Goal: Task Accomplishment & Management: Use online tool/utility

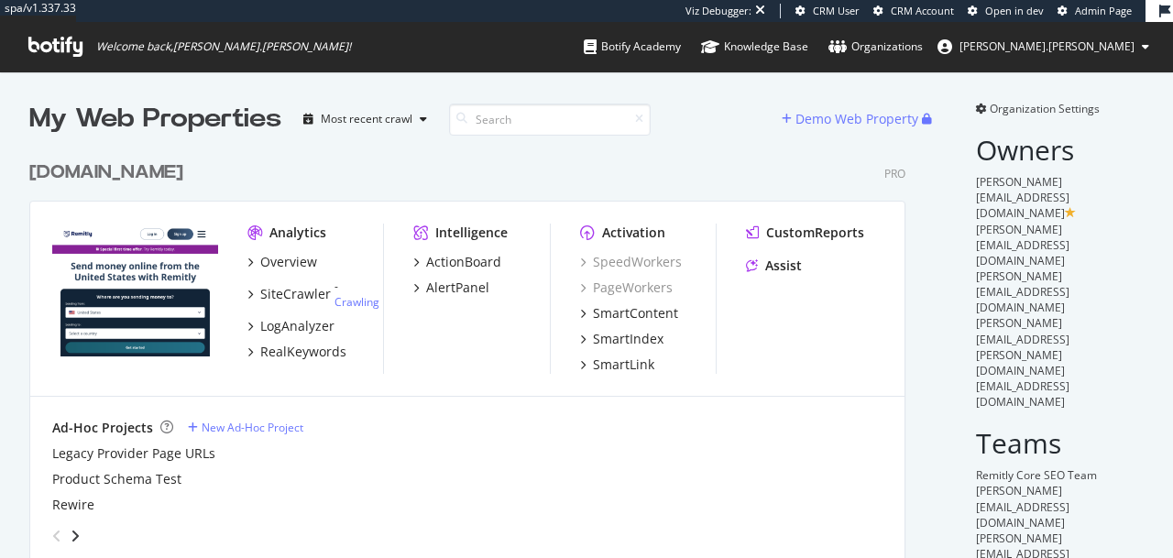
scroll to position [417, 877]
click at [202, 126] on div "My Web Properties" at bounding box center [155, 119] width 252 height 37
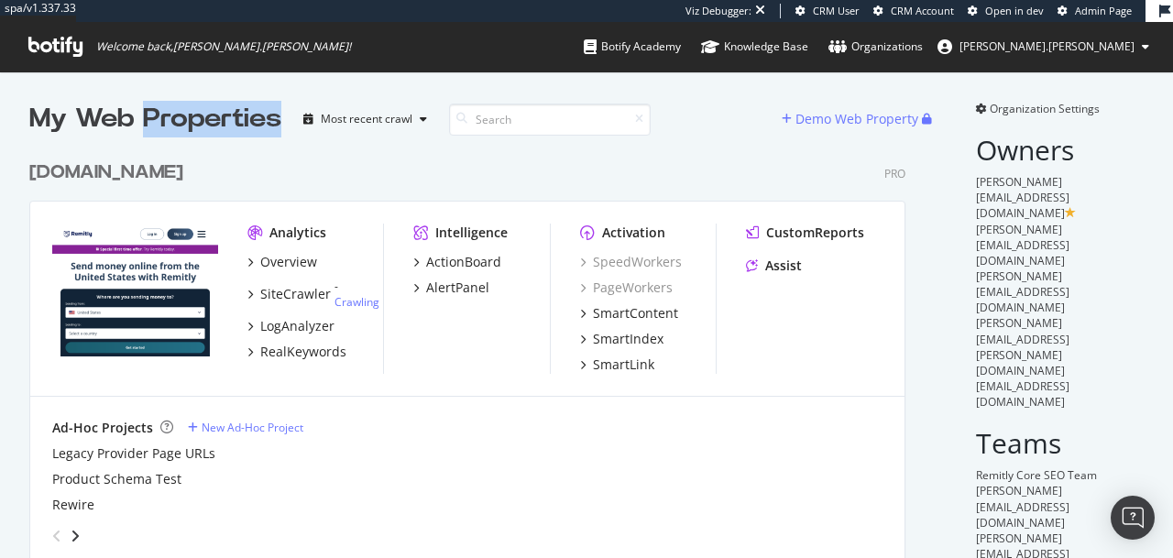
click at [202, 126] on div "My Web Properties" at bounding box center [155, 119] width 252 height 37
click at [208, 126] on div "My Web Properties" at bounding box center [155, 119] width 252 height 37
click at [281, 258] on div "Overview" at bounding box center [288, 262] width 57 height 18
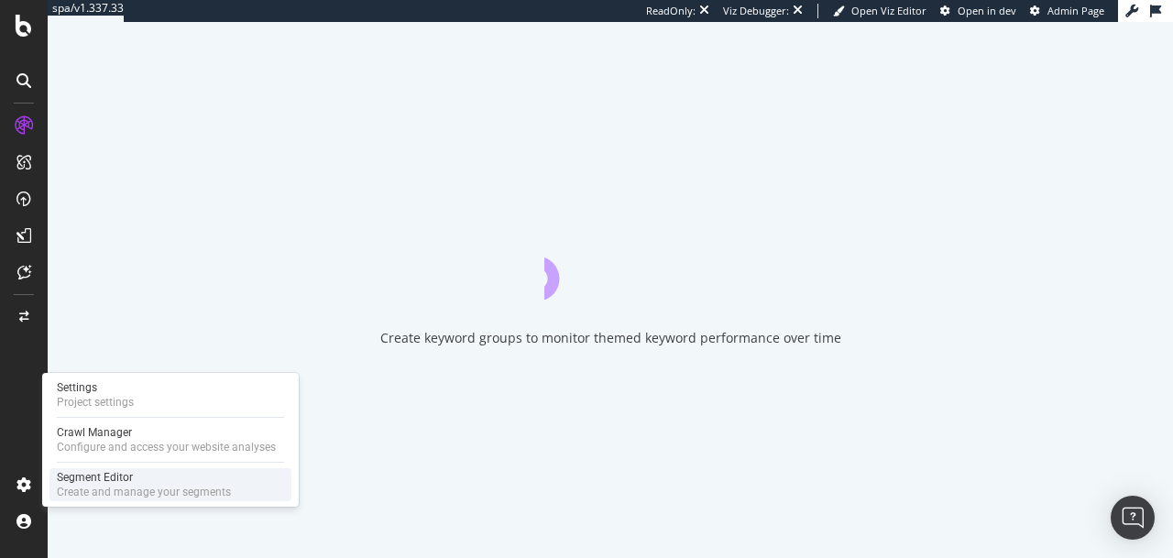
click at [71, 493] on div "Create and manage your segments" at bounding box center [144, 492] width 174 height 15
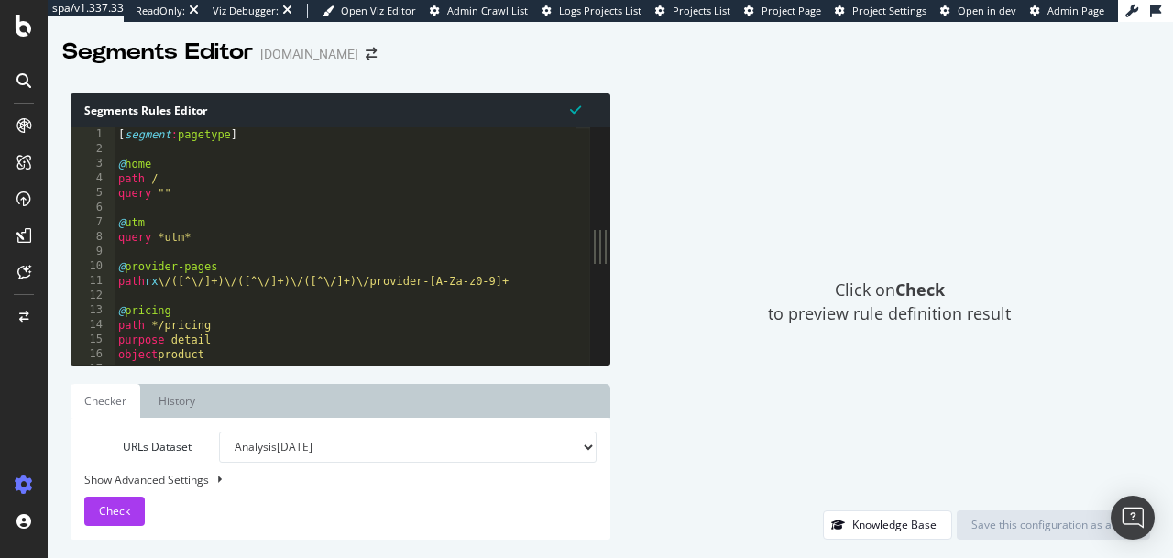
drag, startPoint x: 383, startPoint y: 333, endPoint x: 868, endPoint y: 359, distance: 486.2
click at [872, 358] on div "Segments Rules Editor 1 2 3 4 5 6 7 8 9 10 11 12 13 14 15 16 17 [ segment : pag…" at bounding box center [610, 316] width 1125 height 483
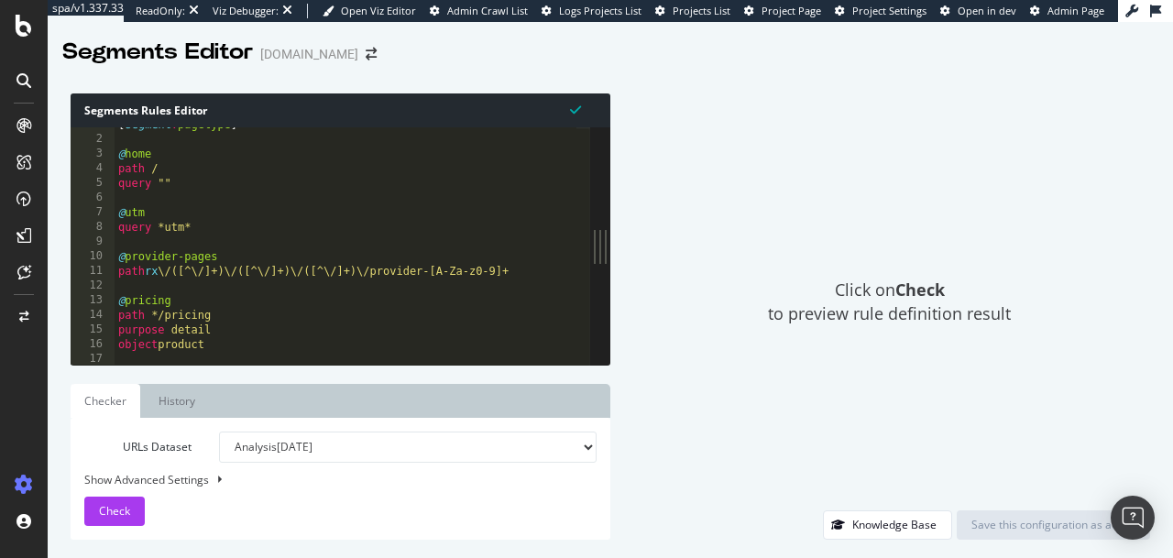
type textarea "@utm"
click at [416, 213] on div "[ segment : pagetype ] @ home path / query "" @ utm query *utm* @ provider-page…" at bounding box center [346, 250] width 462 height 267
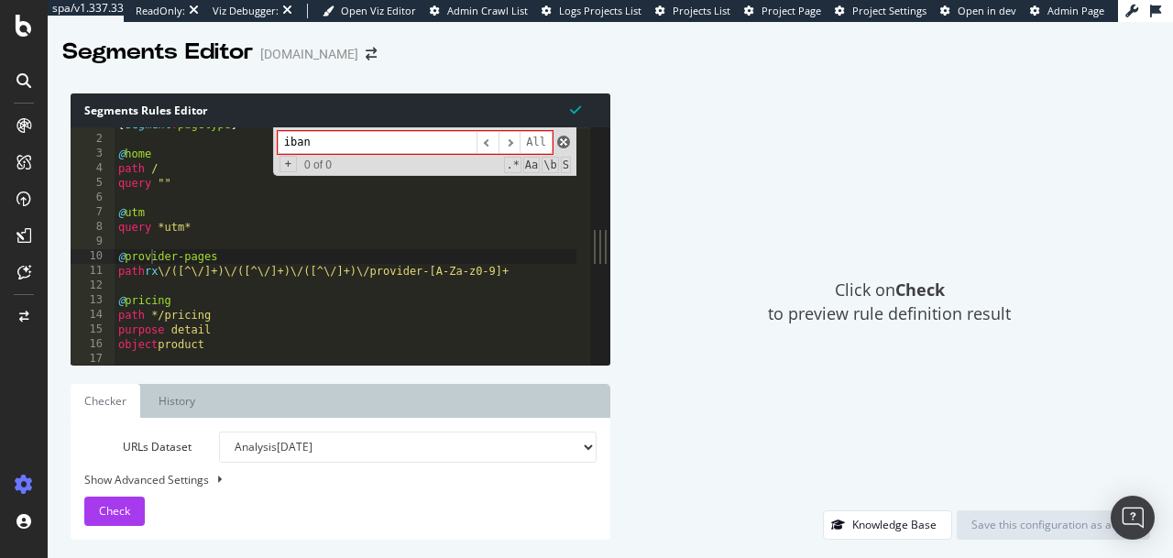
type input "iban"
click at [560, 138] on span at bounding box center [563, 142] width 13 height 13
type textarea "@provider-pages"
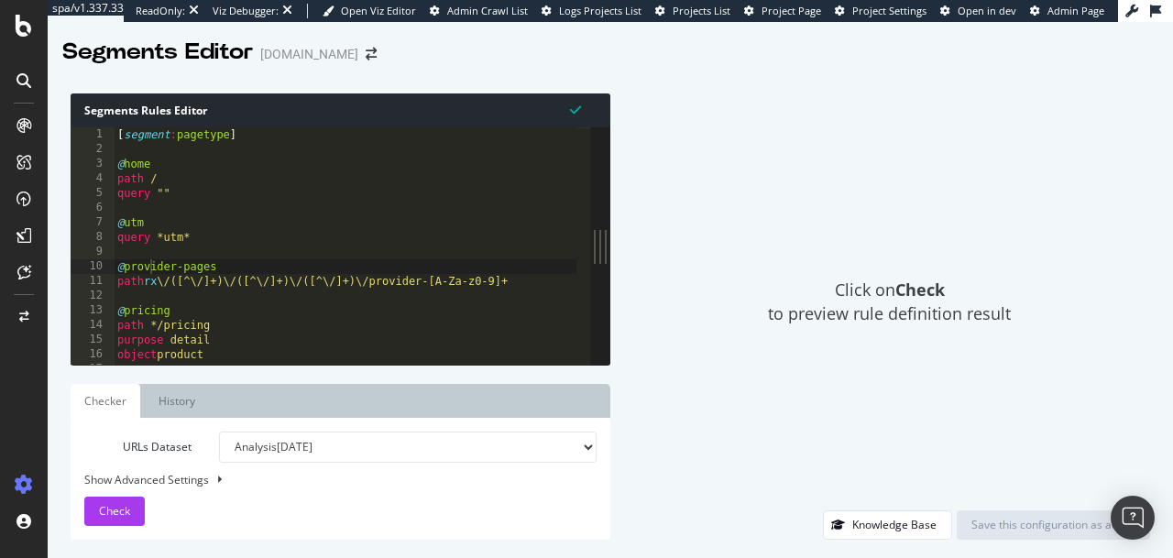
scroll to position [0, 0]
click at [309, 265] on div "[ segment : pagetype ] @ home path / query "" @ utm query *utm* @ provider-page…" at bounding box center [345, 260] width 463 height 267
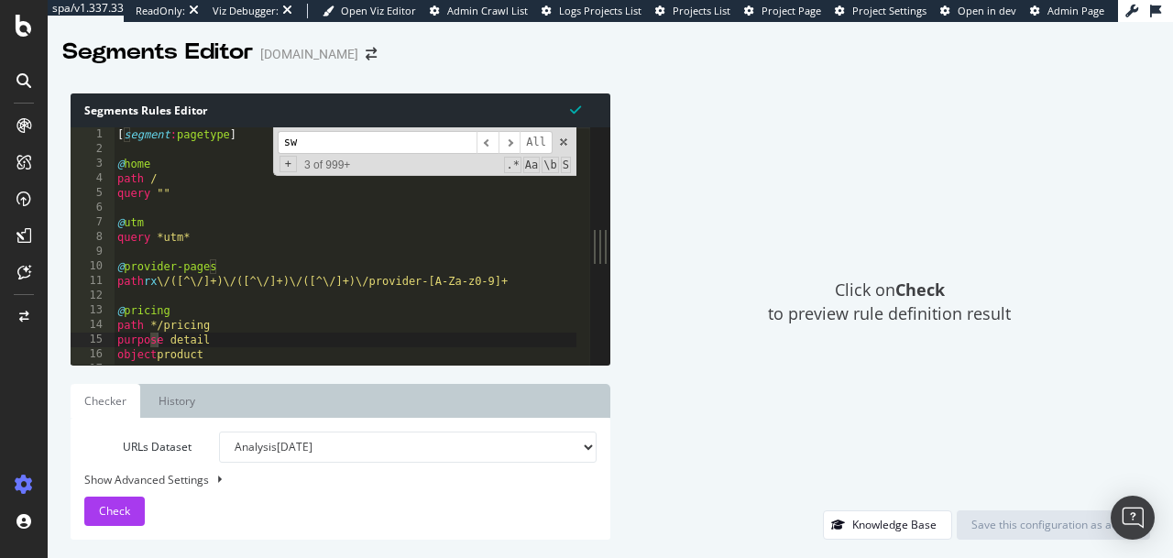
scroll to position [70, 0]
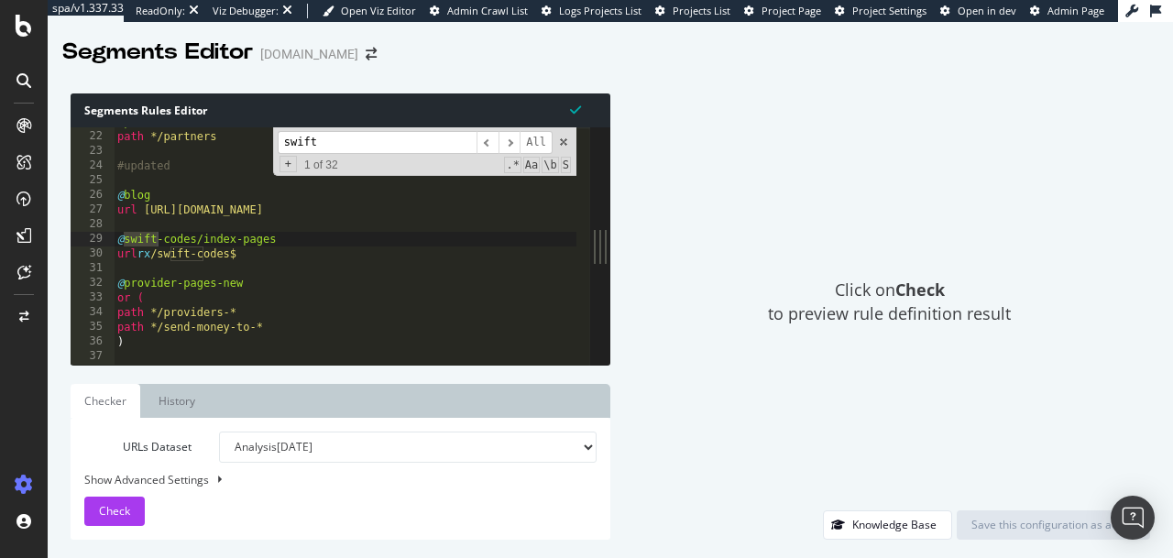
type input "swift"
click at [507, 145] on span "​" at bounding box center [509, 142] width 22 height 23
click at [510, 145] on span "​" at bounding box center [509, 142] width 22 height 23
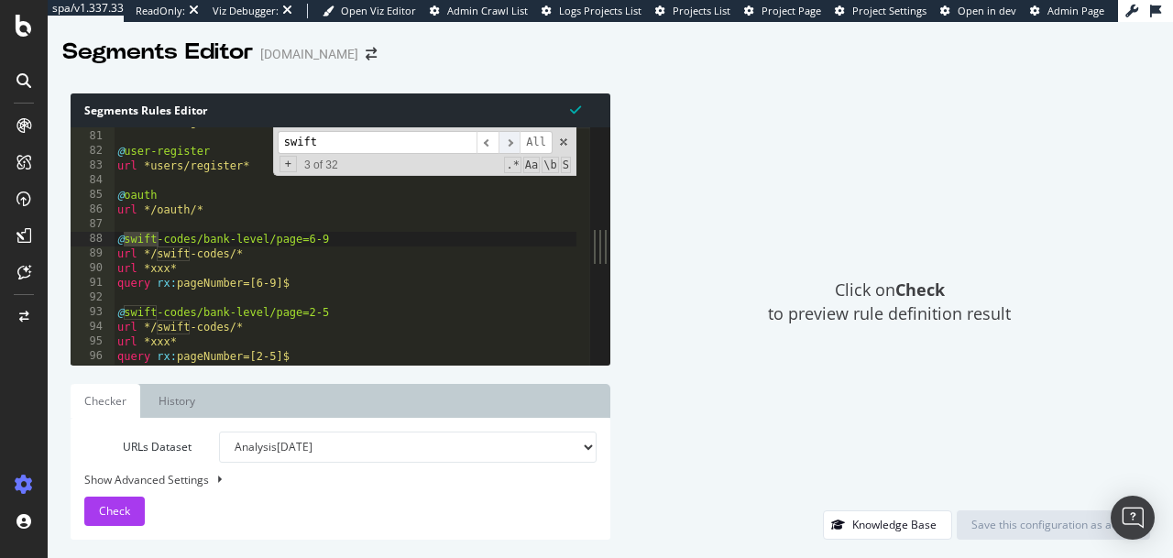
click at [510, 145] on span "​" at bounding box center [509, 142] width 22 height 23
click at [512, 146] on span "​" at bounding box center [509, 142] width 22 height 23
click at [512, 147] on span "​" at bounding box center [509, 142] width 22 height 23
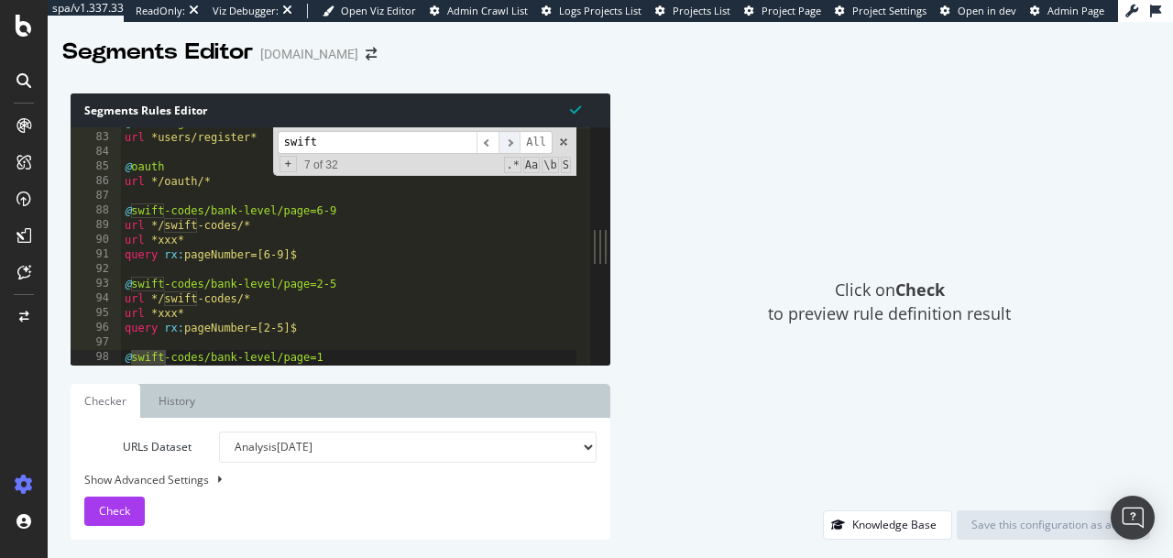
click at [512, 147] on span "​" at bounding box center [509, 142] width 22 height 23
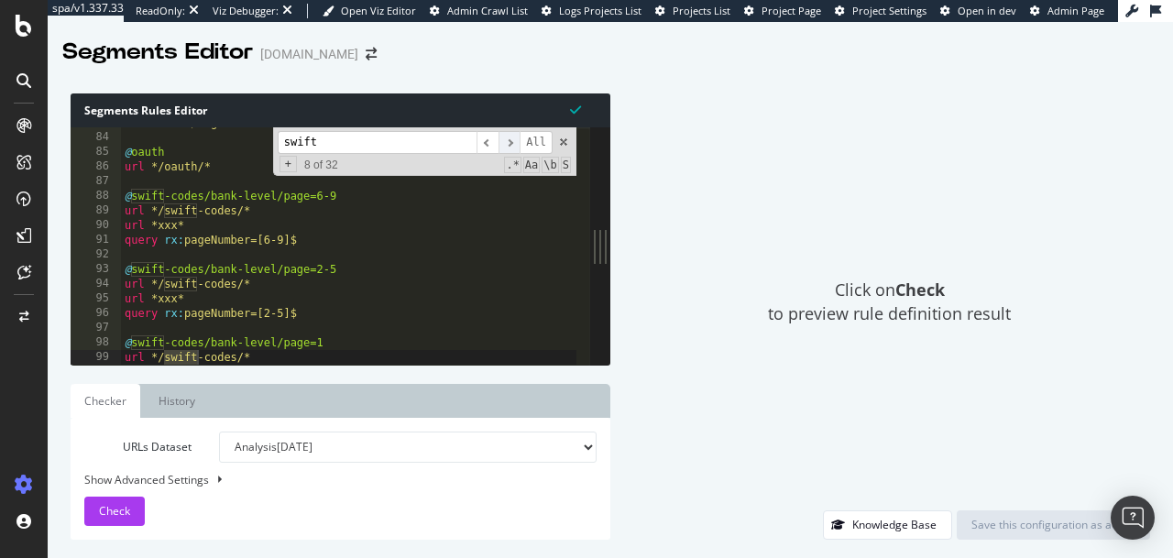
click at [512, 147] on span "​" at bounding box center [509, 142] width 22 height 23
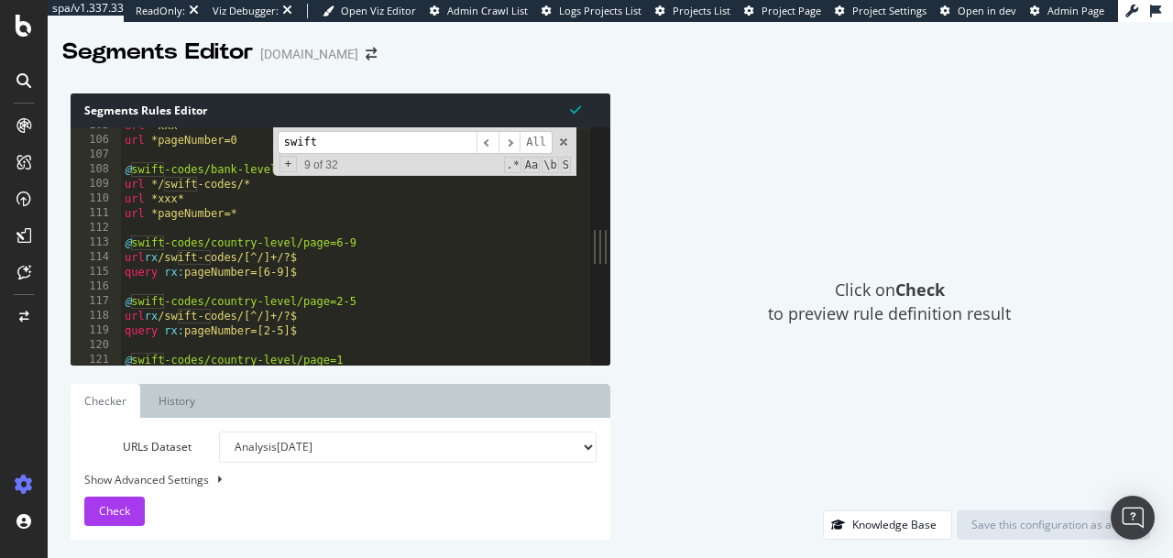
scroll to position [351, 0]
click at [910, 517] on div "Knowledge Base" at bounding box center [894, 525] width 84 height 16
click at [564, 147] on span at bounding box center [563, 142] width 13 height 13
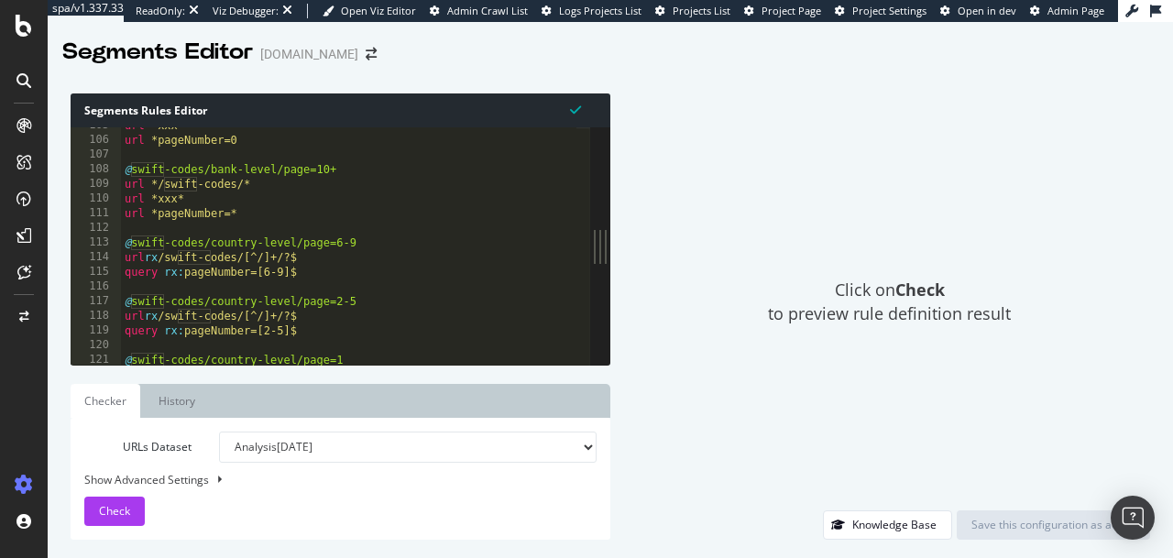
click at [340, 453] on select "Analysis [DATE] Analysis [DATE] Analysis [DATE] Analysis [DATE] Analysis [DATE]…" at bounding box center [407, 446] width 377 height 31
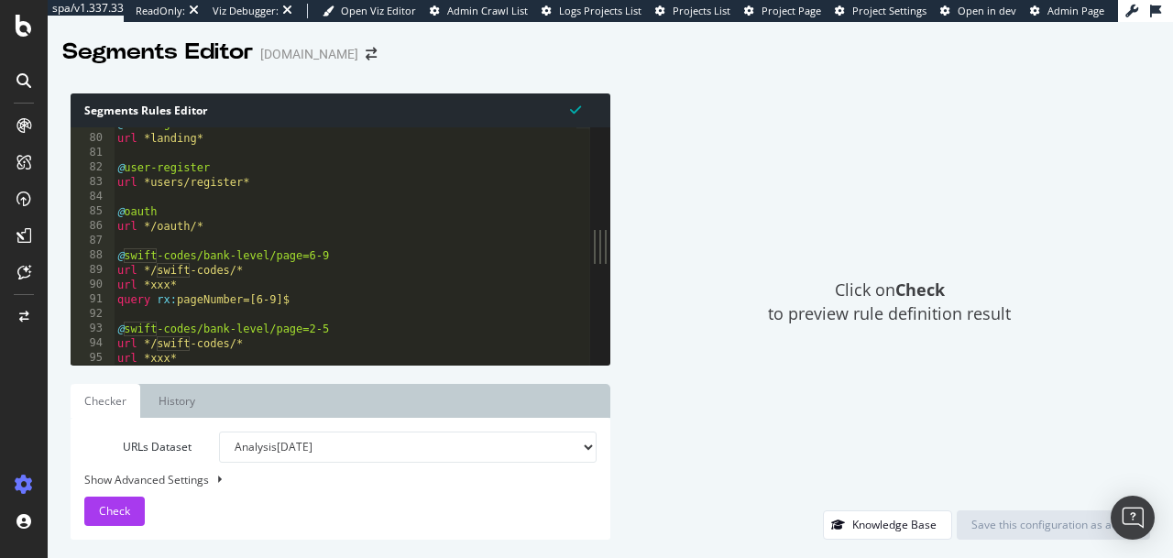
scroll to position [264, 0]
type textarea "url */oauth/*"
click at [223, 229] on div "@ landing url *landing* @ user-register url *users/register* @ oauth url */oaut…" at bounding box center [345, 249] width 463 height 267
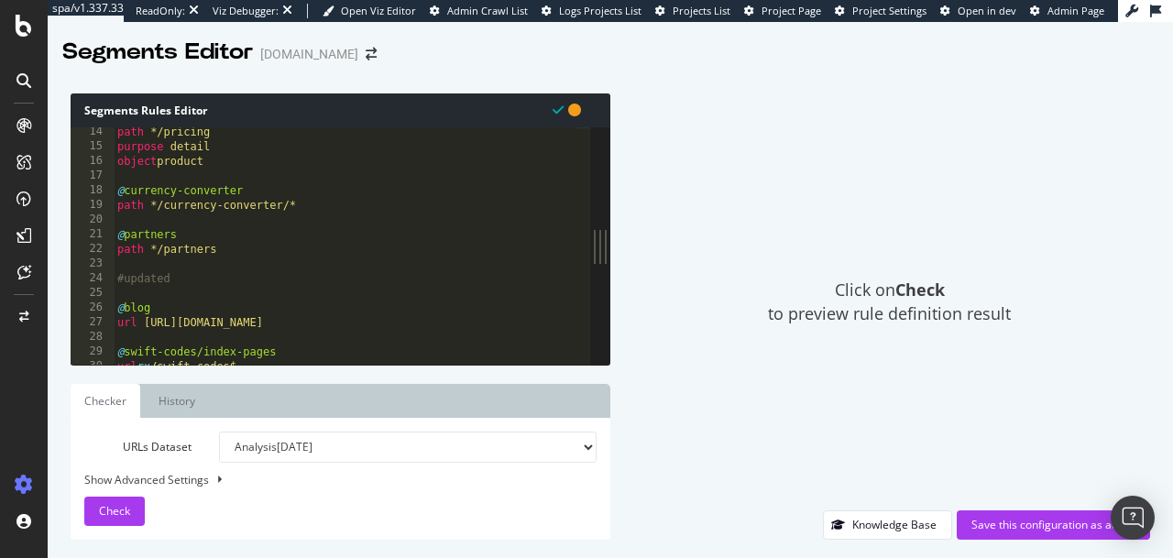
scroll to position [45, 0]
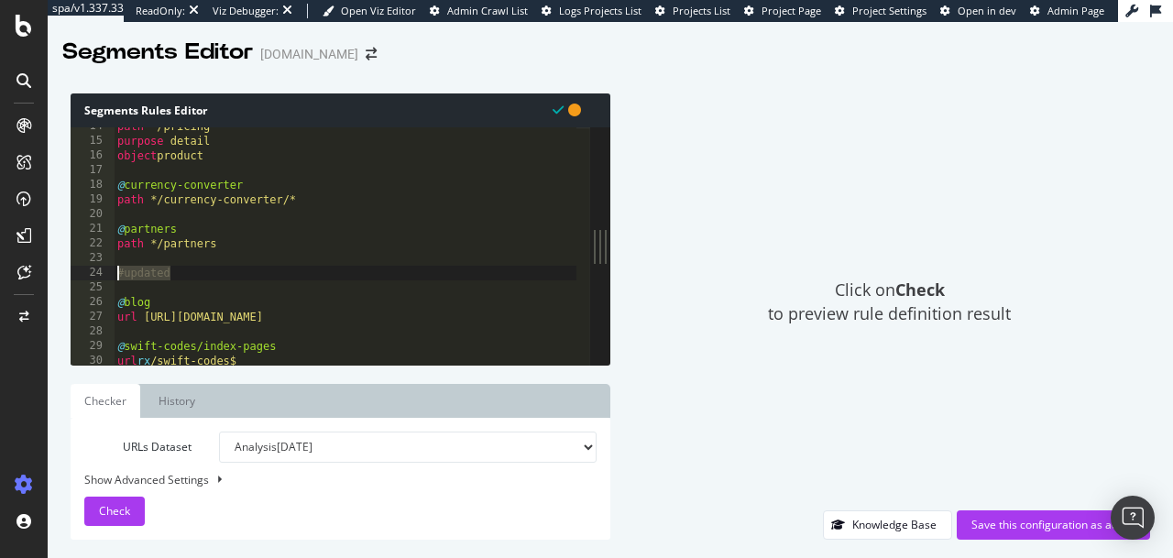
drag, startPoint x: 196, startPoint y: 279, endPoint x: 104, endPoint y: 276, distance: 92.6
click at [104, 276] on div "14 15 16 17 18 19 20 21 22 23 24 25 26 27 28 29 30 31 32 path */pricing purpose…" at bounding box center [330, 245] width 519 height 237
type textarea "#updated"
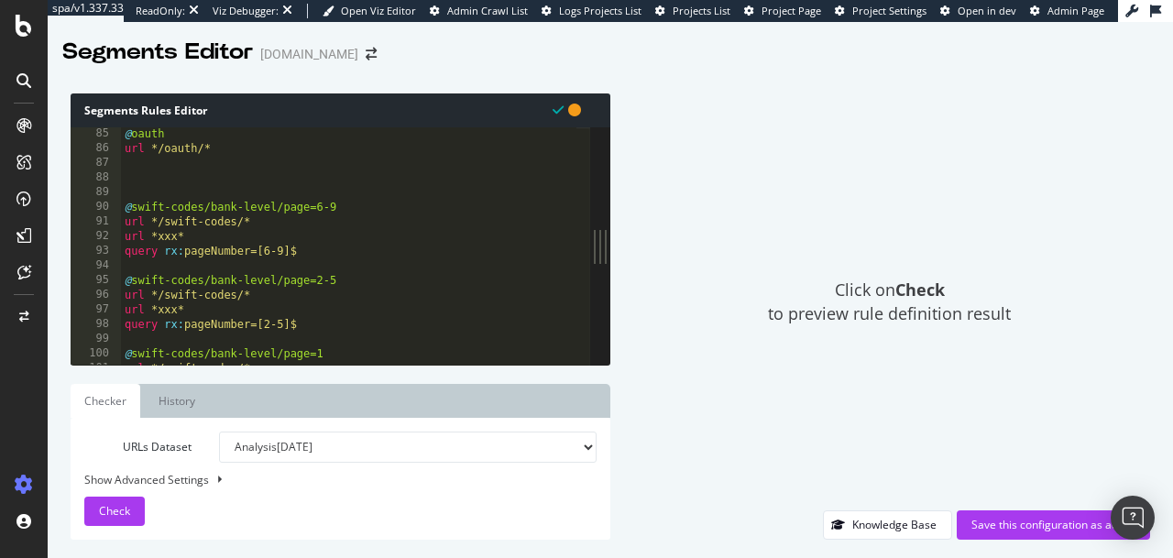
scroll to position [280, 0]
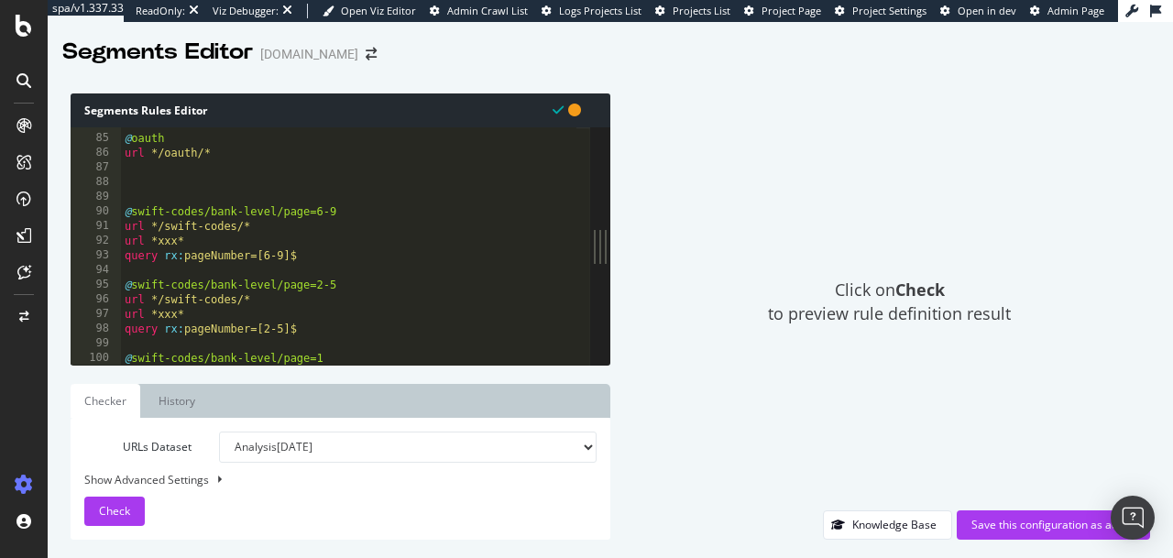
click at [140, 175] on div "@ oauth url */oauth/* @ swift-codes/bank-level/page=6-9 url */swift-codes/* url…" at bounding box center [348, 249] width 455 height 267
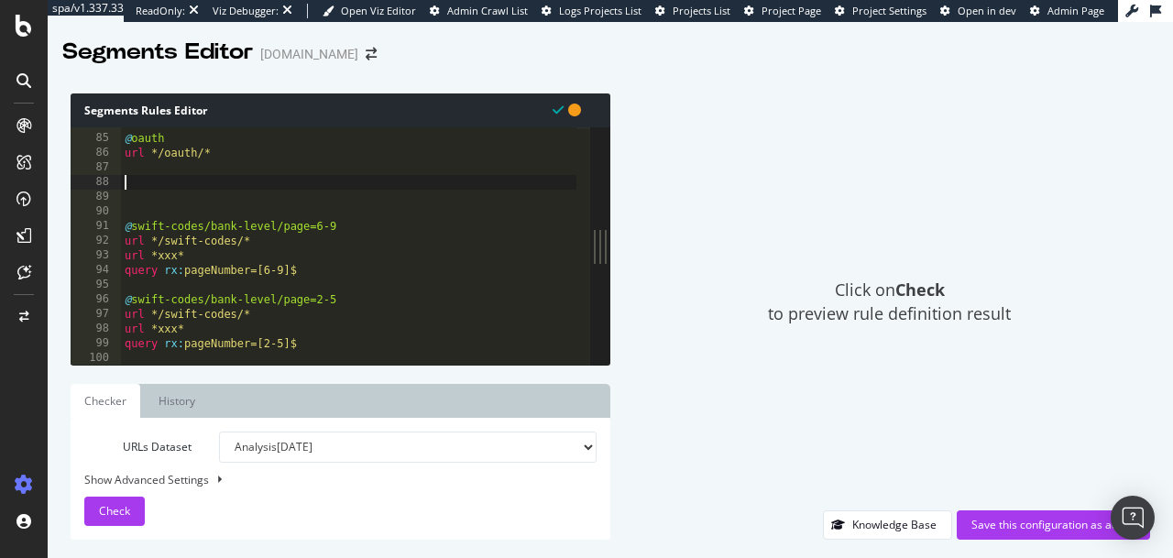
paste textarea "#updated"
type textarea "#IBAN-segmentation"
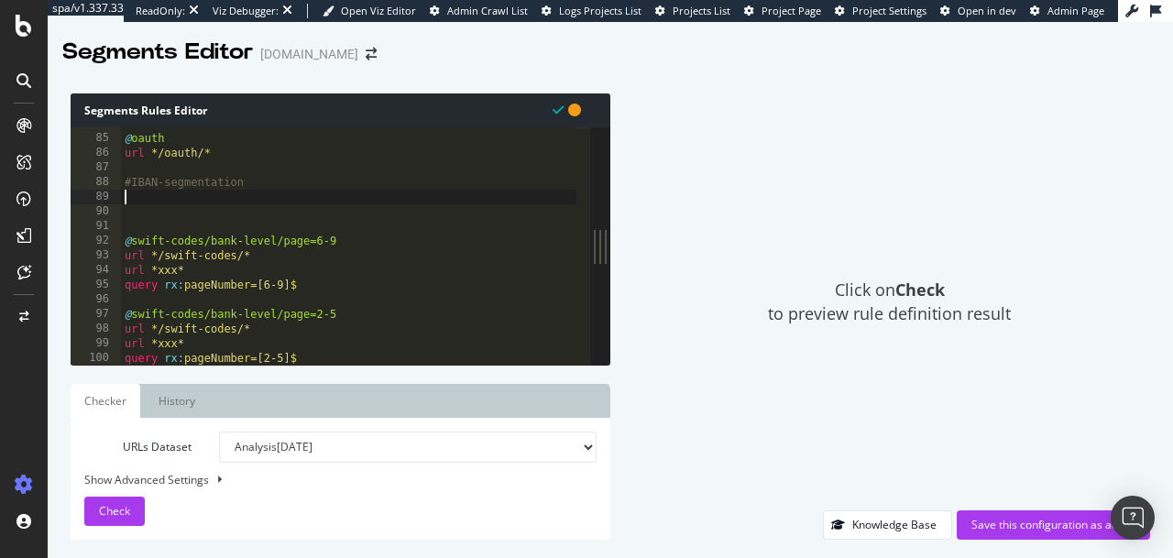
scroll to position [0, 0]
paste textarea "path rx:^/iban/(?!checker|countries|calculator)[a-z-]+/?$"
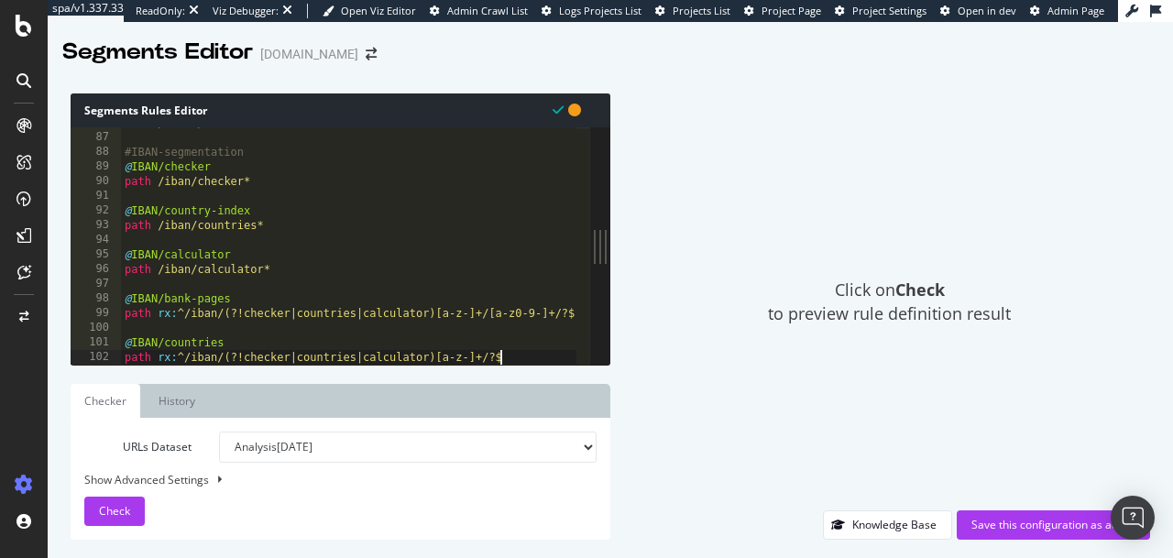
scroll to position [287, 0]
drag, startPoint x: 257, startPoint y: 156, endPoint x: 126, endPoint y: 148, distance: 131.2
click at [126, 148] on div "url */oauth/* #IBAN-segmentation @ IBAN/checker path /iban/checker* @ IBAN/coun…" at bounding box center [349, 241] width 456 height 253
type textarea "#IBAN-segmentation"
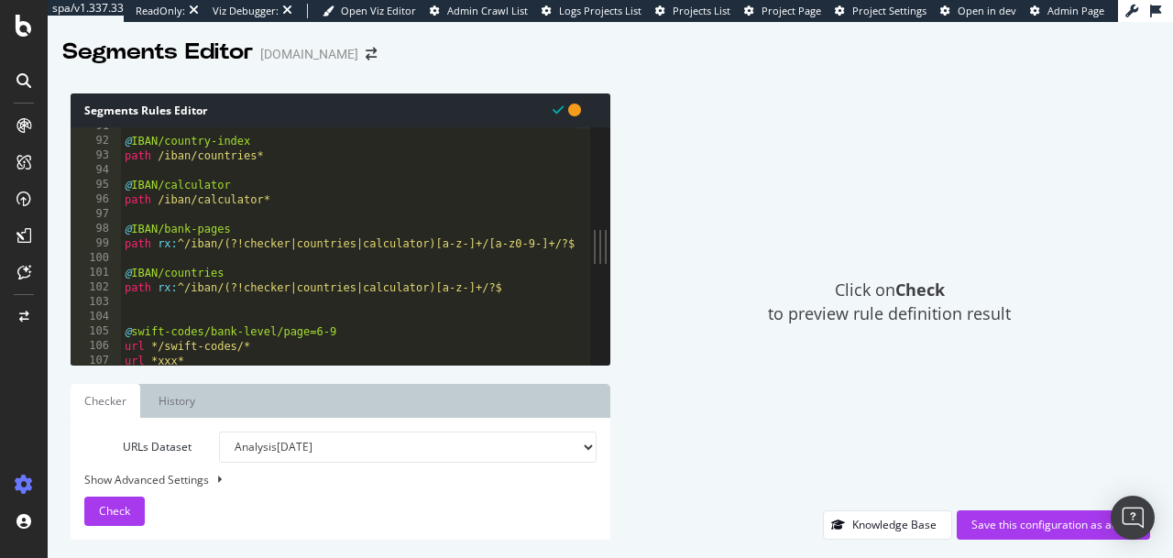
scroll to position [303, 0]
click at [126, 313] on div "@ IBAN/country-index path /iban/countries* @ IBAN/calculator path /iban/calcula…" at bounding box center [349, 242] width 456 height 253
paste textarea "#IBAN-segmentation"
type textarea "#IBAN-segmentation-ends"
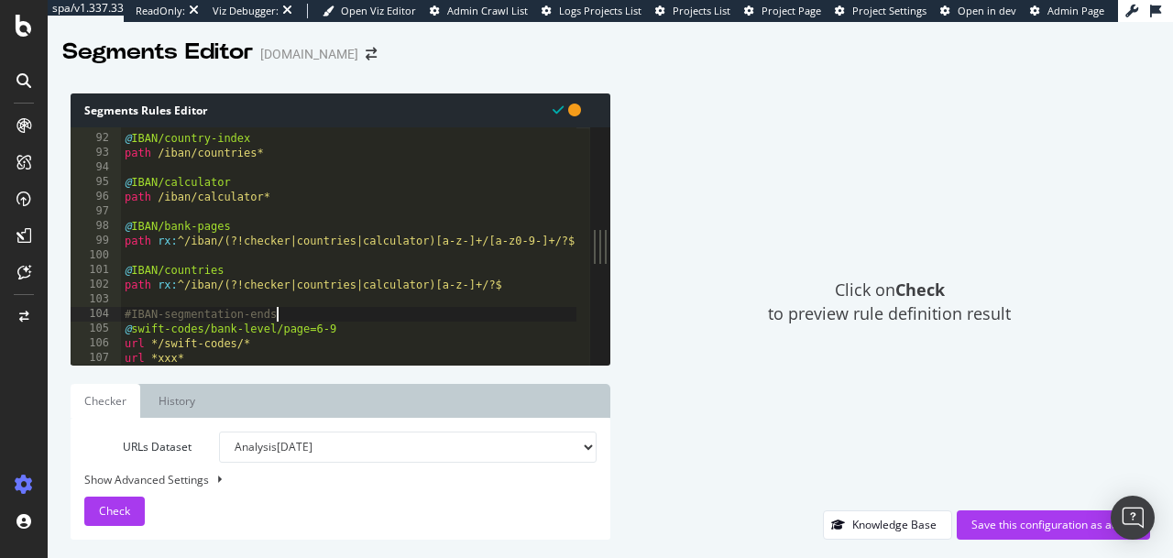
click at [287, 451] on select "Analysis [DATE] Analysis [DATE] Analysis [DATE] Analysis [DATE] Analysis [DATE]…" at bounding box center [407, 446] width 377 height 31
select select "urlList"
click at [219, 431] on select "Analysis [DATE] Analysis [DATE] Analysis [DATE] Analysis [DATE] Analysis [DATE]…" at bounding box center [407, 446] width 377 height 31
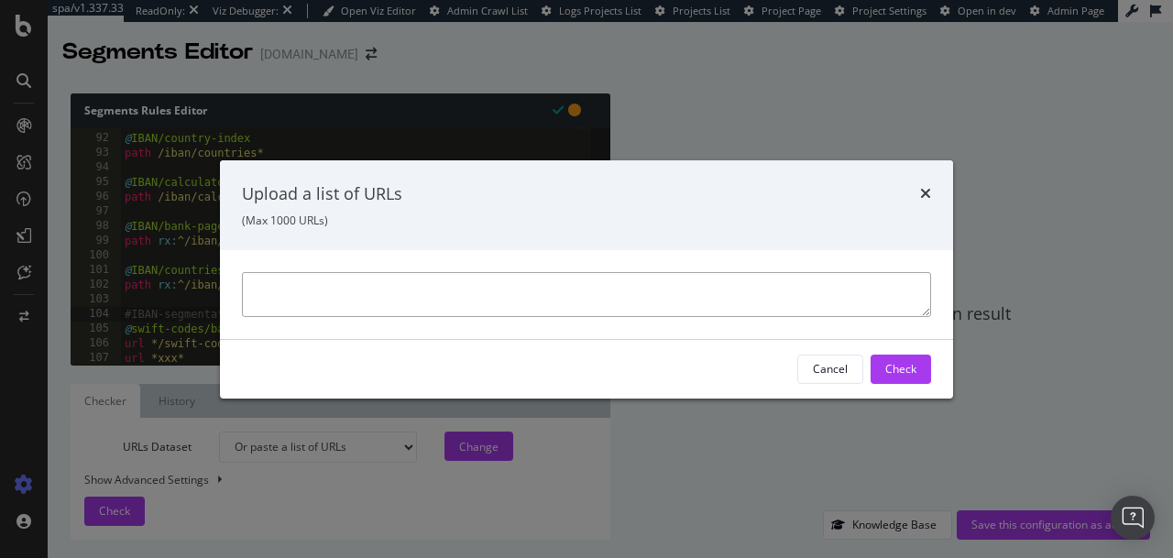
paste textarea "[URL][DOMAIN_NAME] [URL][DOMAIN_NAME] [URL][DOMAIN_NAME] [URL][DOMAIN_NAME] [UR…"
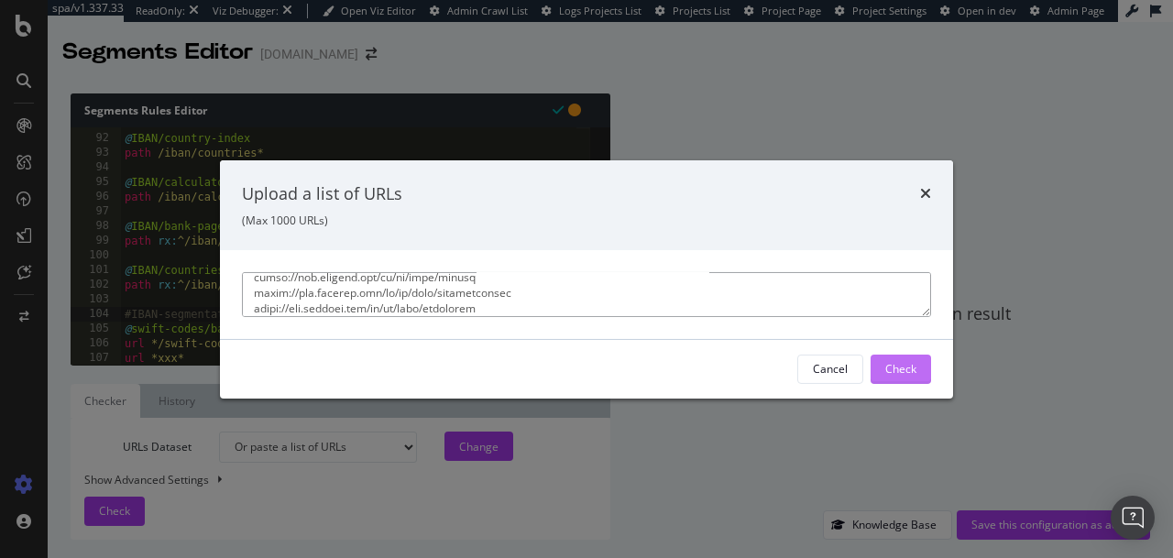
type textarea "[URL][DOMAIN_NAME] [URL][DOMAIN_NAME] [URL][DOMAIN_NAME] [URL][DOMAIN_NAME] [UR…"
click at [901, 361] on div "Check" at bounding box center [900, 369] width 31 height 16
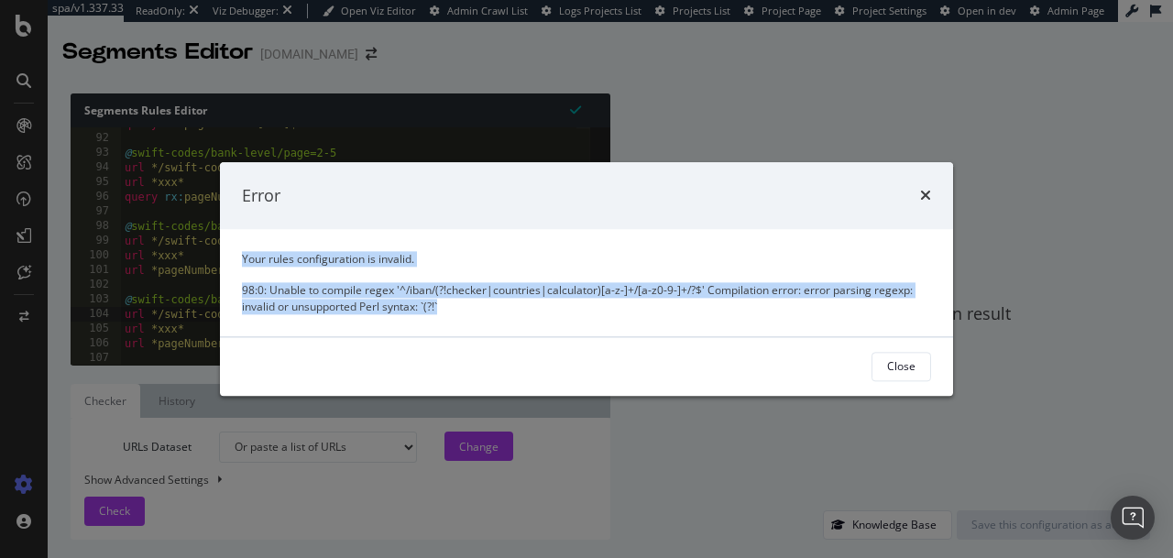
drag, startPoint x: 449, startPoint y: 317, endPoint x: 238, endPoint y: 255, distance: 219.7
click at [238, 255] on div "Your rules configuration is invalid. 98:0: Unable to compile regex '^/iban/(?!c…" at bounding box center [586, 283] width 733 height 107
copy span "Your rules configuration is invalid. 98:0: Unable to compile regex '^/iban/(?!c…"
click at [899, 356] on div "Close" at bounding box center [901, 367] width 28 height 26
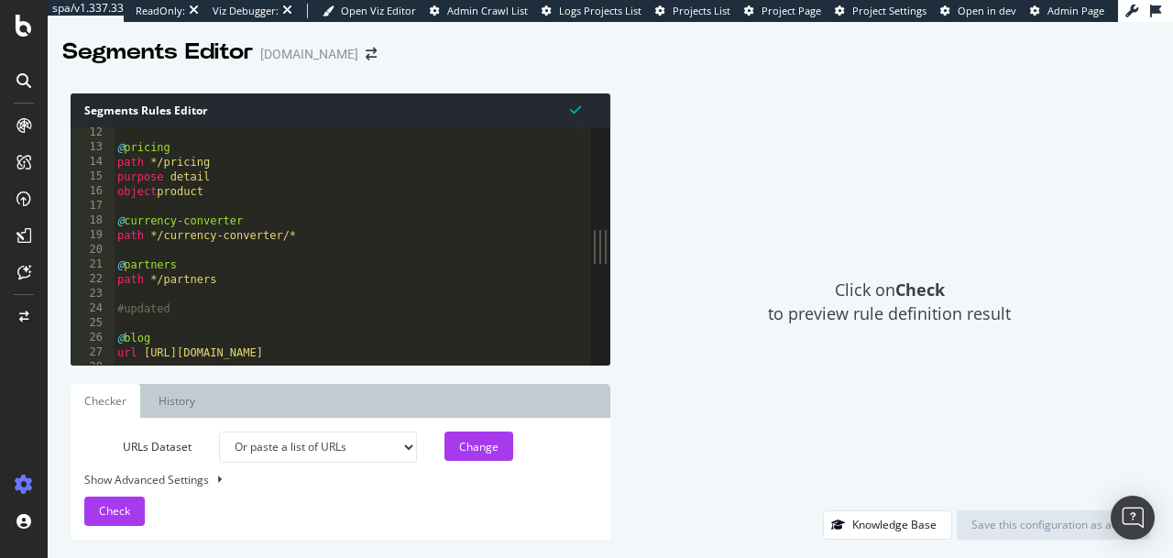
scroll to position [37, 0]
type textarea "url */swift-codes/*"
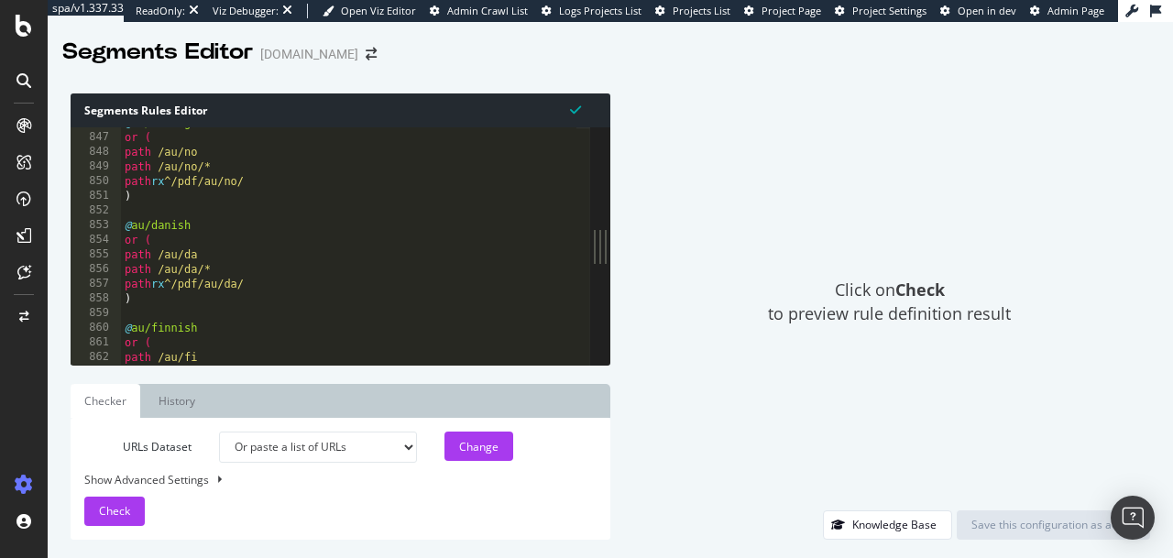
scroll to position [2837, 0]
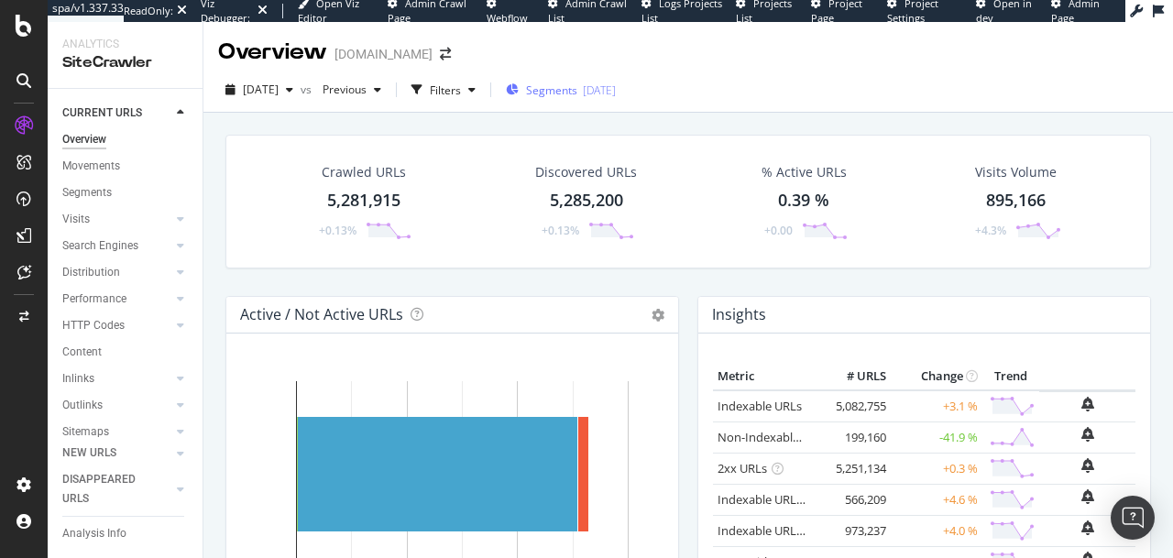
click at [577, 87] on span "Segments" at bounding box center [551, 90] width 51 height 16
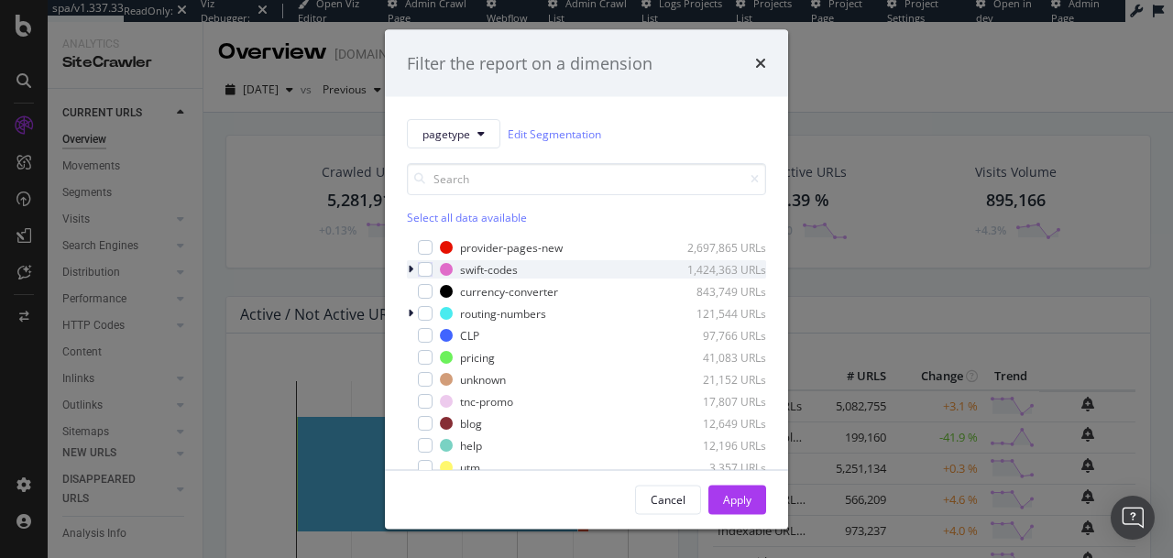
click at [414, 272] on div "modal" at bounding box center [412, 269] width 11 height 18
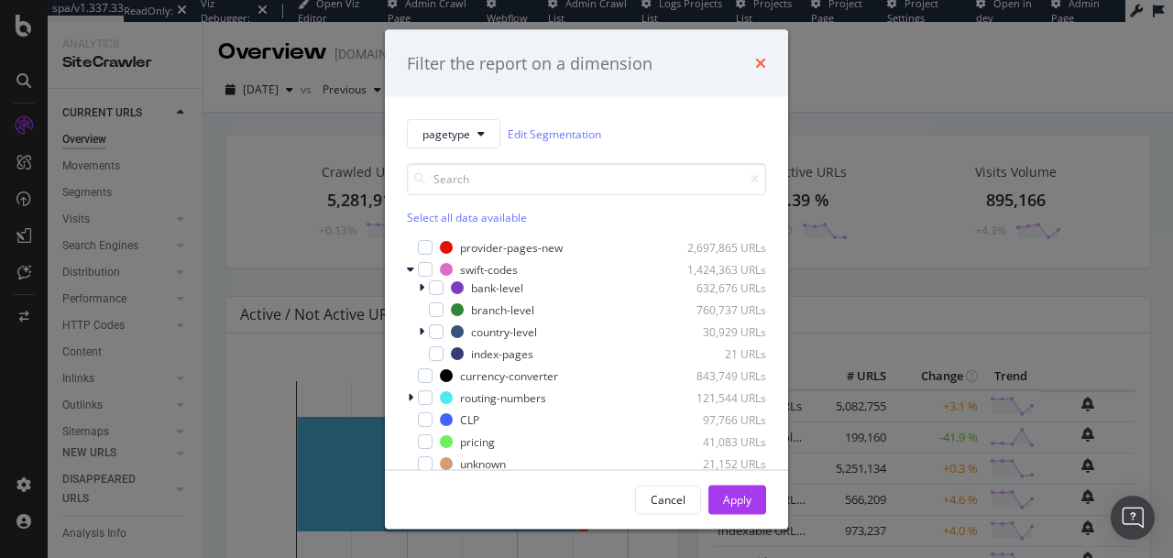
click at [755, 68] on icon "times" at bounding box center [760, 63] width 11 height 15
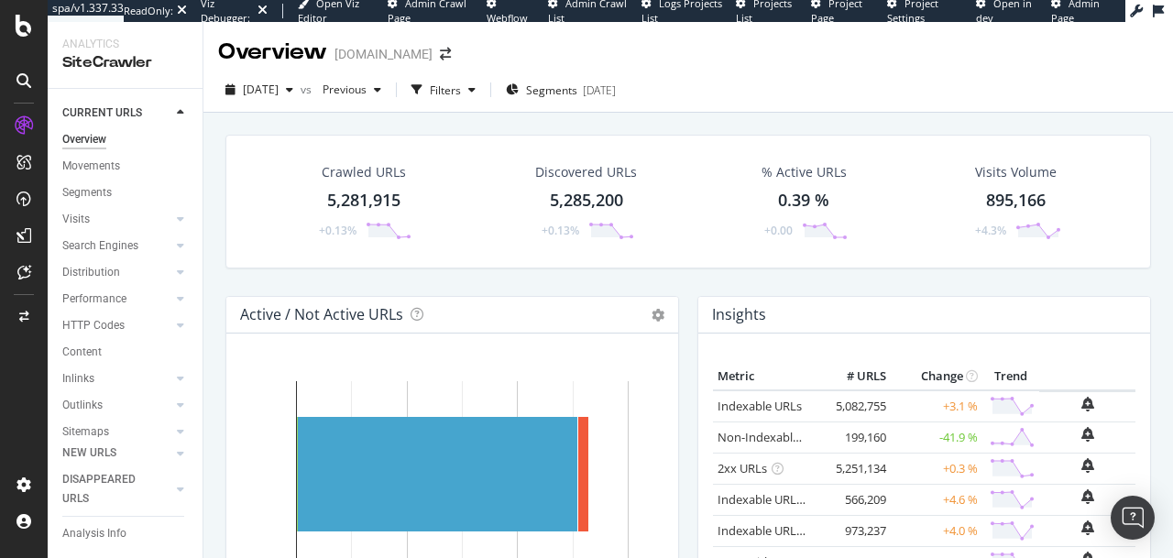
scroll to position [97, 0]
click at [109, 378] on div "Url Explorer" at bounding box center [90, 387] width 57 height 19
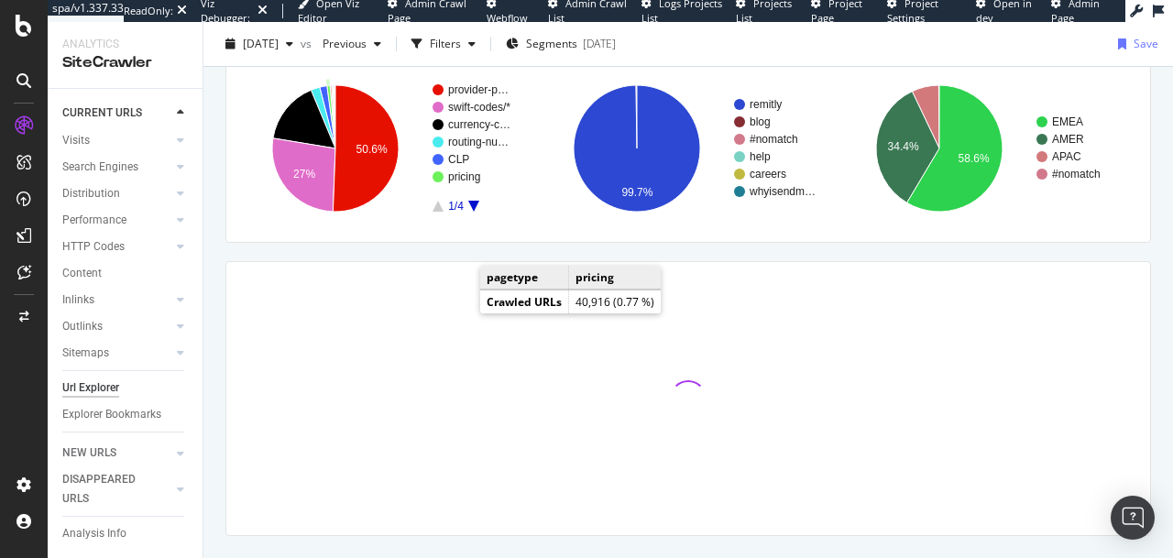
scroll to position [137, 0]
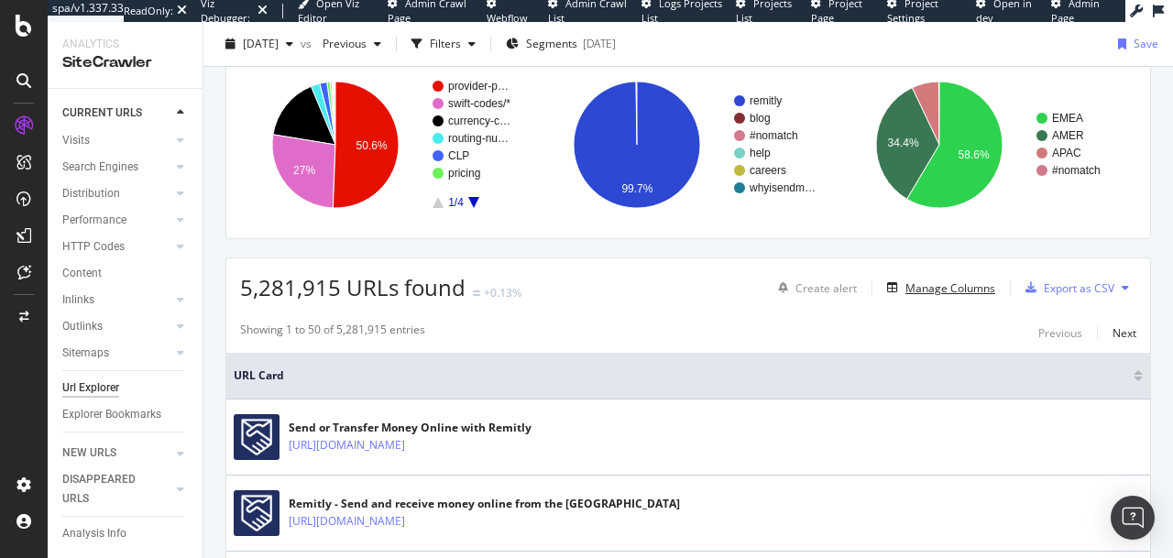
drag, startPoint x: 957, startPoint y: 277, endPoint x: 732, endPoint y: 238, distance: 228.6
click at [461, 43] on div "Filters" at bounding box center [445, 44] width 31 height 16
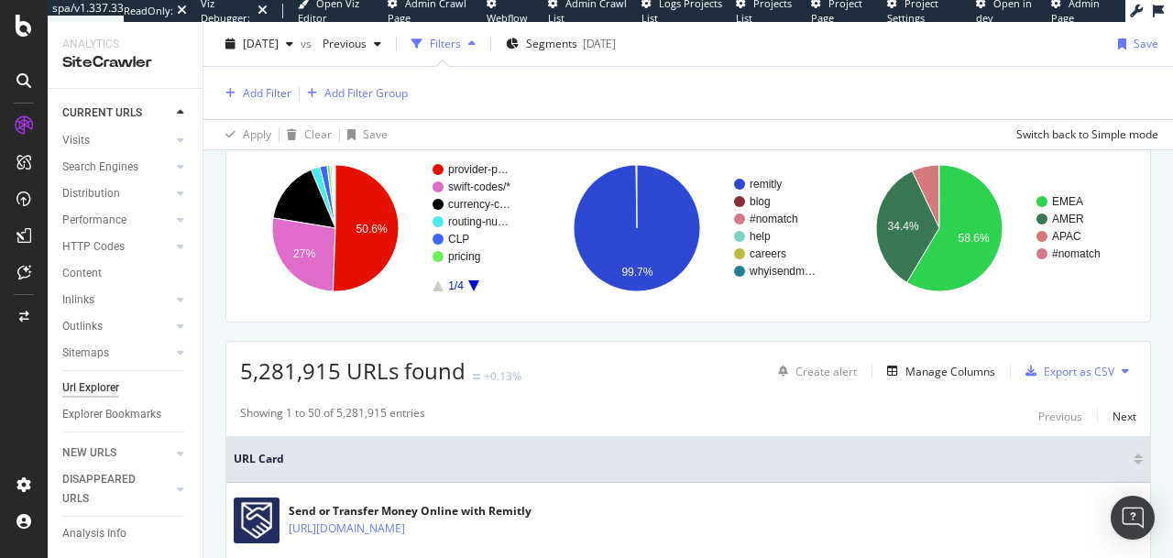
scroll to position [220, 0]
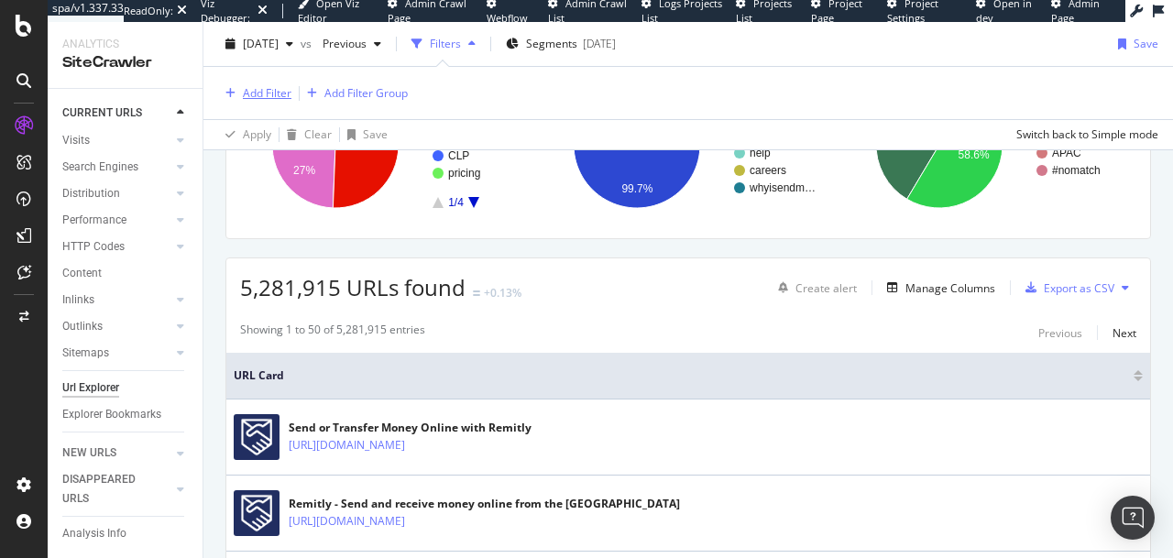
click at [270, 89] on div "Add Filter" at bounding box center [267, 93] width 49 height 16
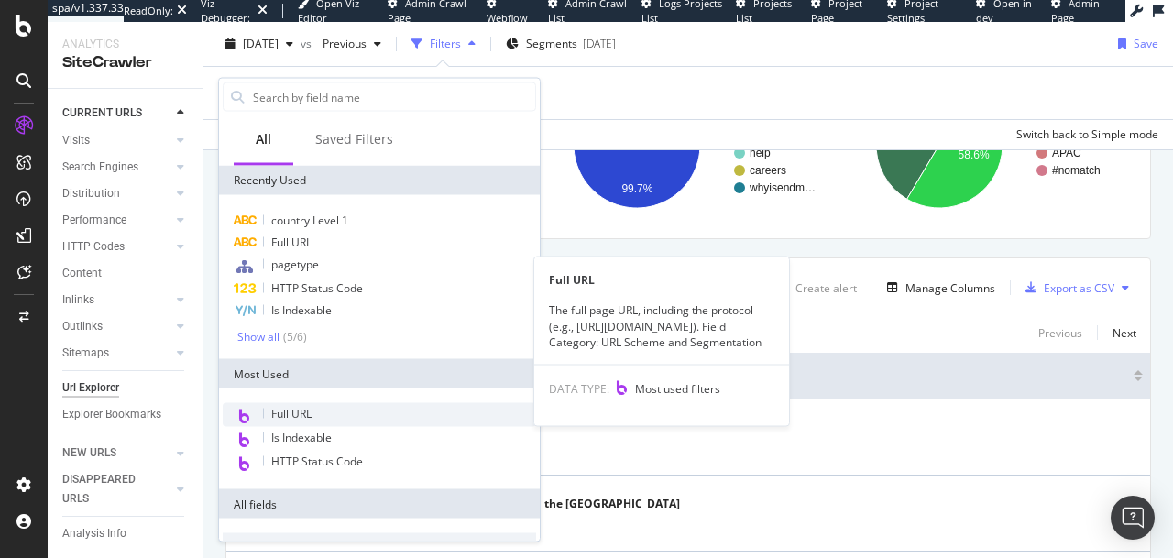
click at [291, 408] on span "Full URL" at bounding box center [291, 414] width 40 height 16
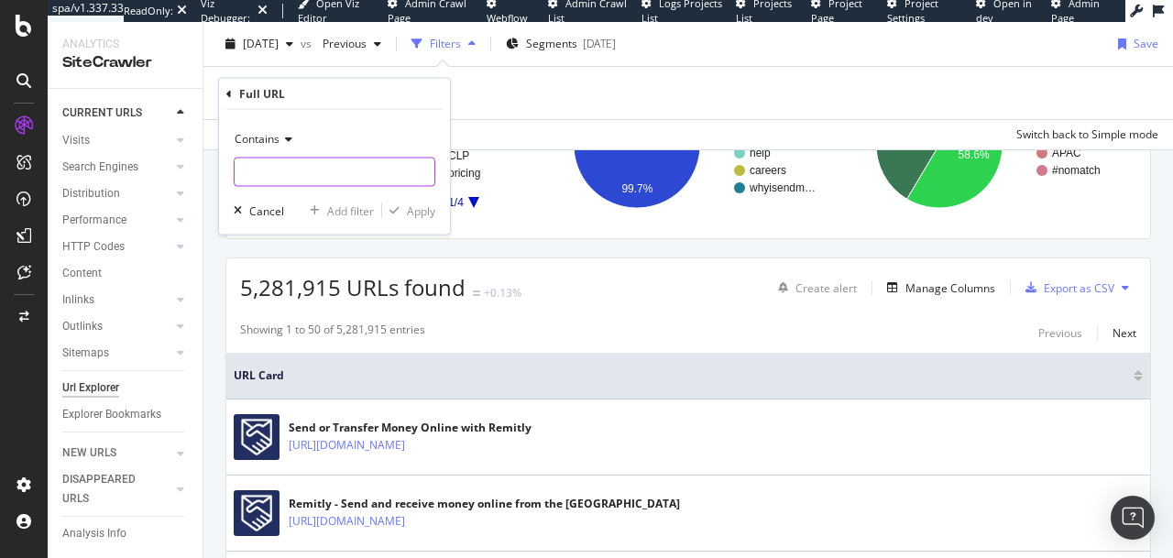
click at [287, 167] on input "text" at bounding box center [335, 172] width 200 height 29
type input "iban"
click at [410, 213] on div "Apply" at bounding box center [421, 210] width 28 height 16
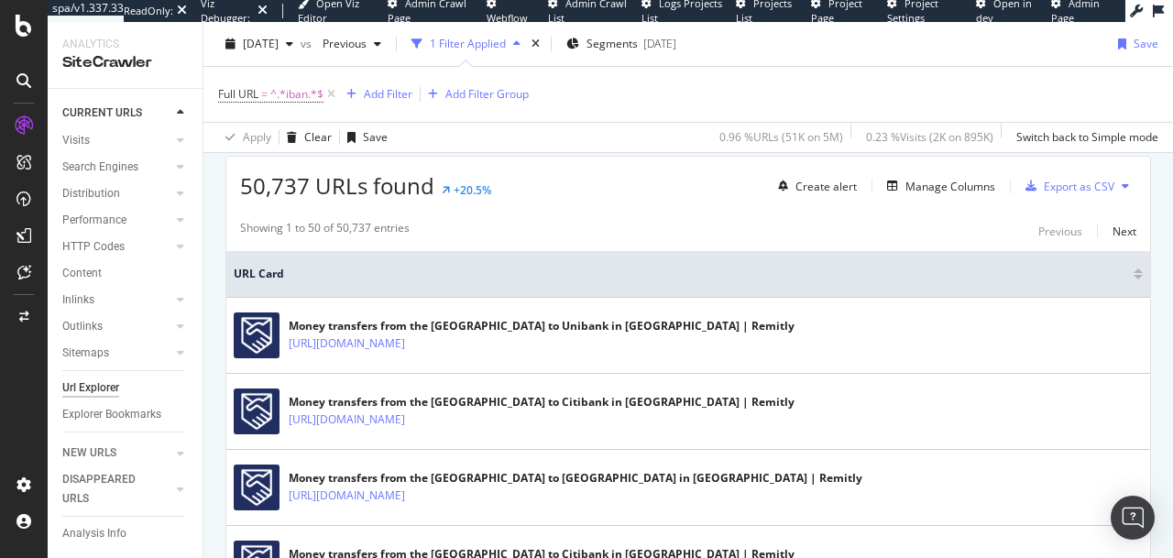
scroll to position [325, 0]
click at [300, 99] on span "^.*iban.*$" at bounding box center [296, 95] width 53 height 26
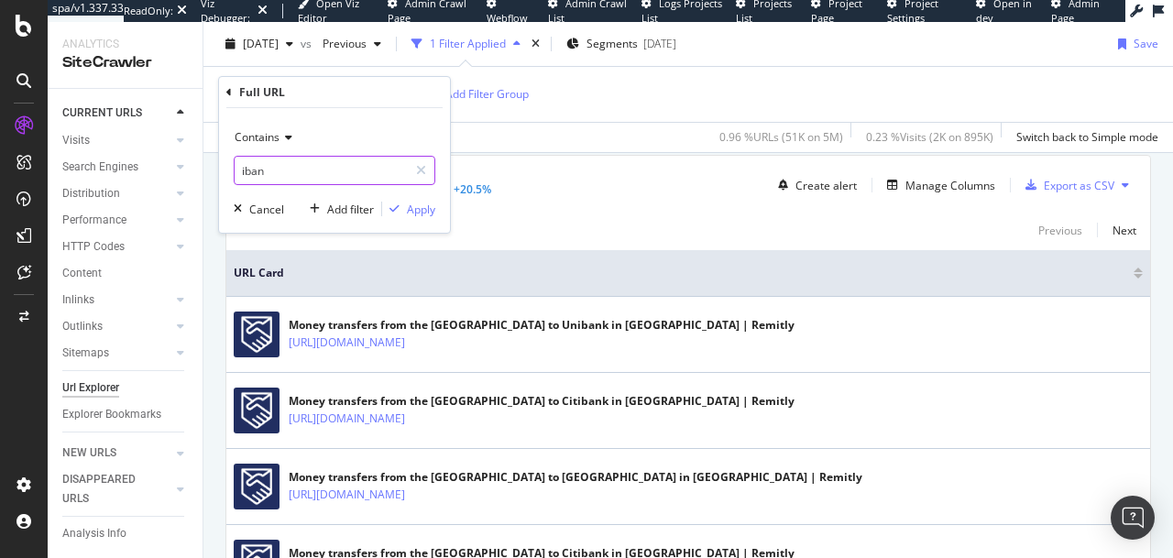
click at [278, 165] on input "iban" at bounding box center [321, 170] width 173 height 29
type input "/iban/"
click at [416, 215] on div "Apply" at bounding box center [421, 210] width 28 height 16
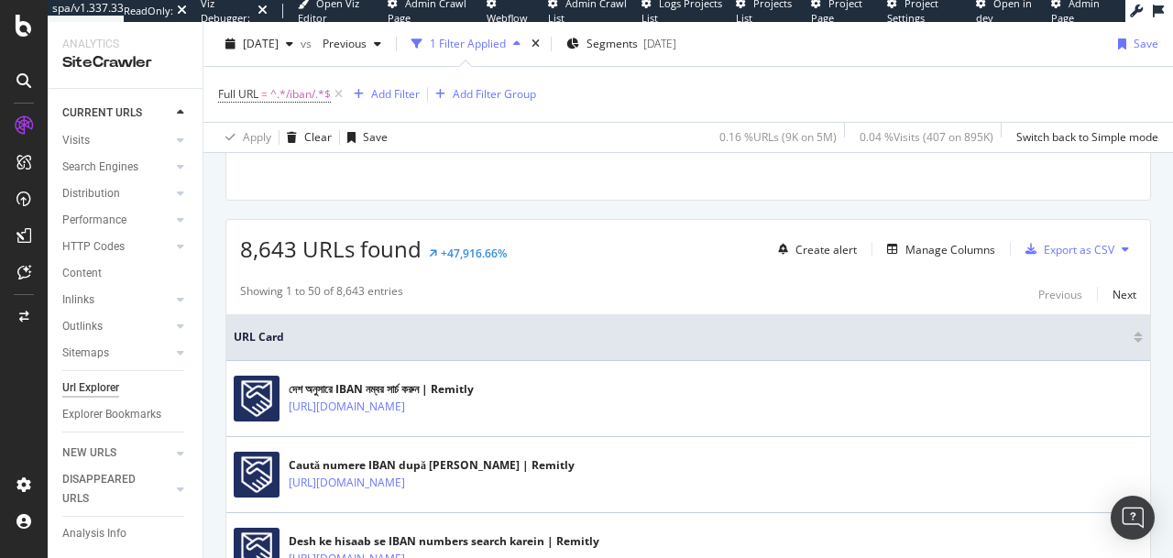
scroll to position [325, 0]
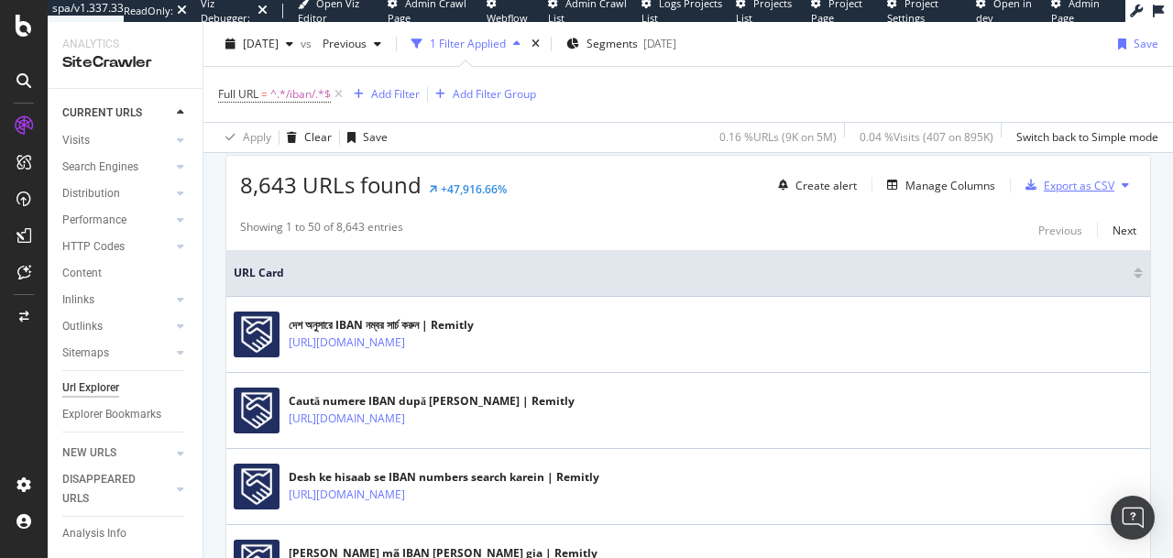
click at [1079, 190] on div "Export as CSV" at bounding box center [1078, 186] width 71 height 16
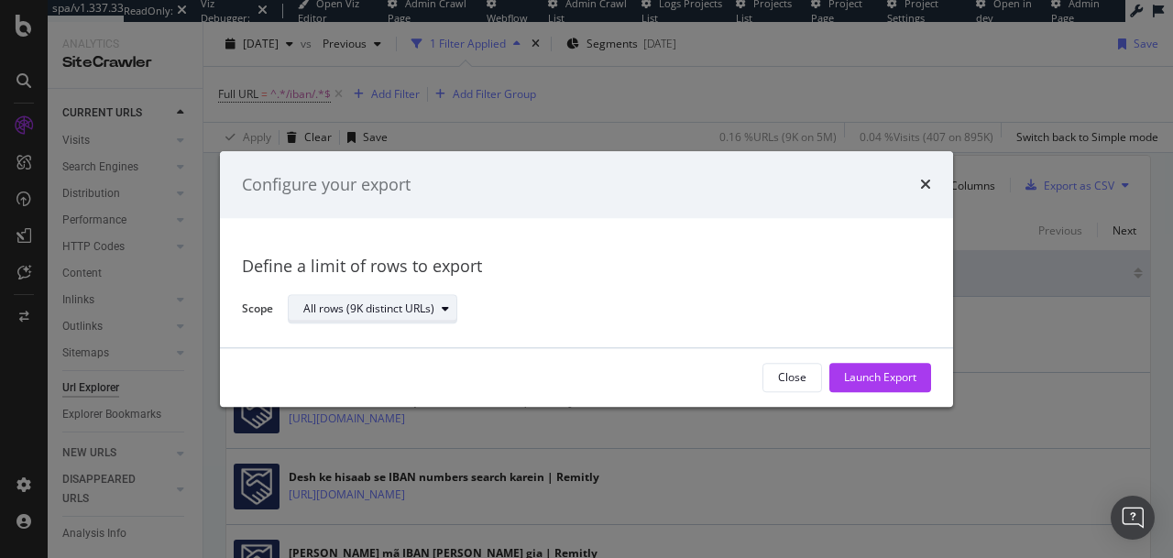
click at [325, 300] on div "All rows (9K distinct URLs)" at bounding box center [379, 310] width 153 height 26
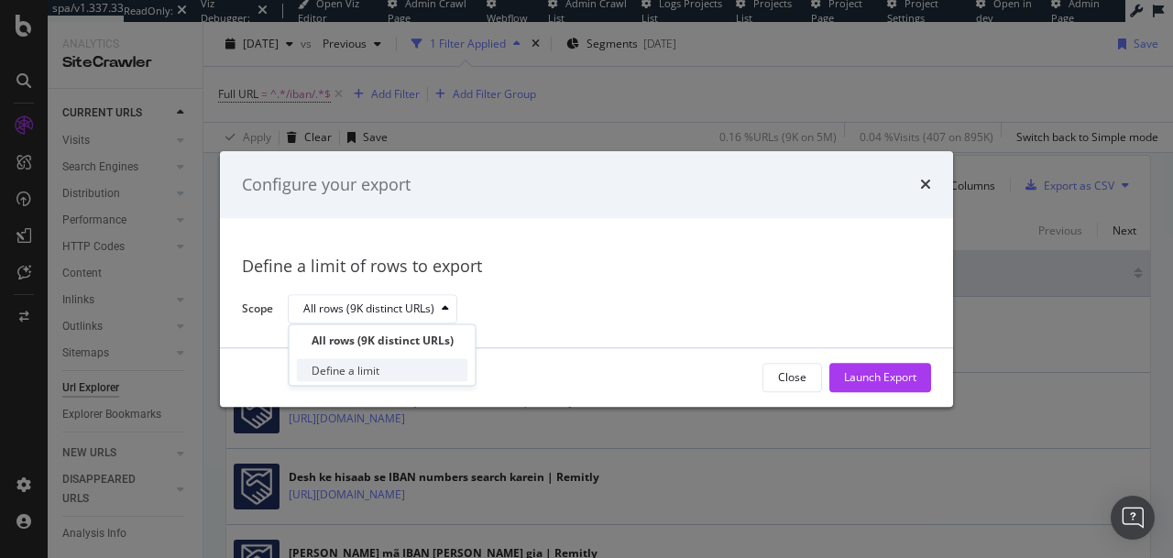
click at [345, 368] on div "Define a limit" at bounding box center [345, 371] width 68 height 16
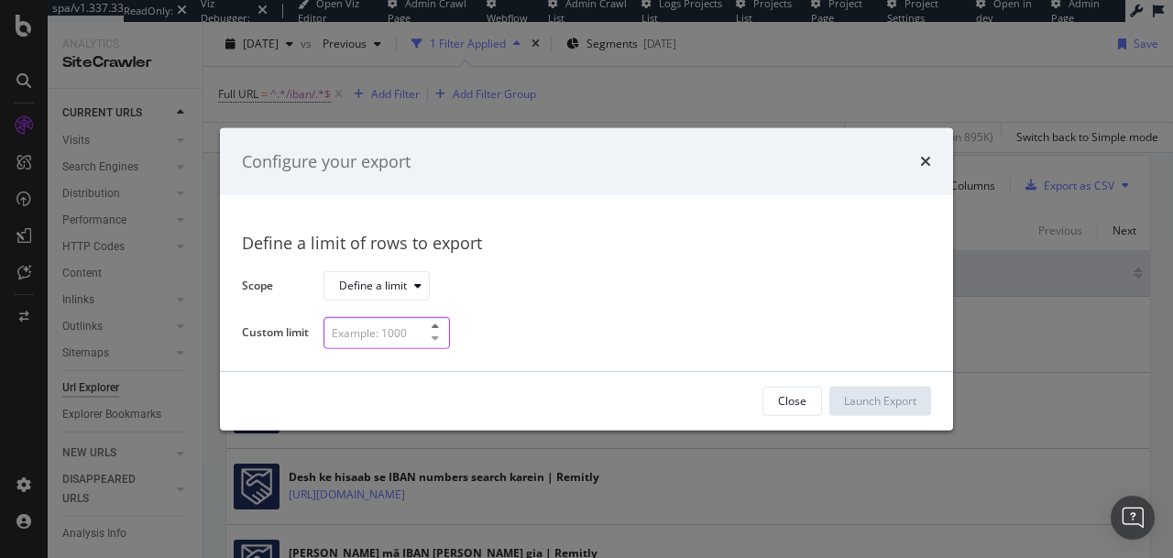
click at [359, 333] on input "modal" at bounding box center [386, 333] width 126 height 32
type input "100"
click at [879, 398] on div "Launch Export" at bounding box center [880, 401] width 72 height 16
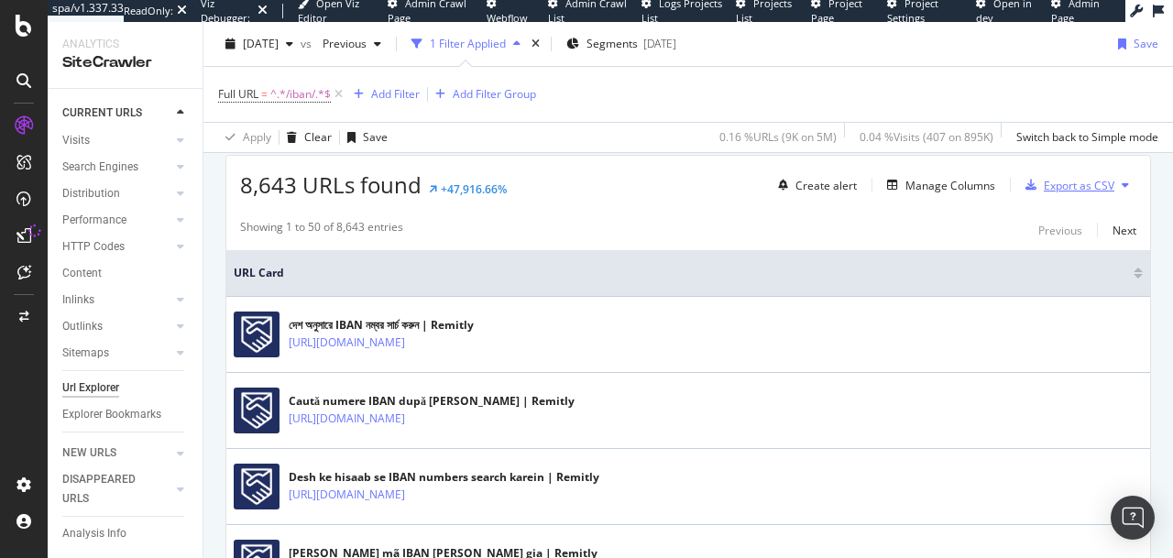
scroll to position [414, 0]
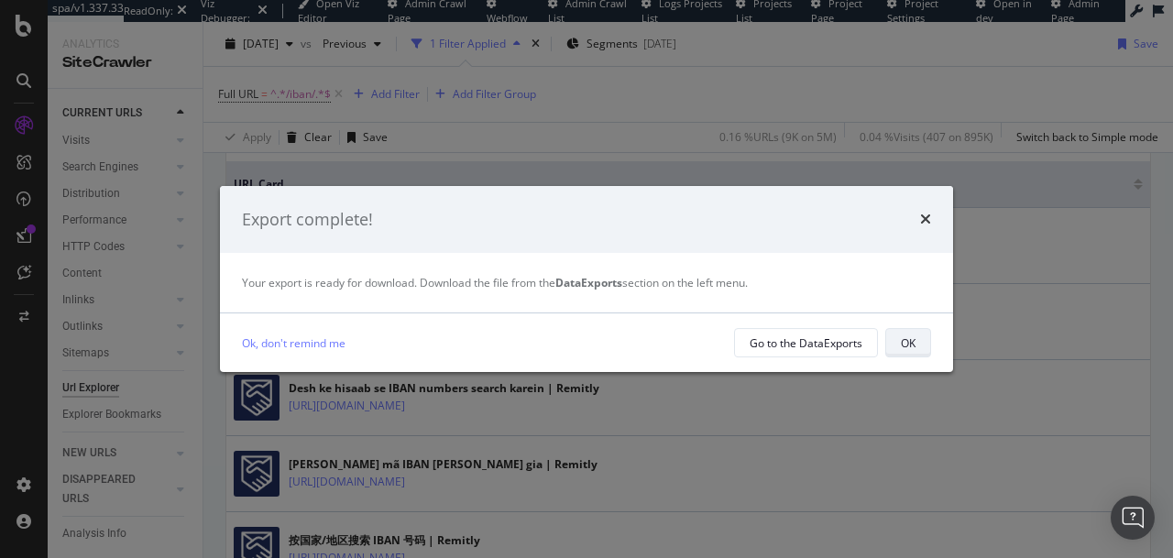
click at [915, 353] on button "OK" at bounding box center [908, 342] width 46 height 29
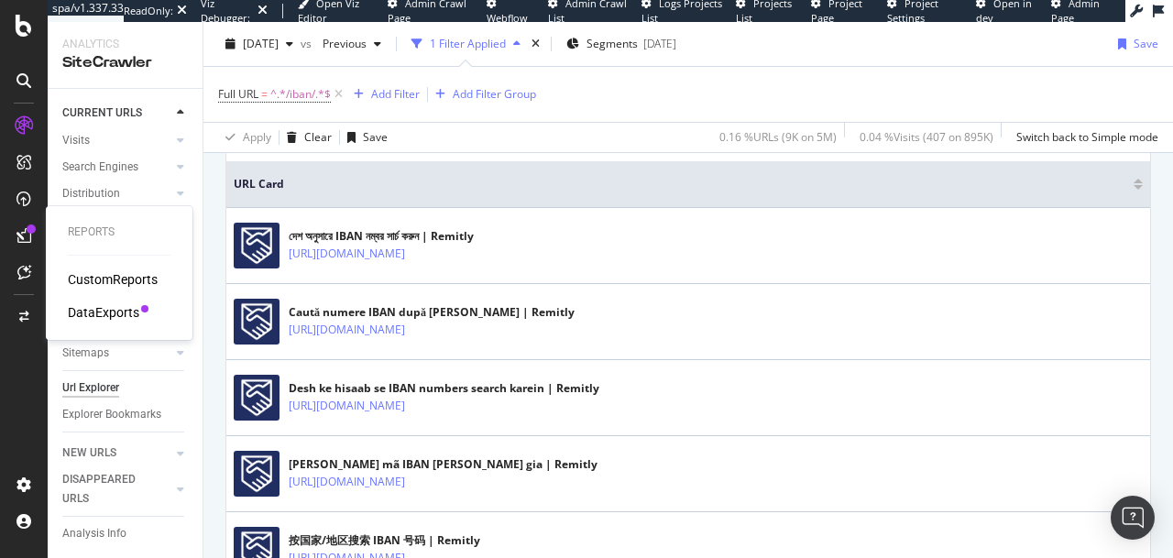
click at [106, 308] on div "DataExports" at bounding box center [103, 312] width 71 height 18
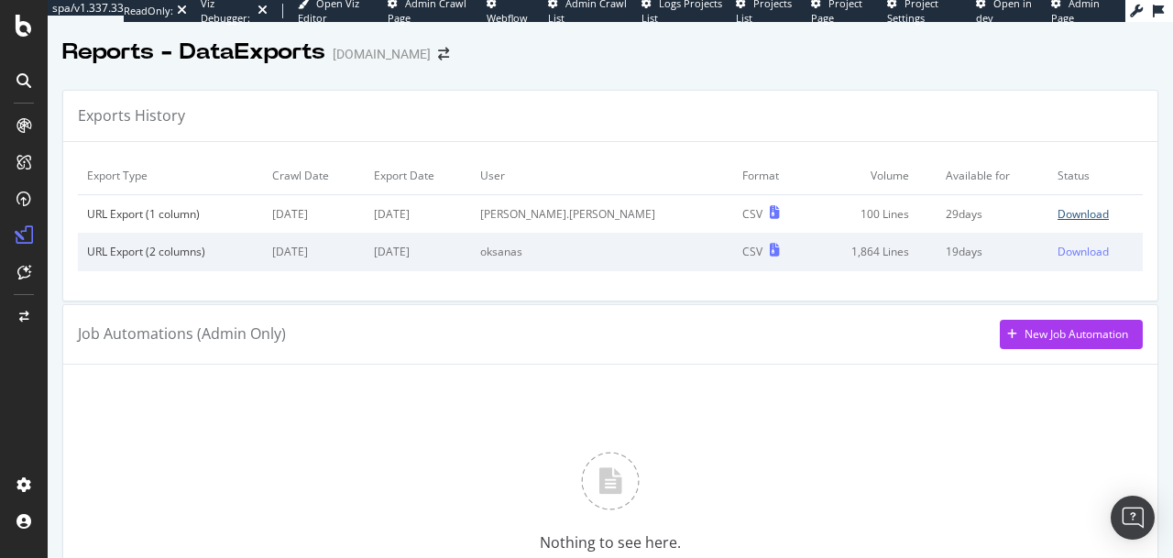
click at [1057, 212] on div "Download" at bounding box center [1082, 214] width 51 height 16
click at [1128, 133] on div "Exports History" at bounding box center [610, 116] width 1094 height 51
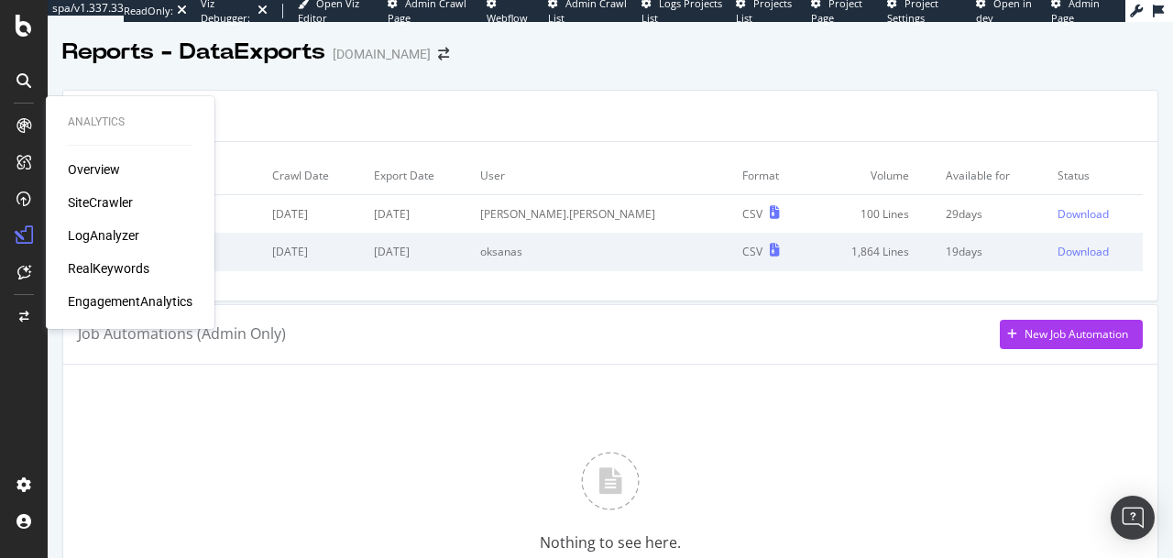
click at [87, 197] on div "SiteCrawler" at bounding box center [100, 202] width 65 height 18
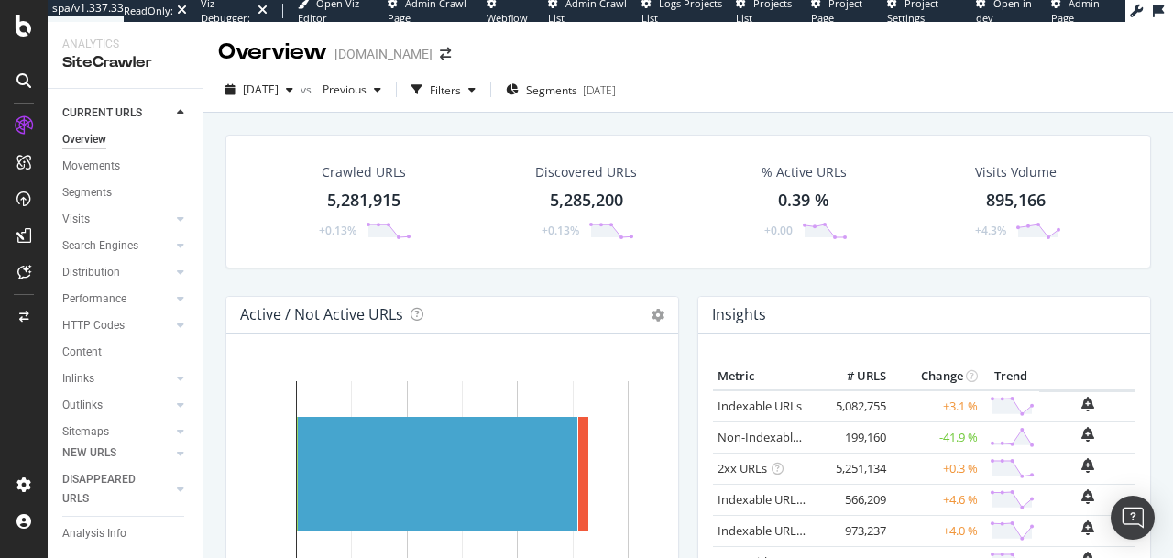
click at [608, 108] on div "2025 Sep. 11th vs Previous Filters Segments 2025-08-19" at bounding box center [687, 93] width 969 height 37
click at [577, 92] on span "Segments" at bounding box center [551, 90] width 51 height 16
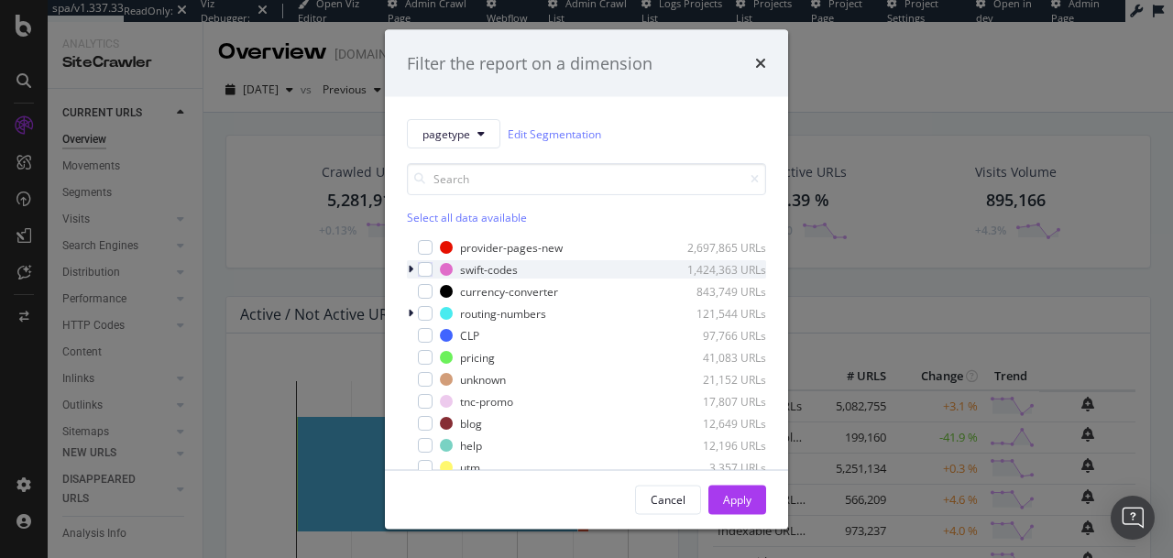
click at [410, 268] on icon "modal" at bounding box center [410, 269] width 5 height 11
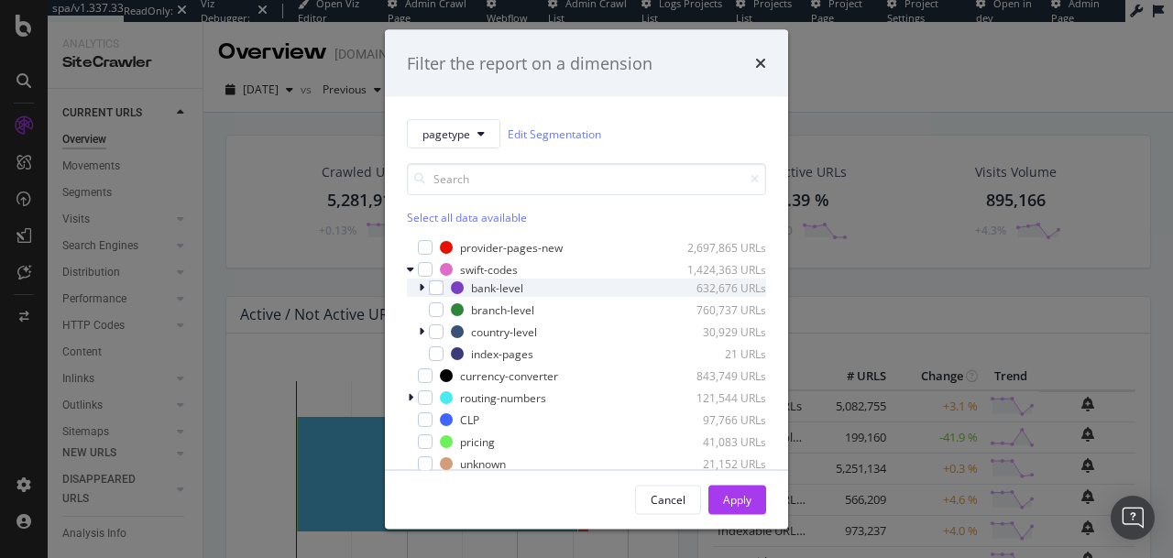
click at [422, 288] on icon "modal" at bounding box center [421, 287] width 5 height 11
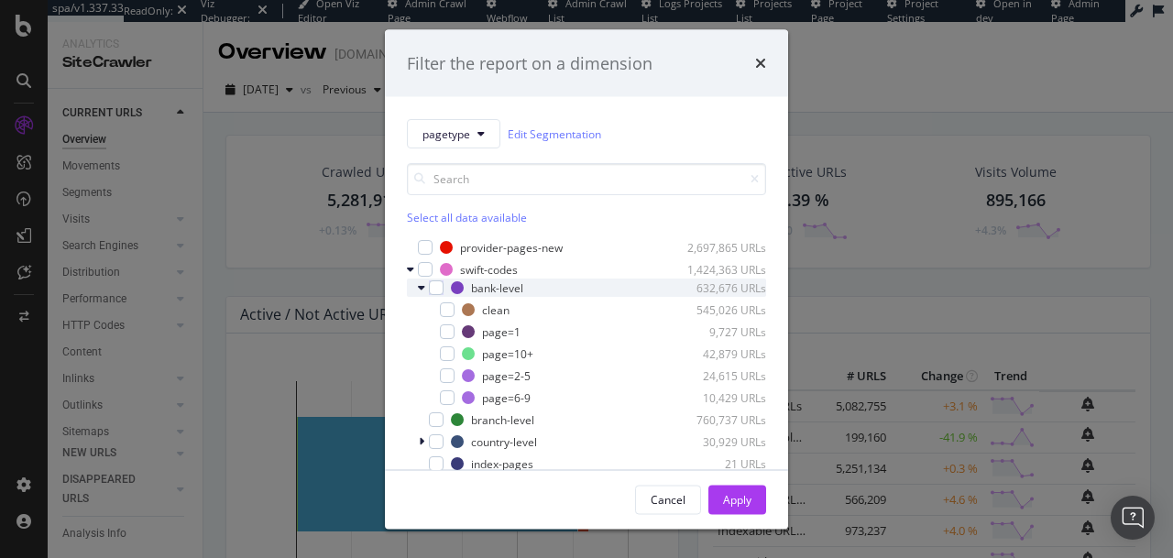
click at [422, 288] on icon "modal" at bounding box center [421, 287] width 7 height 11
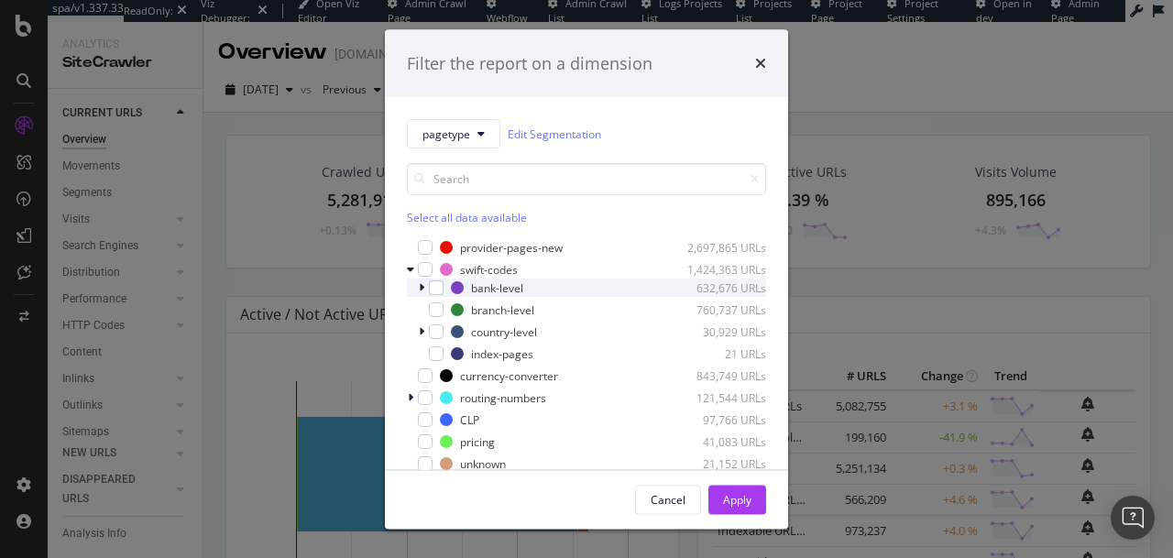
click at [421, 286] on icon "modal" at bounding box center [421, 287] width 5 height 11
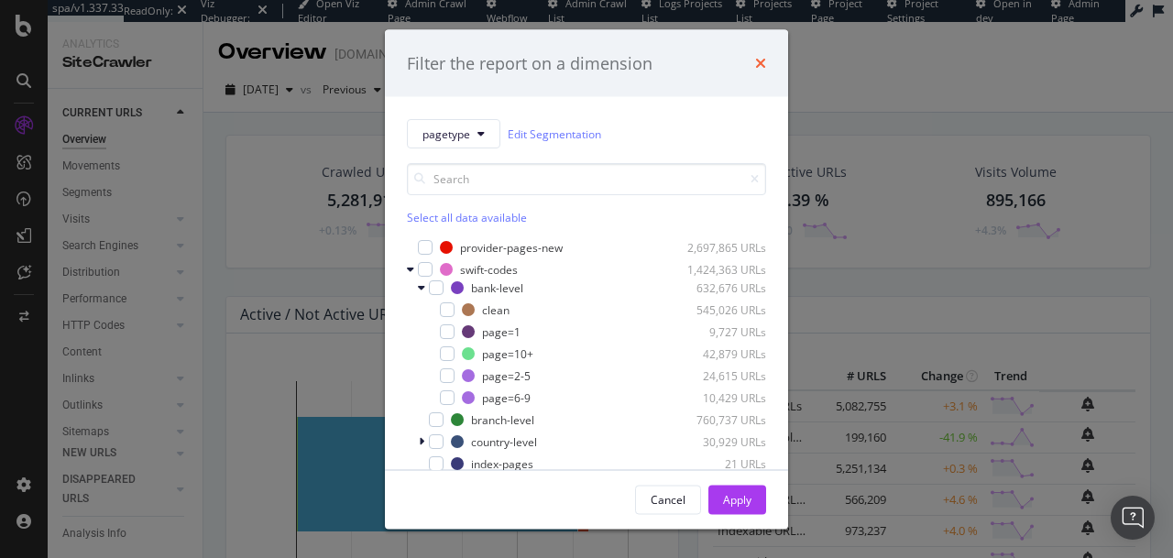
click at [758, 60] on icon "times" at bounding box center [760, 63] width 11 height 15
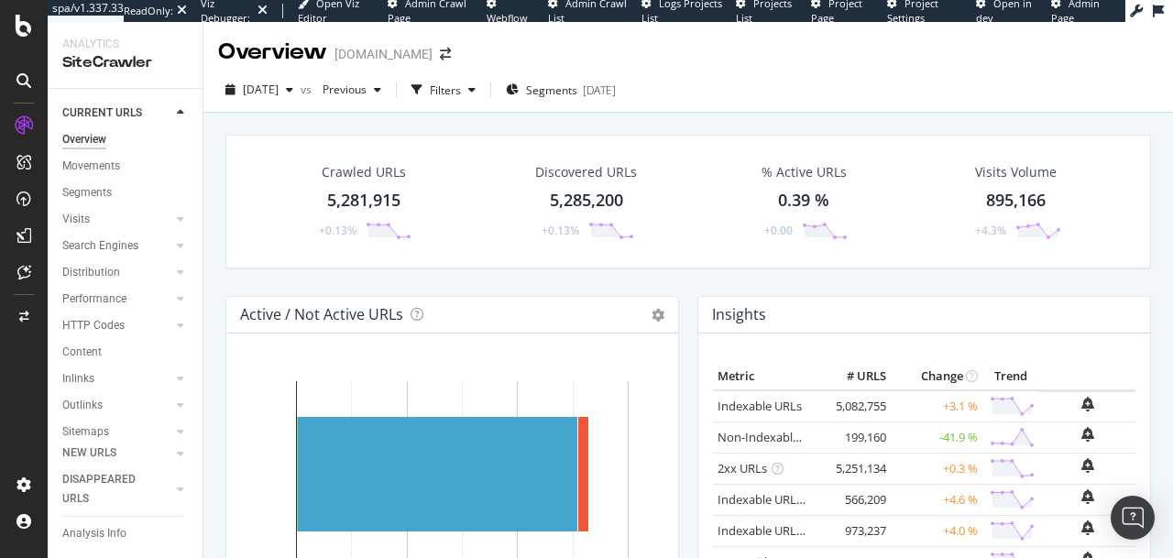
scroll to position [97, 0]
click at [90, 378] on div "Url Explorer" at bounding box center [90, 387] width 57 height 19
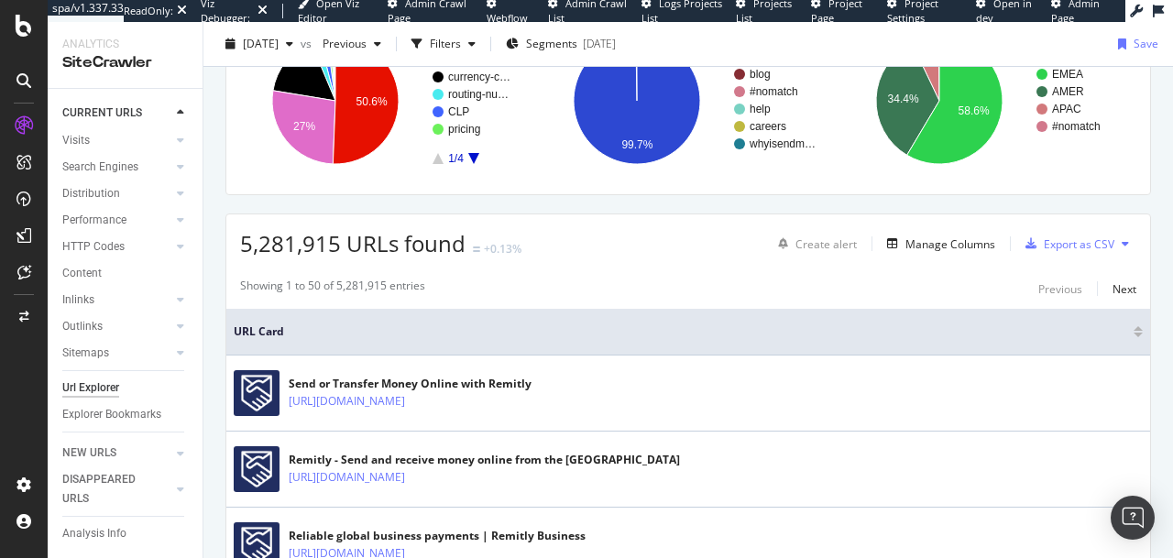
scroll to position [180, 0]
click at [461, 41] on div "Filters" at bounding box center [445, 44] width 31 height 16
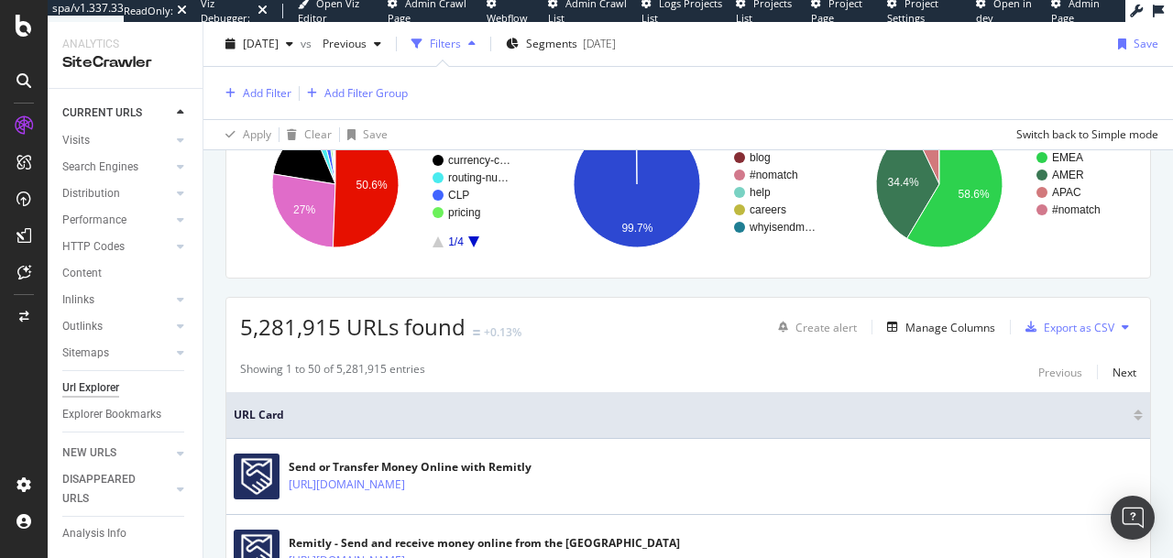
scroll to position [264, 0]
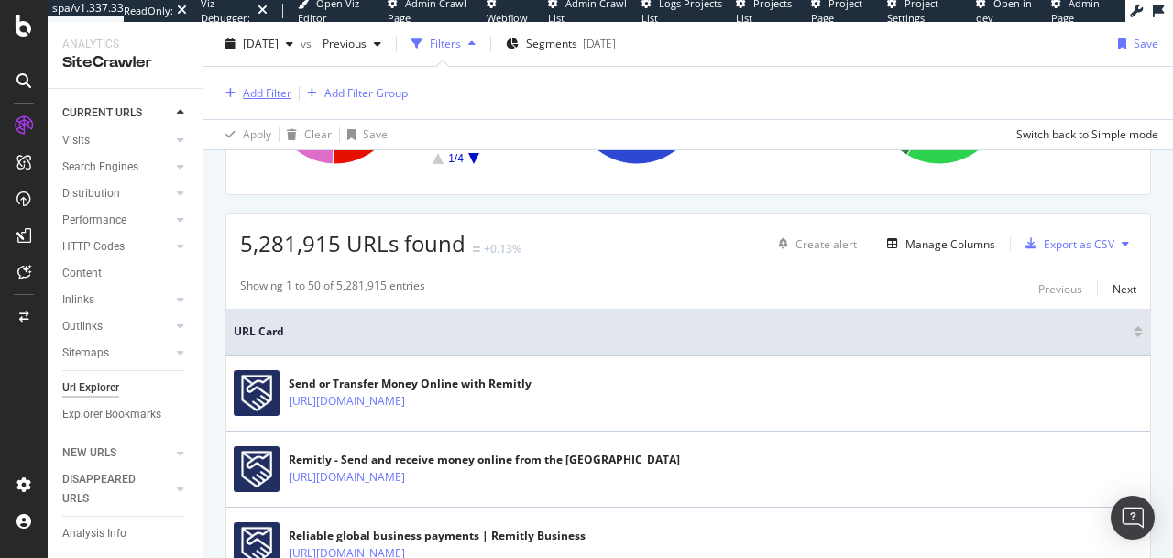
click at [269, 99] on div "Add Filter" at bounding box center [267, 93] width 49 height 16
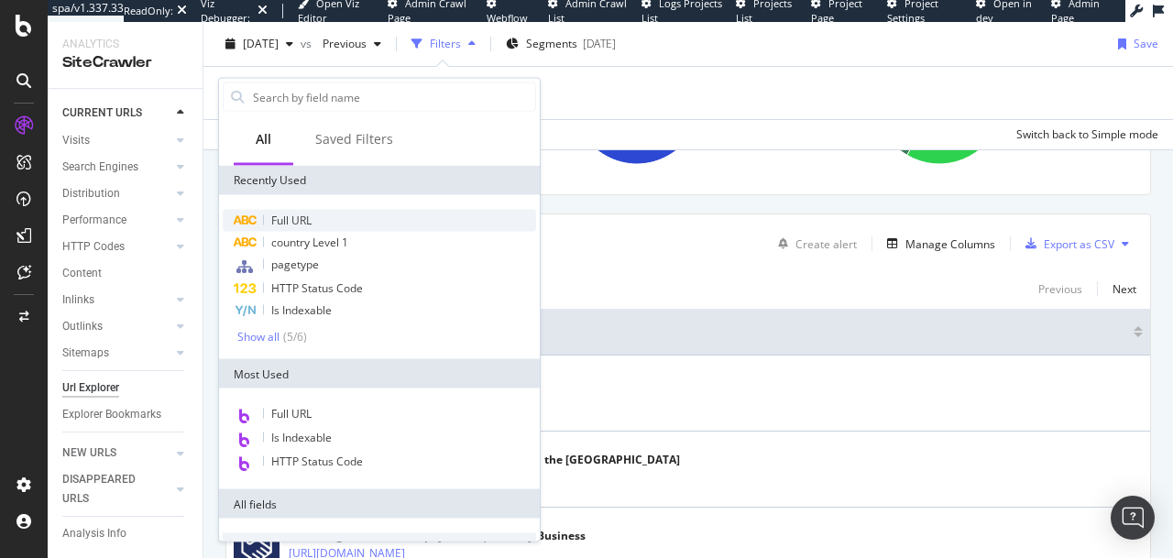
click at [289, 213] on span "Full URL" at bounding box center [291, 221] width 40 height 16
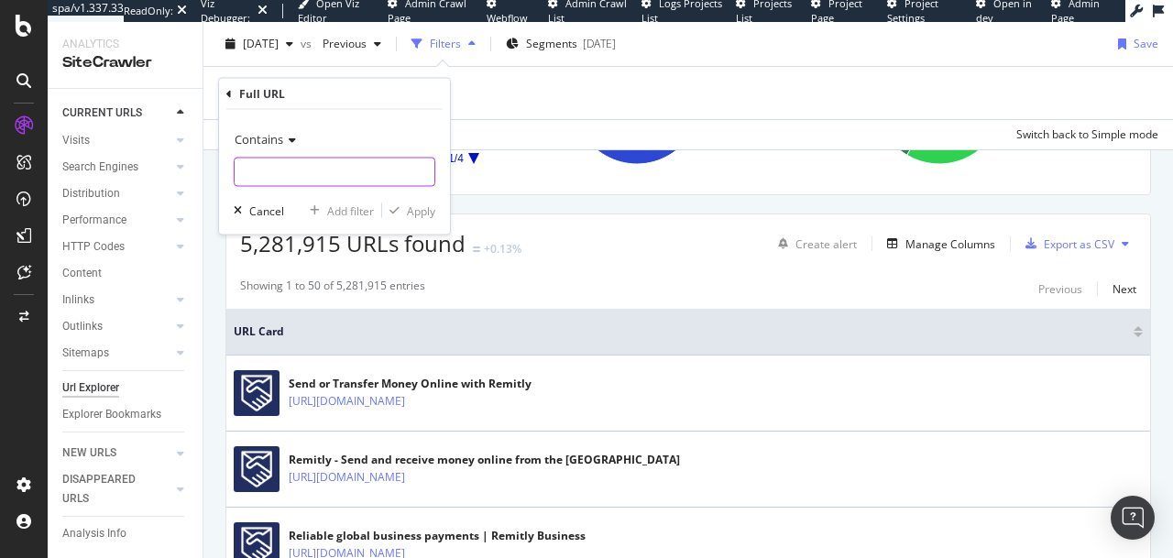
click at [278, 159] on input "text" at bounding box center [335, 172] width 200 height 29
type input "I"
type input "/iban/"
click at [349, 207] on div "Add filter" at bounding box center [350, 210] width 47 height 16
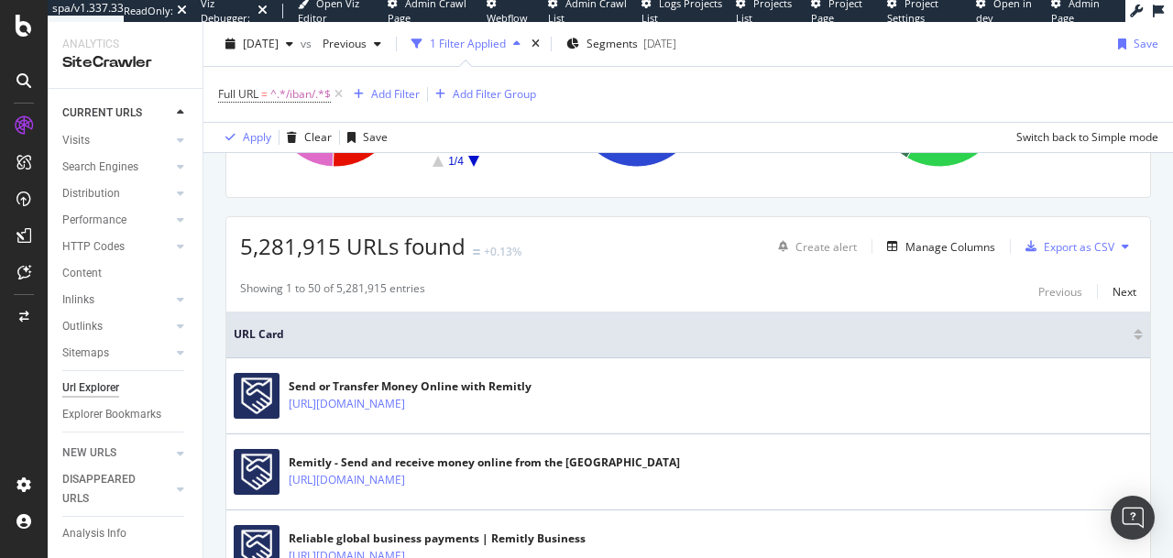
scroll to position [267, 0]
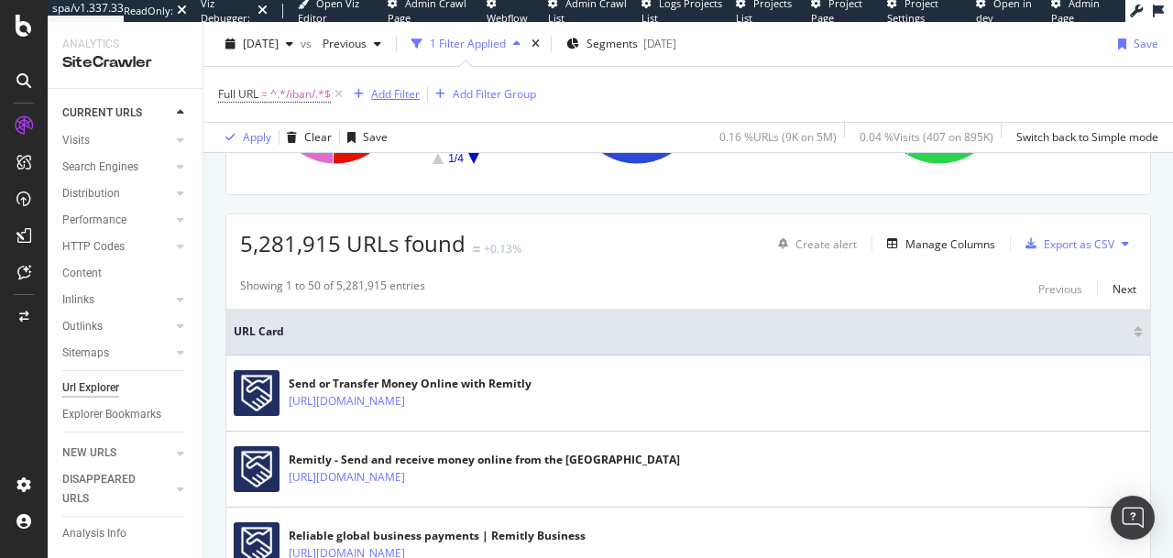
click at [386, 97] on div "Add Filter" at bounding box center [395, 94] width 49 height 16
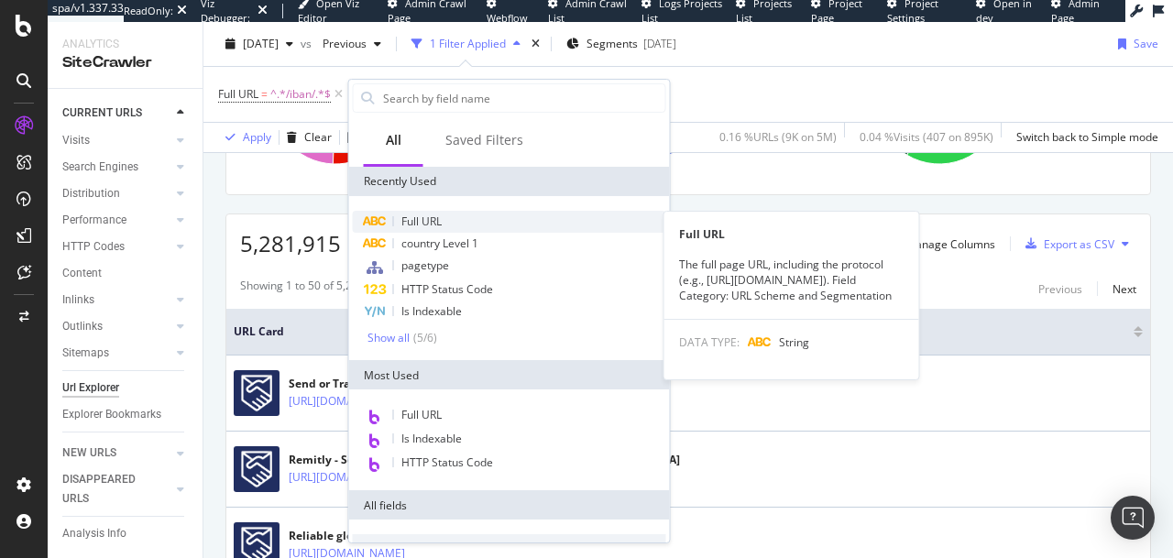
click at [424, 223] on span "Full URL" at bounding box center [421, 221] width 40 height 16
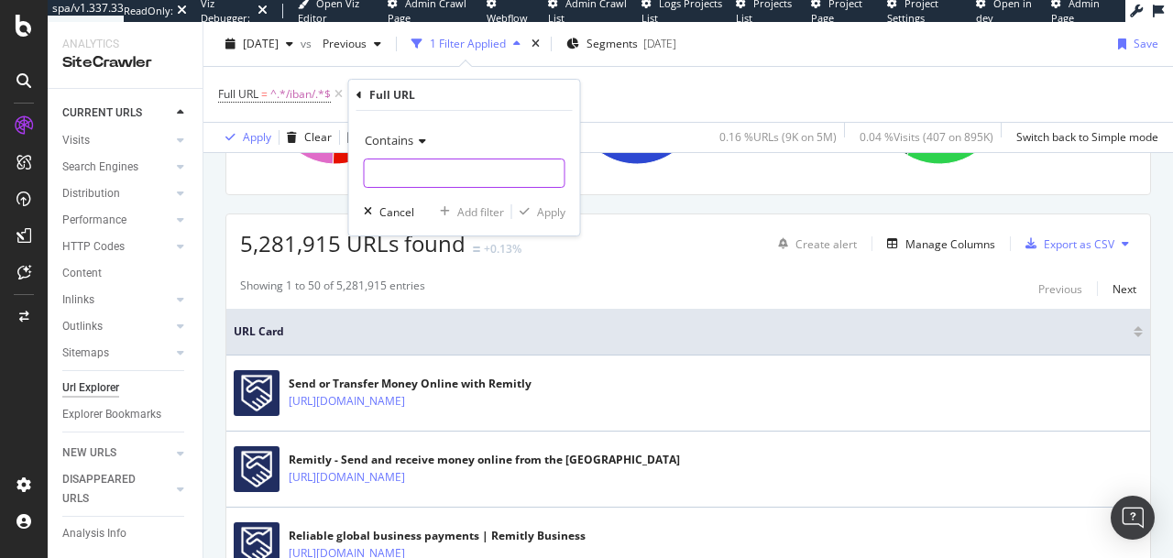
click at [440, 158] on input "text" at bounding box center [465, 172] width 200 height 29
type input "page="
click at [558, 208] on div "Apply" at bounding box center [551, 212] width 28 height 16
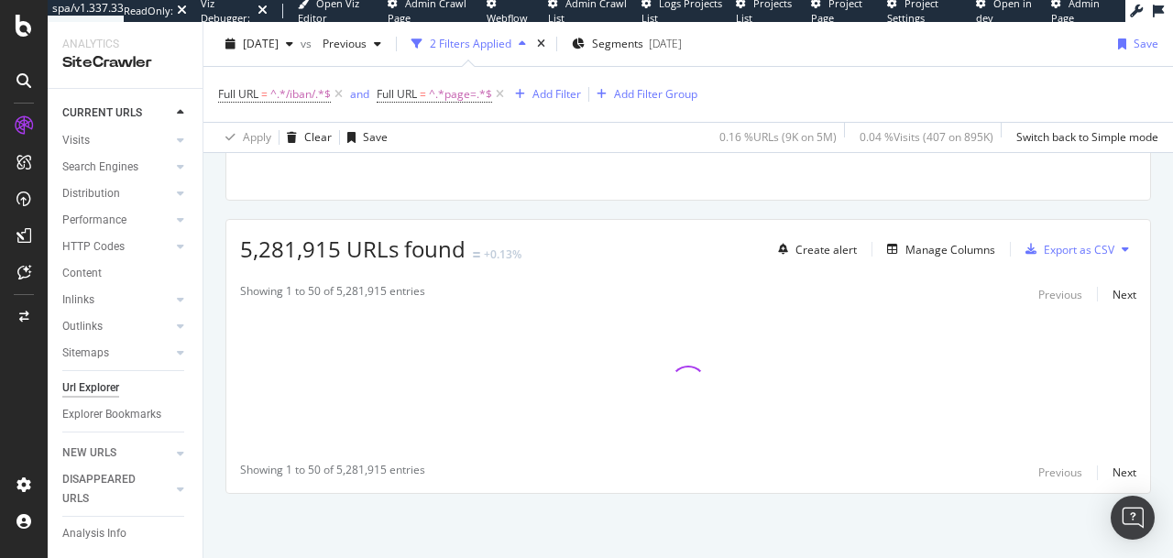
scroll to position [261, 0]
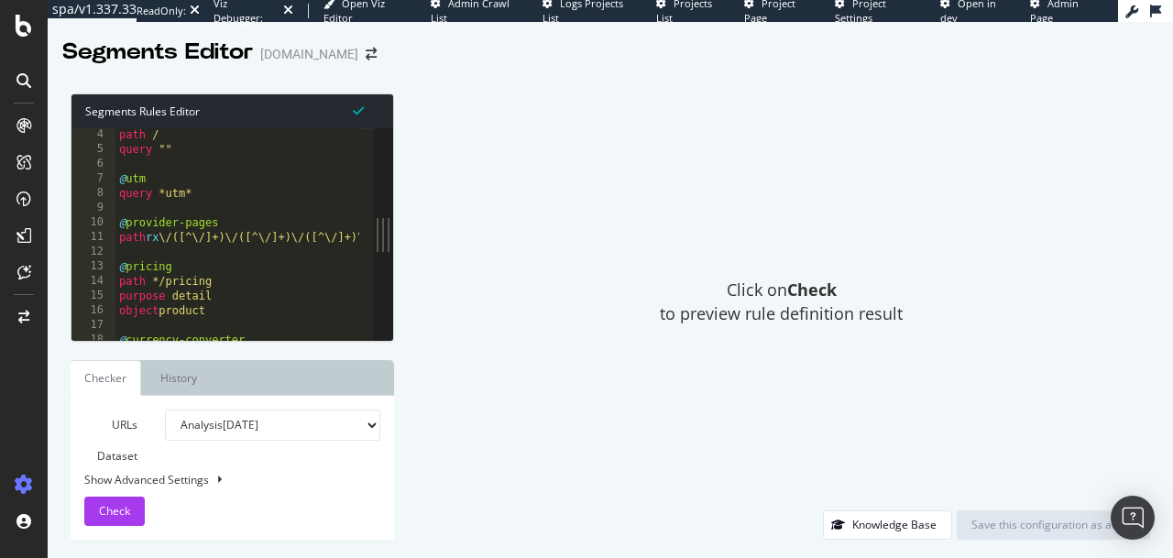
scroll to position [16, 0]
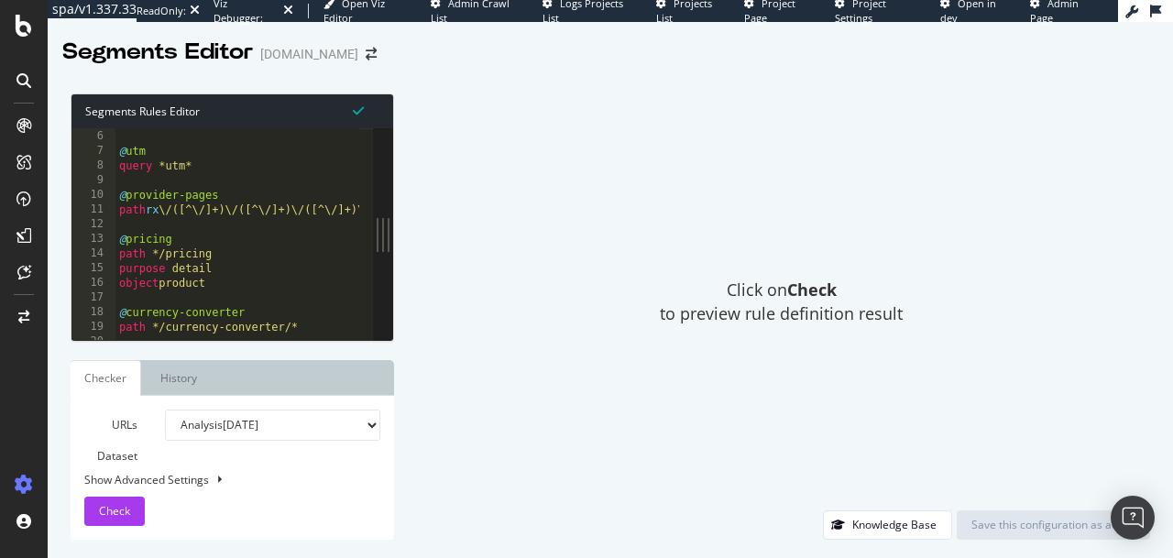
click at [119, 224] on div "query "" @ utm query *utm* @ provider-pages path rx \/([^\/]+)\/([^\/]+)\/([^\/…" at bounding box center [320, 228] width 410 height 227
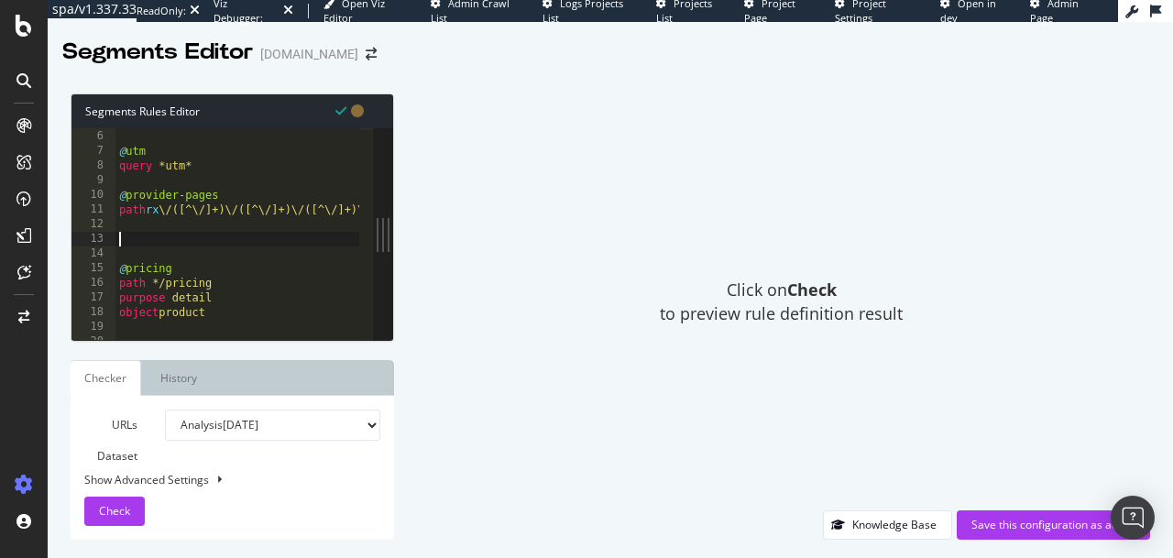
paste textarea "path not */iban/calculator*"
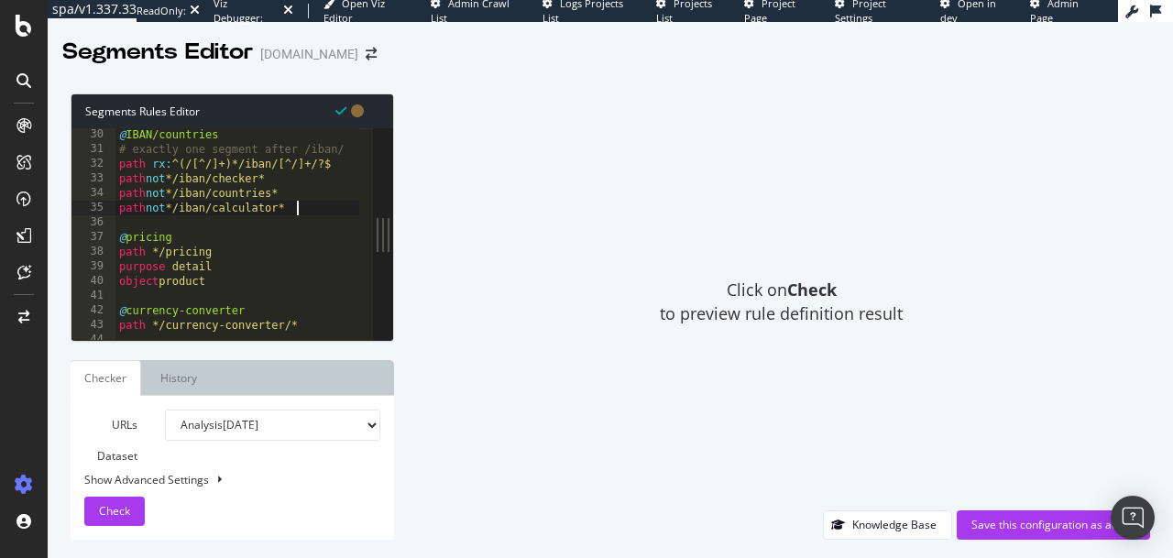
scroll to position [98, 0]
type textarea "path not */iban/calculator*"
click at [228, 423] on select "Analysis 2025 Sep. 11th Analysis 2025 Sep. 4th Analysis 2025 Aug. 28th Analysis…" at bounding box center [272, 425] width 215 height 31
select select "urlList"
click at [165, 410] on select "Analysis 2025 Sep. 11th Analysis 2025 Sep. 4th Analysis 2025 Aug. 28th Analysis…" at bounding box center [272, 425] width 215 height 31
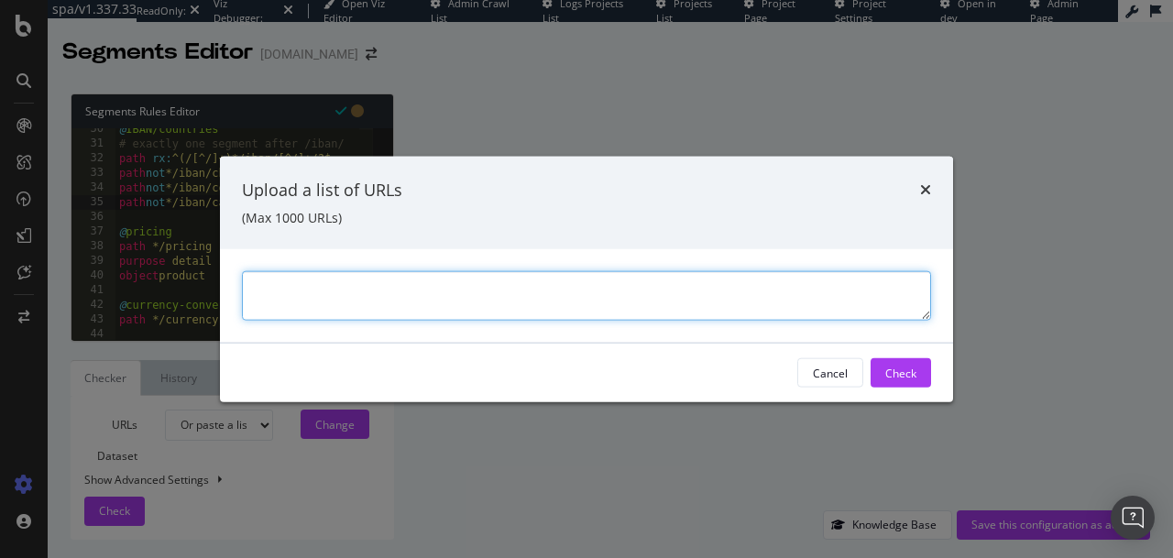
paste textarea "https://www.remitly.com/us/bn/iban/countries https://www.remitly.com/us/ro/iban…"
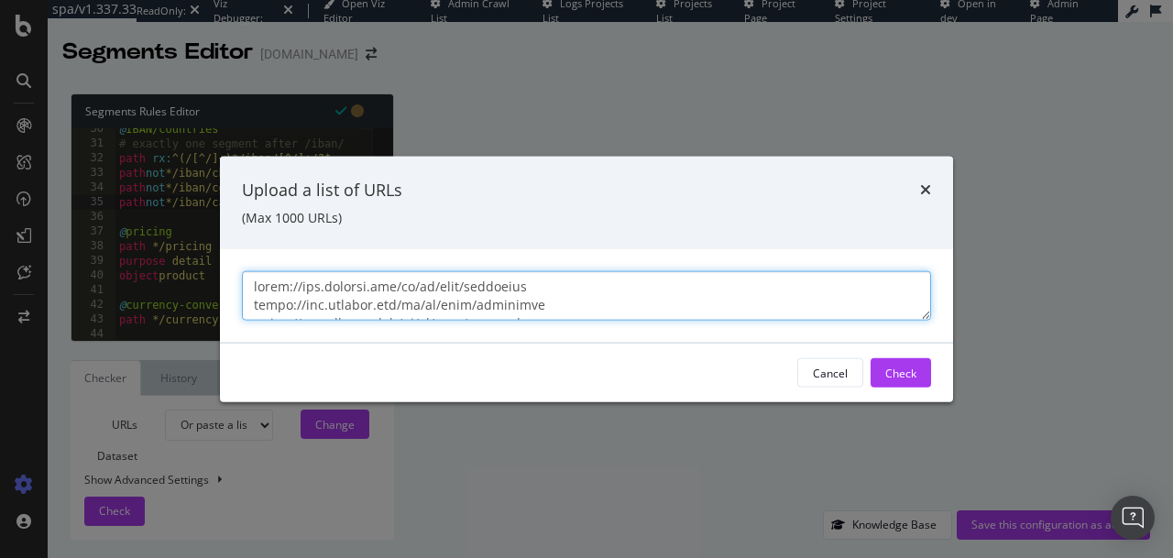
scroll to position [1789, 0]
type textarea "https://www.remitly.com/us/bn/iban/countries https://www.remitly.com/us/ro/iban…"
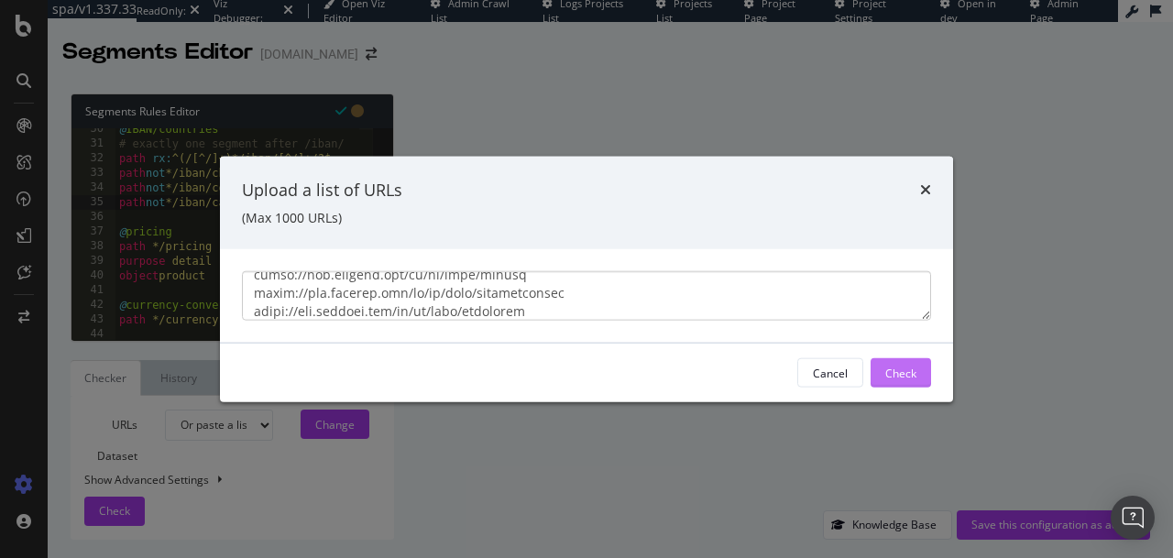
click at [891, 373] on div "Check" at bounding box center [900, 373] width 31 height 16
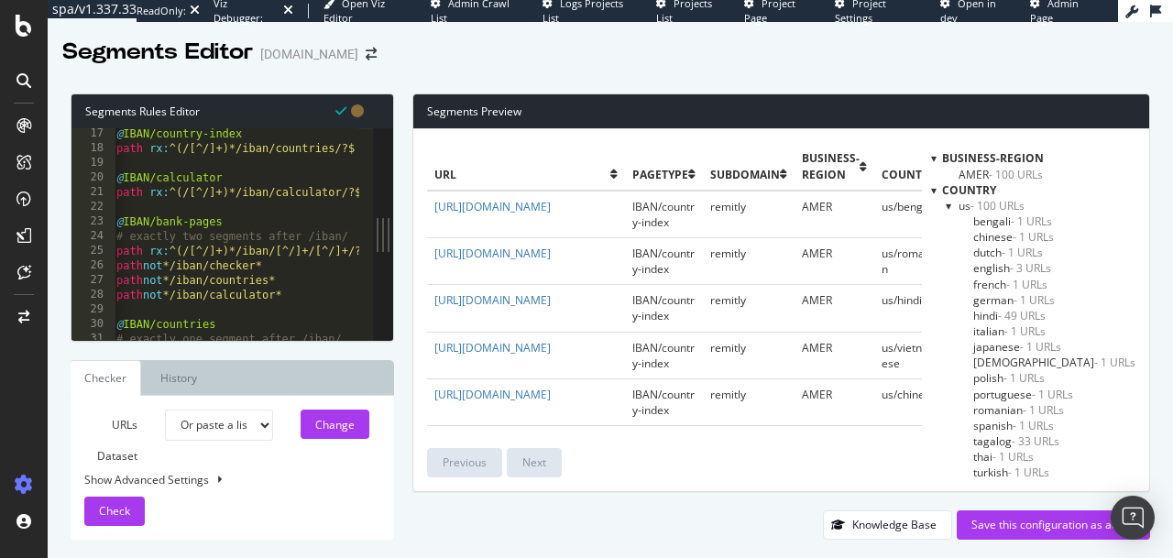
scroll to position [48, 0]
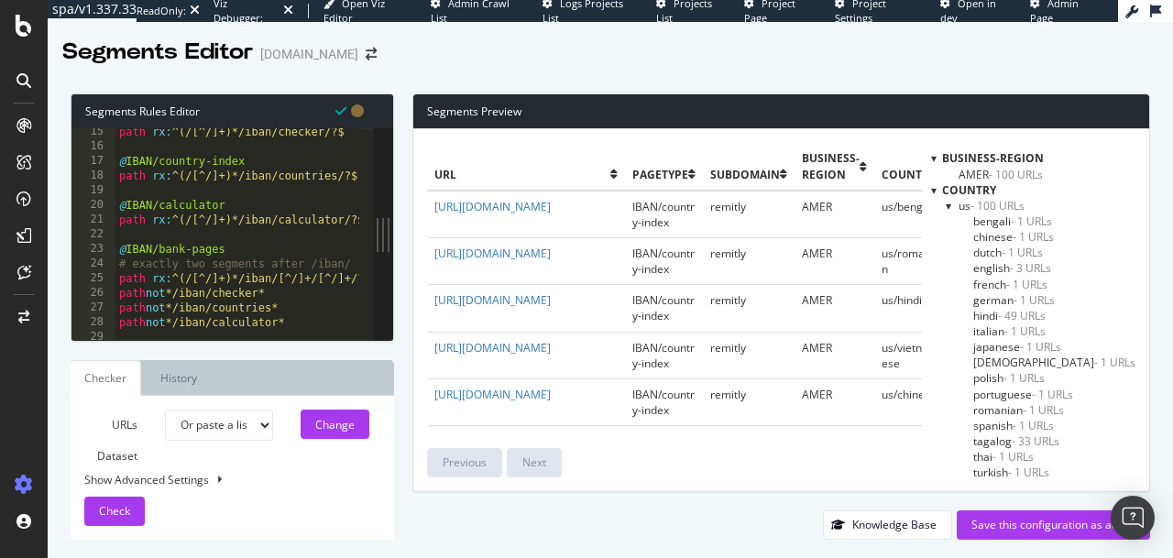
click at [333, 170] on div "path rx : ^(/[^/]+)*/iban/checker/?$ @ IBAN/country-index path rx : ^(/[^/]+)*/…" at bounding box center [320, 238] width 410 height 227
click at [500, 205] on link "https://www.remitly.com/us/bn/iban/countries" at bounding box center [492, 207] width 116 height 16
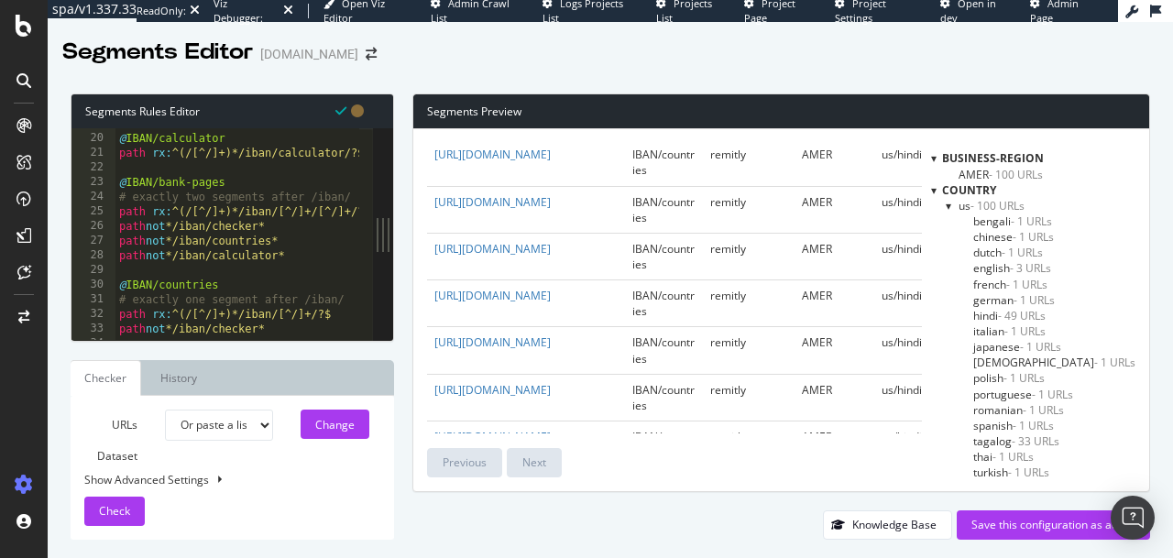
scroll to position [64, 0]
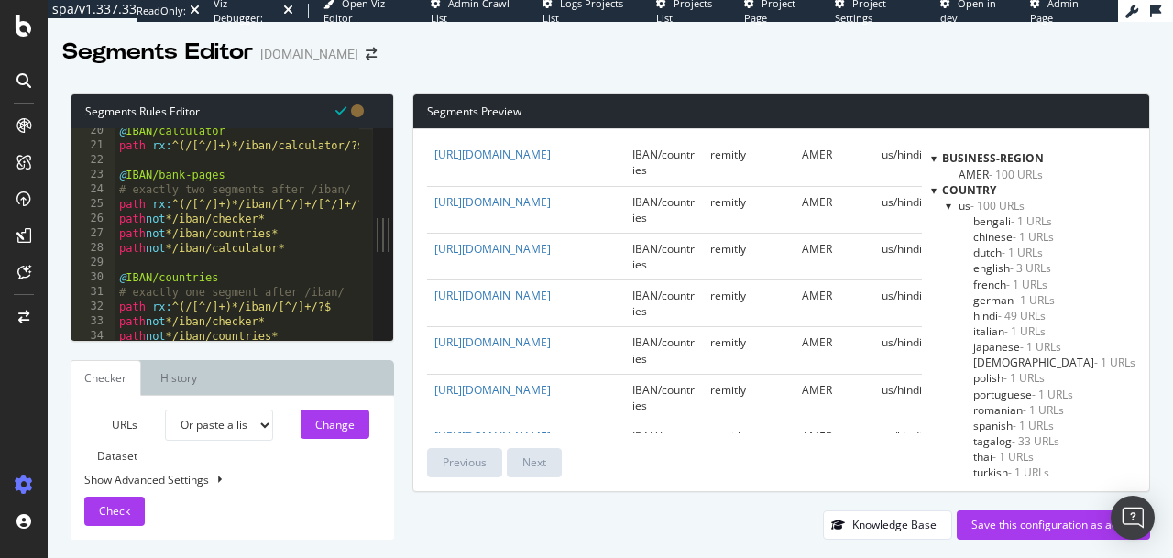
click at [220, 281] on div "@ IBAN/calculator path rx : ^(/[^/]+)*/iban/calculator/?$ @ IBAN/bank-pages # e…" at bounding box center [320, 237] width 410 height 227
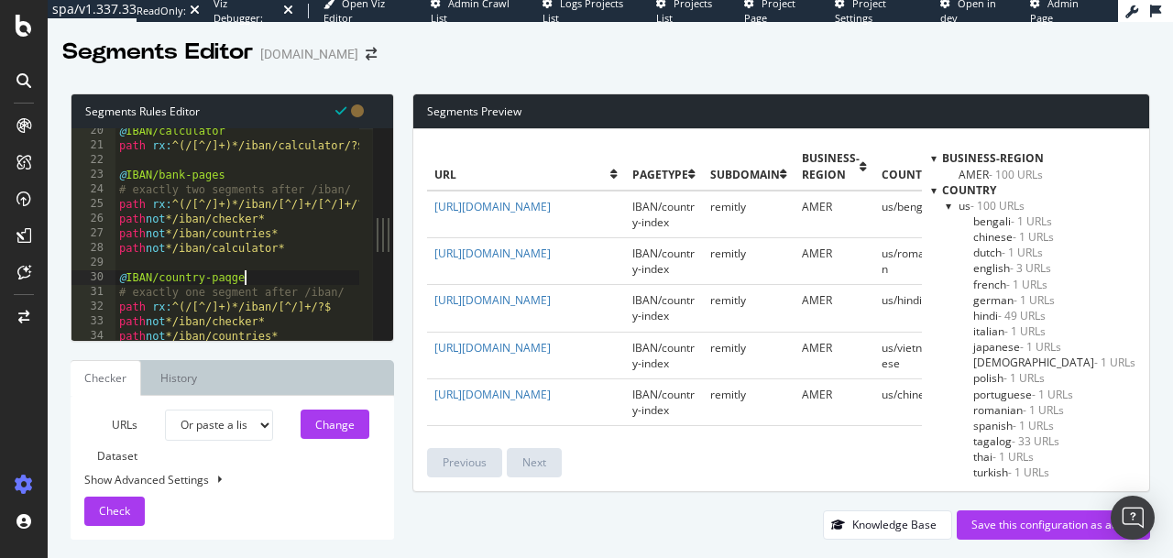
scroll to position [0, 9]
click at [133, 508] on button "Check" at bounding box center [114, 511] width 60 height 29
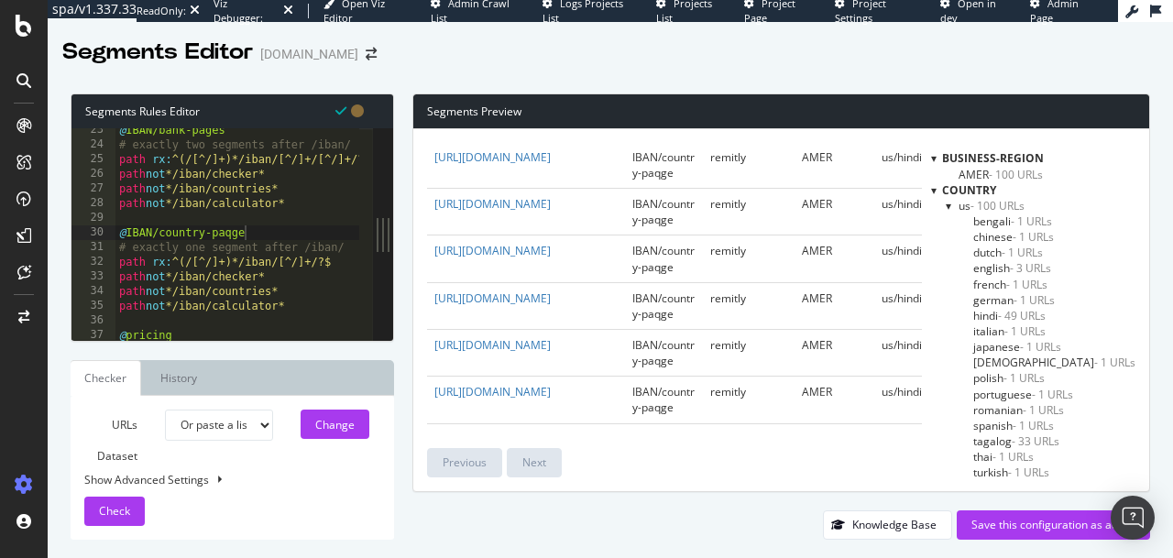
scroll to position [1411, 0]
click at [247, 232] on div "@ IBAN/bank-pages # exactly two segments after /iban/ path rx : ^(/[^/]+)*/iban…" at bounding box center [320, 236] width 410 height 227
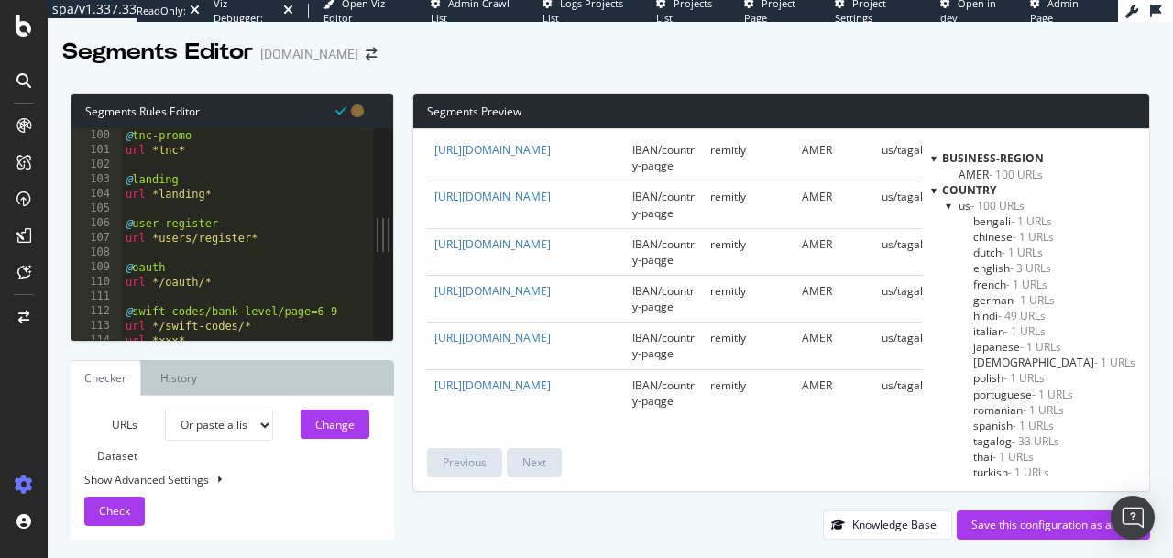
scroll to position [338, 0]
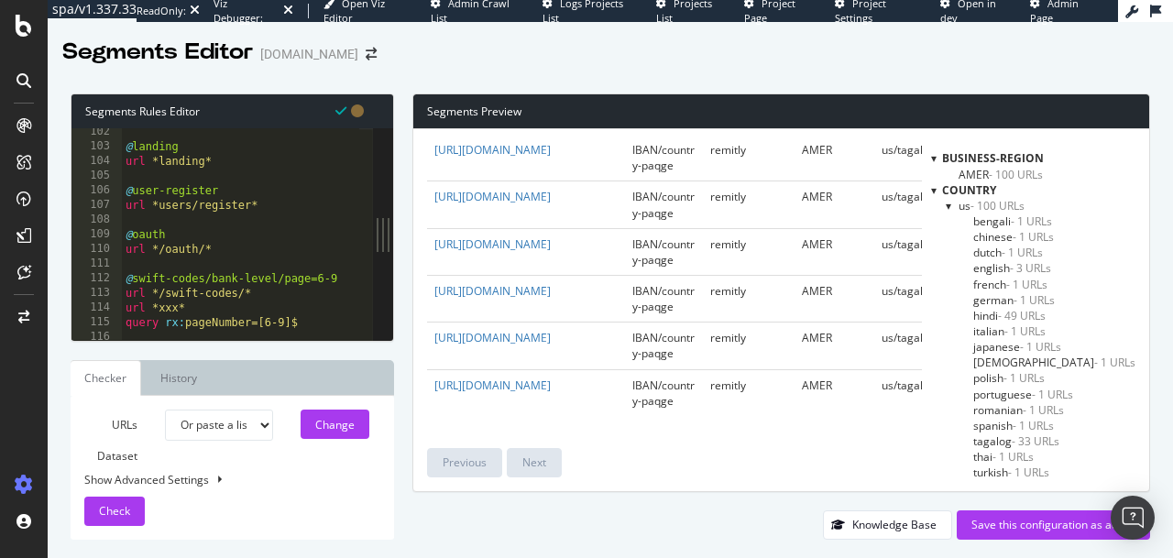
click at [230, 246] on div "@ landing url *landing* @ user-register url *users/register* @ oauth url */oaut…" at bounding box center [327, 238] width 410 height 227
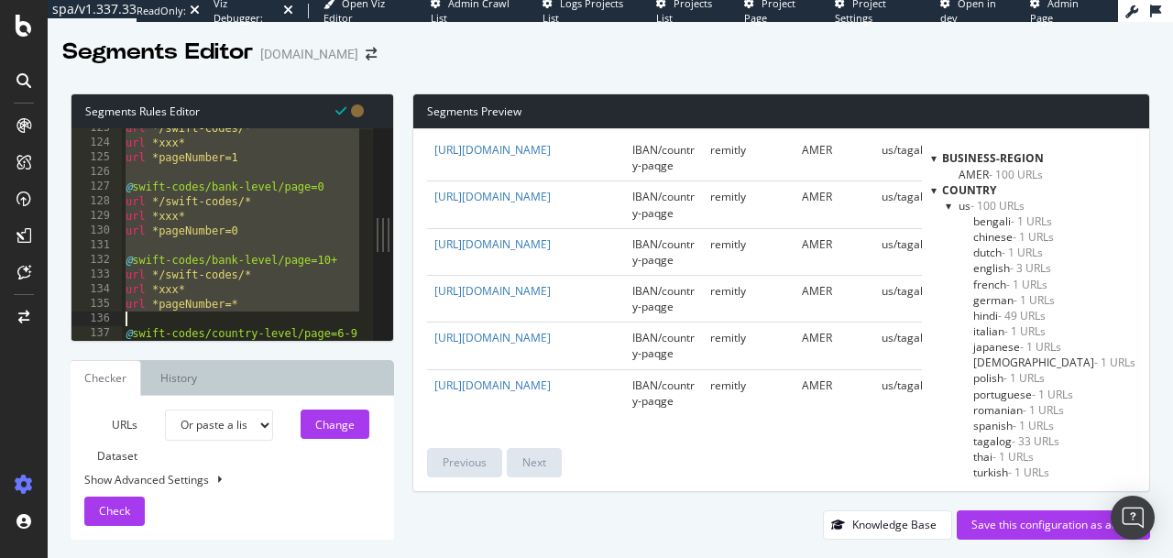
scroll to position [426, 0]
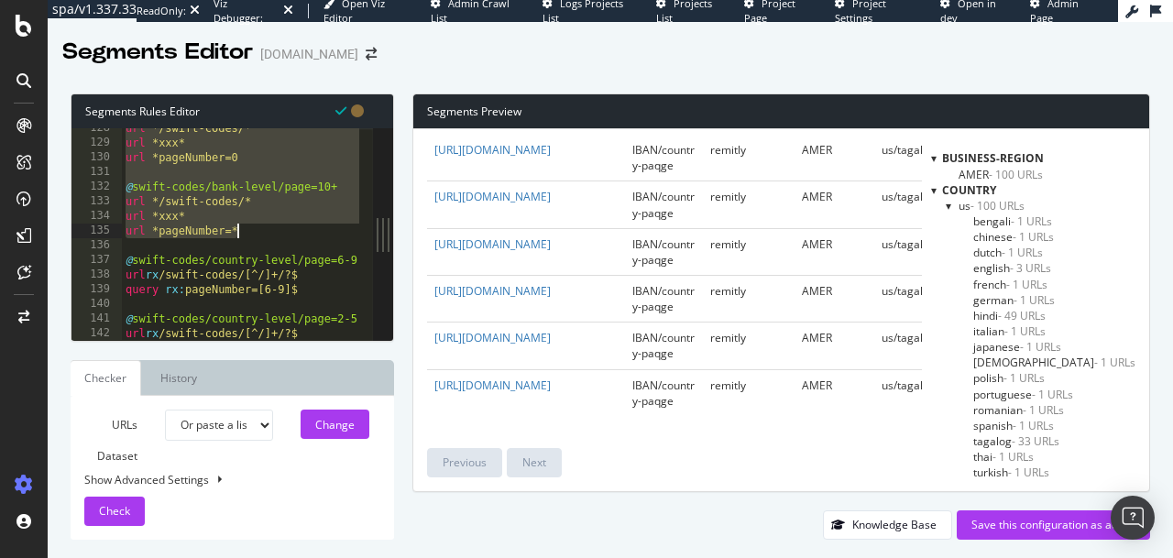
drag, startPoint x: 124, startPoint y: 199, endPoint x: 254, endPoint y: 231, distance: 134.0
click at [254, 231] on div "url */swift-codes/* url *xxx* url *pageNumber=0 @ swift-codes/bank-level/page=1…" at bounding box center [327, 234] width 410 height 227
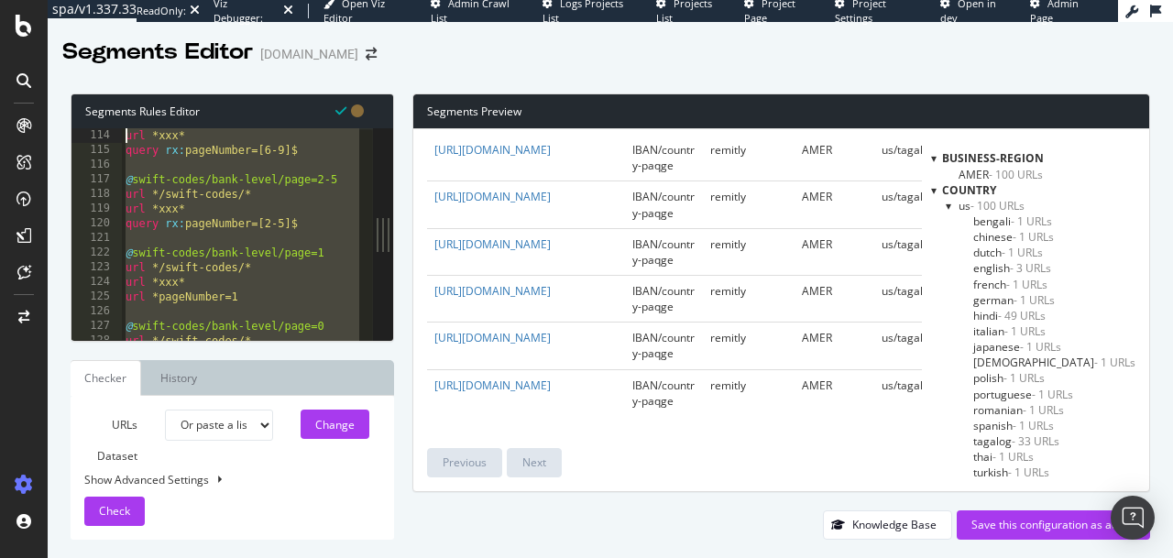
scroll to position [374, 0]
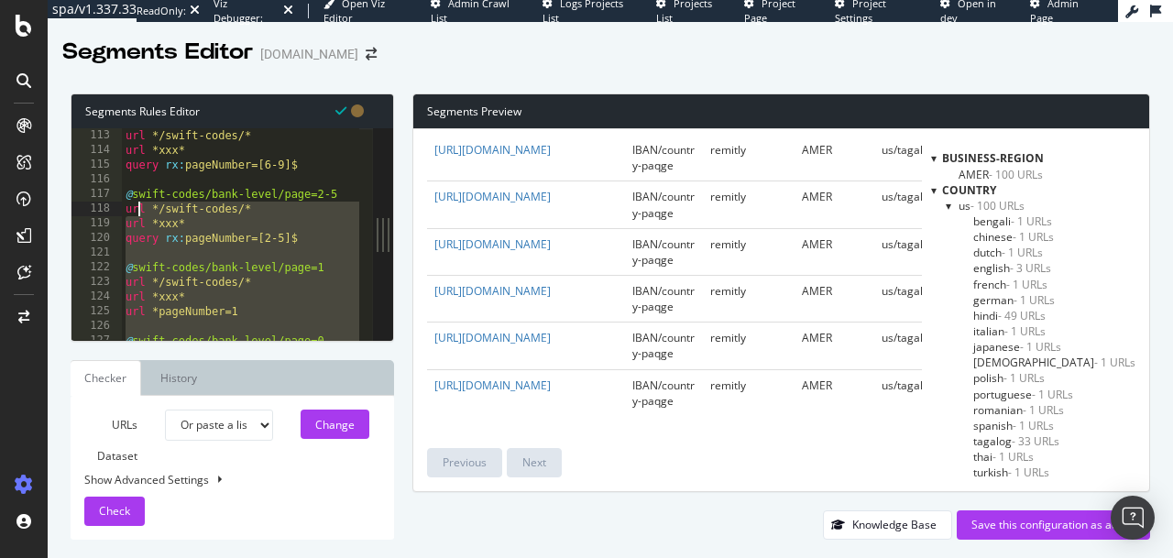
drag, startPoint x: 254, startPoint y: 231, endPoint x: 141, endPoint y: 208, distance: 115.0
click at [141, 208] on div "url */swift-codes/* url *xxx* query rx : pageNumber=[6-9]$ @ swift-codes/bank-l…" at bounding box center [327, 241] width 410 height 227
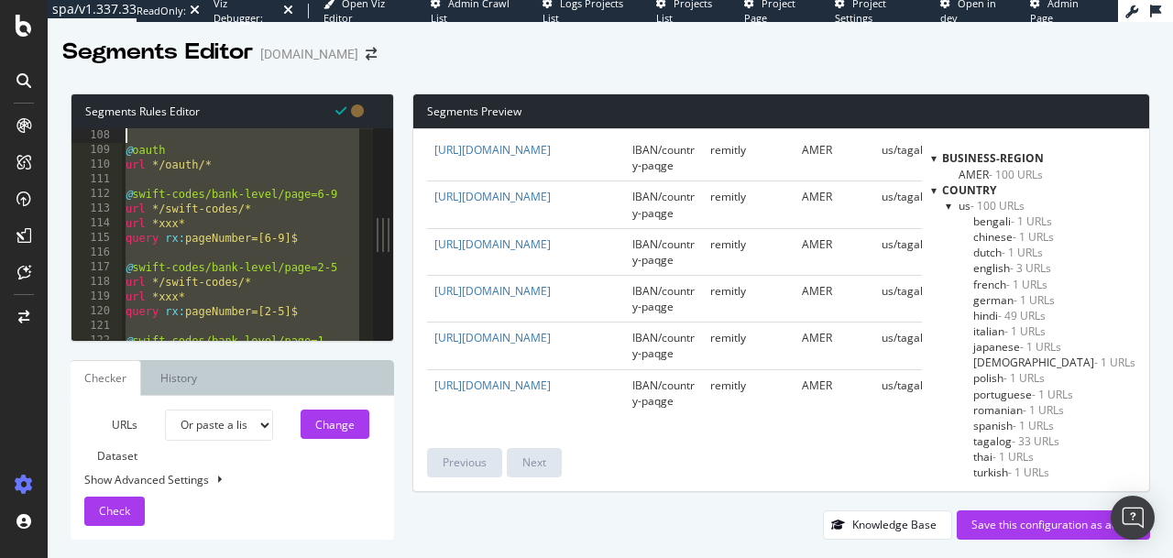
scroll to position [351, 0]
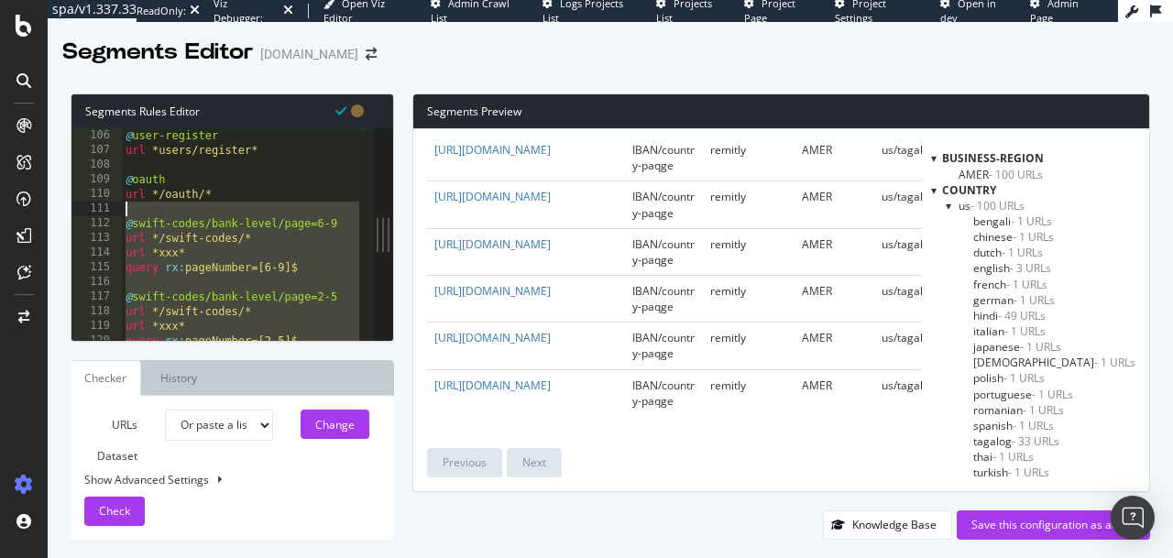
click at [238, 263] on div "@ user-register url *users/register* @ oauth url */oauth/* @ swift-codes/bank-l…" at bounding box center [327, 241] width 410 height 227
type textarea "query rx:pageNumber=[6-9]$"
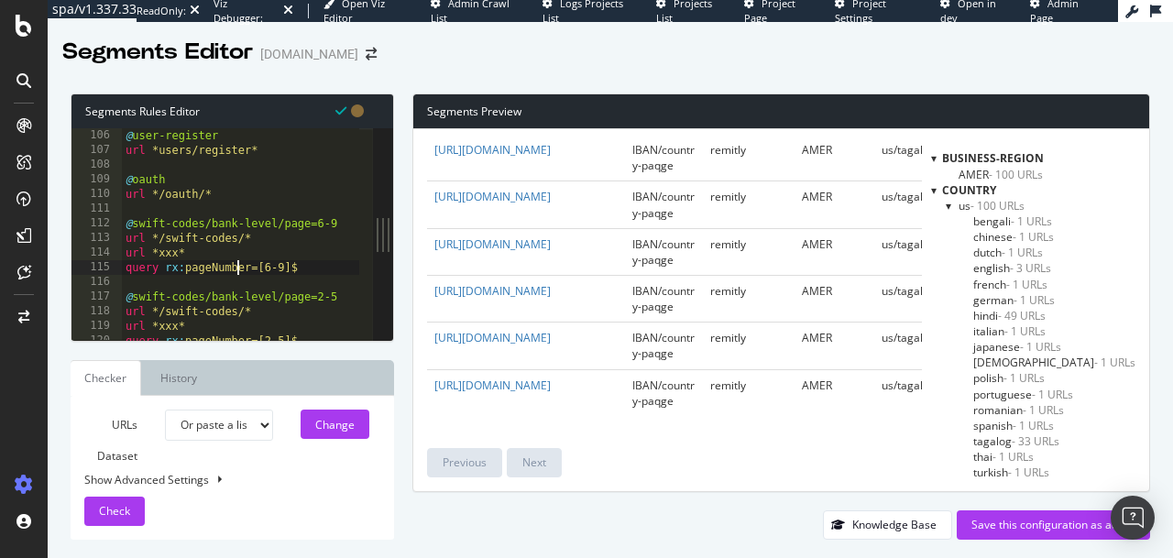
drag, startPoint x: 139, startPoint y: 514, endPoint x: 148, endPoint y: 593, distance: 79.3
click at [148, 557] on html "spa/v1.337.33 ReadOnly: Viz Debugger: Open Viz Editor Admin Crawl List Logs Pro…" at bounding box center [586, 279] width 1173 height 558
click at [483, 517] on div "Knowledge Base Save this configuration as active" at bounding box center [780, 524] width 737 height 29
click at [187, 384] on link "History" at bounding box center [179, 378] width 66 height 36
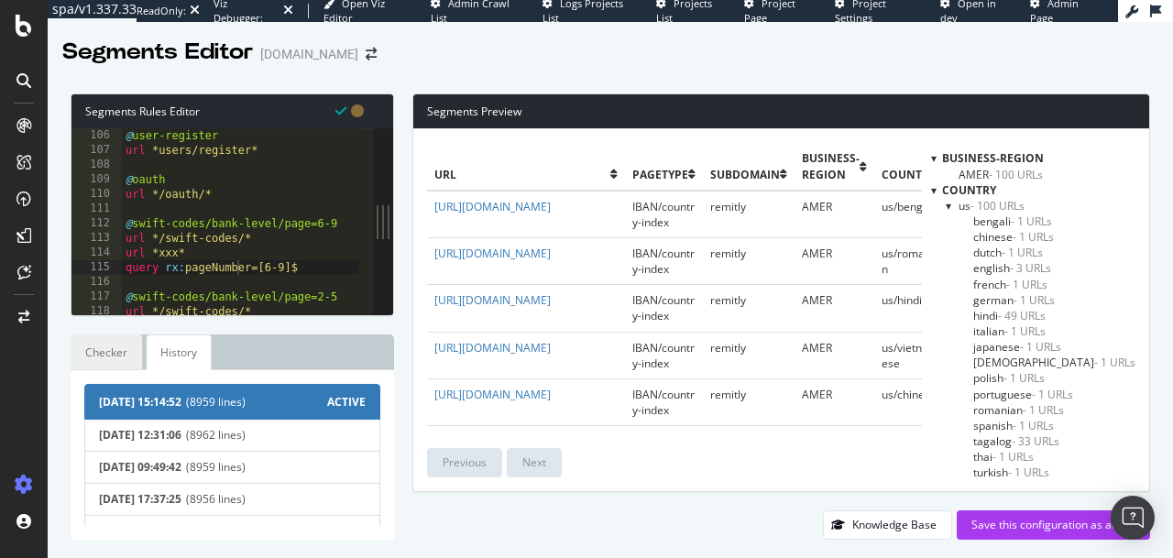
click at [103, 366] on link "Checker" at bounding box center [106, 352] width 71 height 36
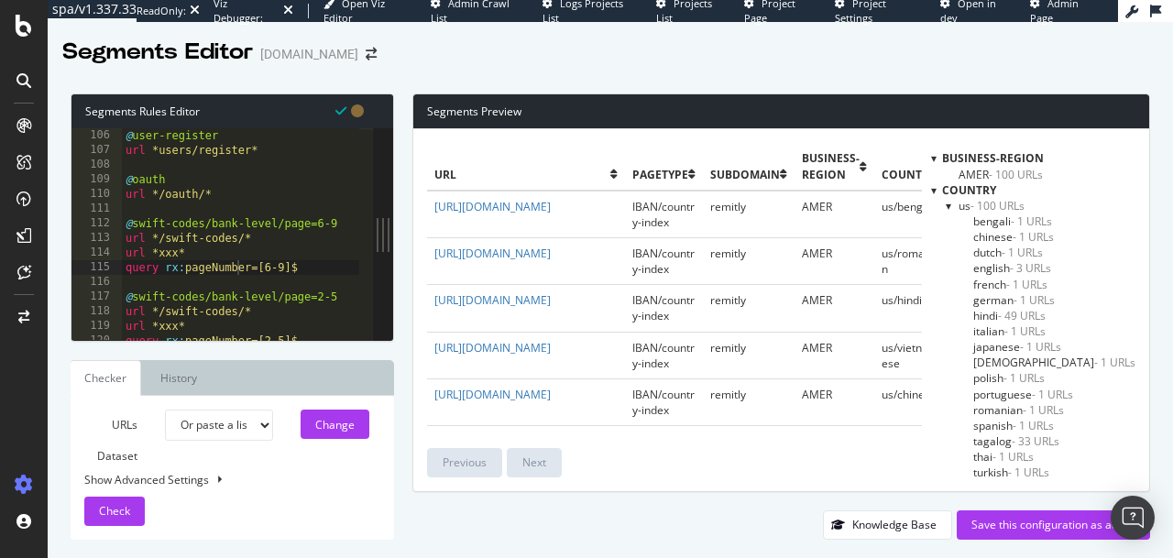
click at [936, 191] on div at bounding box center [933, 190] width 5 height 16
click at [951, 206] on div at bounding box center [947, 206] width 5 height 16
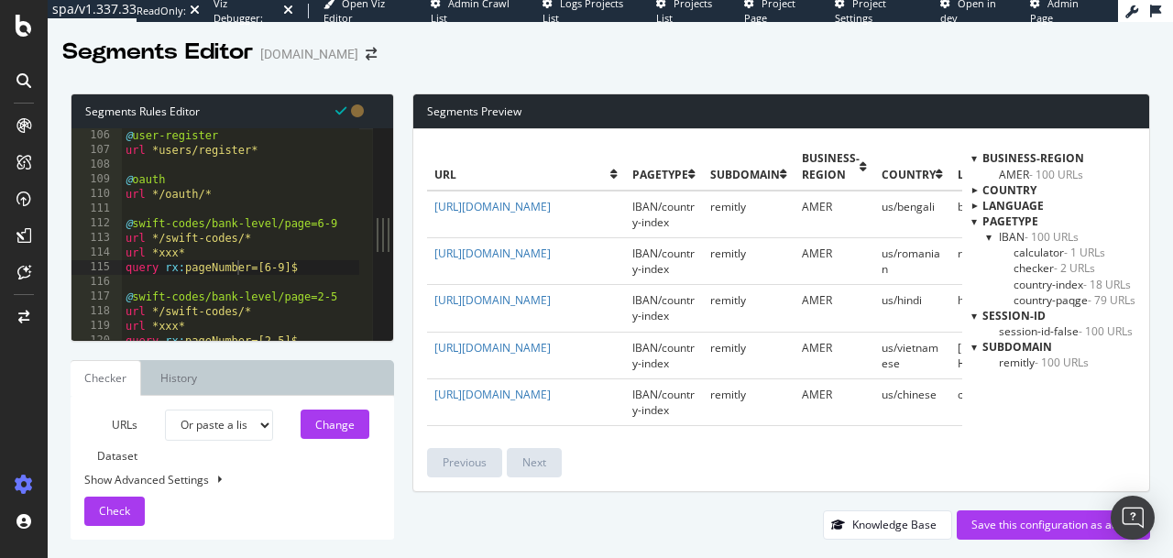
click at [236, 410] on select "Analysis [DATE] Analysis [DATE] Analysis [DATE] Analysis [DATE] Analysis [DATE]…" at bounding box center [218, 425] width 107 height 31
select select "analysis:20250911"
click at [165, 410] on select "Analysis [DATE] Analysis [DATE] Analysis [DATE] Analysis [DATE] Analysis [DATE]…" at bounding box center [218, 425] width 107 height 31
click at [115, 516] on span "Check" at bounding box center [114, 511] width 31 height 16
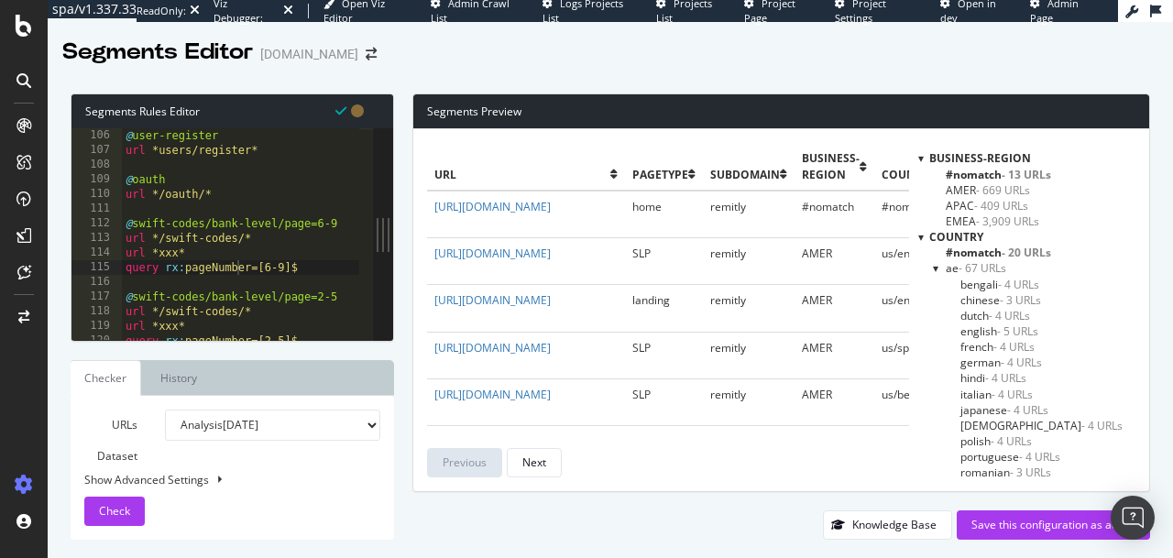
click at [923, 236] on div at bounding box center [920, 237] width 5 height 16
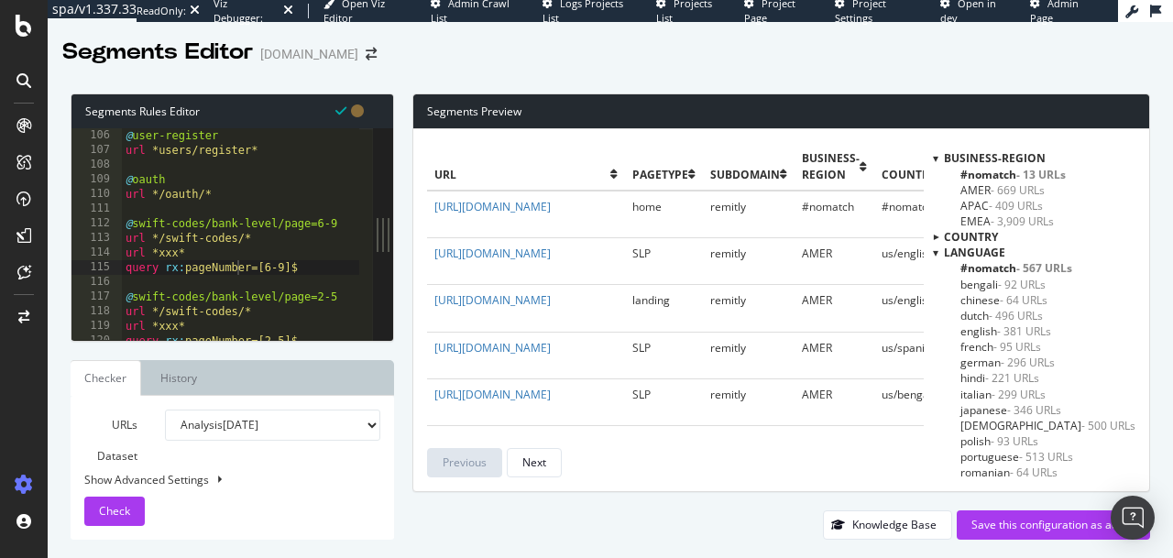
click at [948, 158] on div "business-region" at bounding box center [1034, 158] width 202 height 16
click at [938, 157] on div at bounding box center [935, 158] width 5 height 16
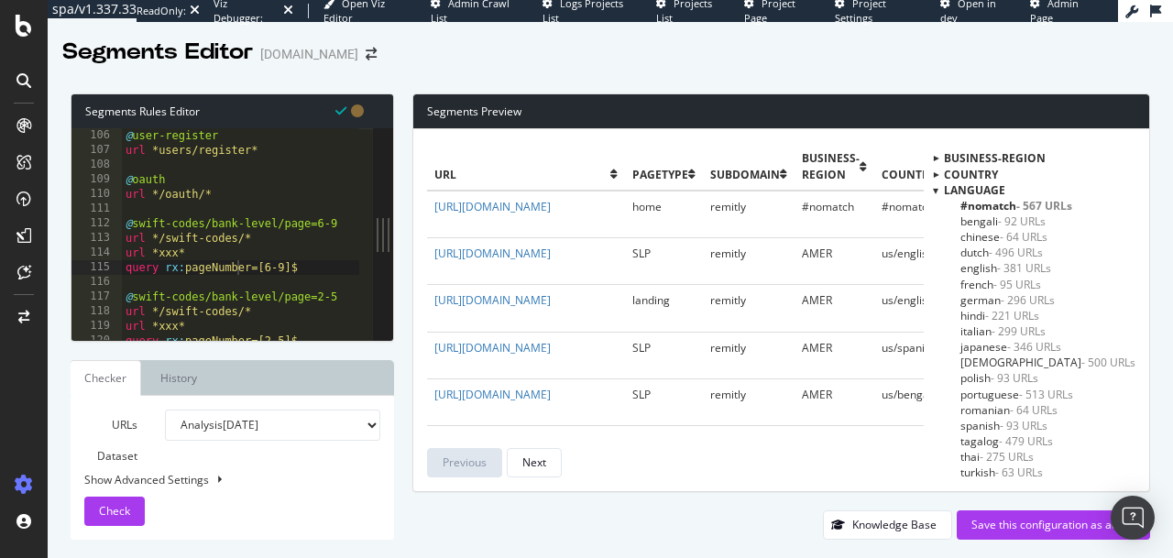
click at [938, 192] on div at bounding box center [935, 190] width 5 height 16
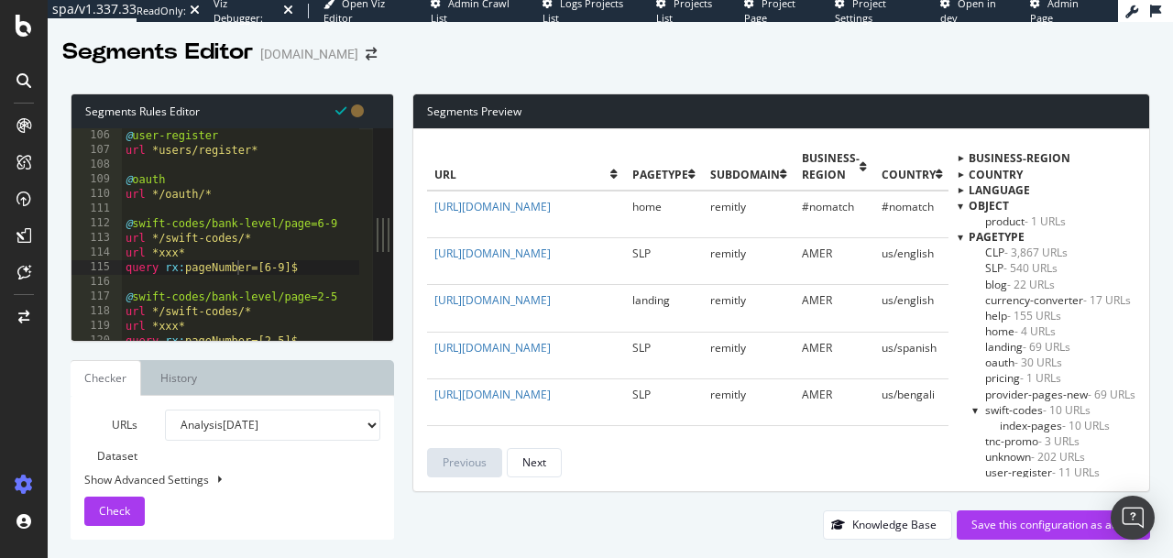
click at [957, 205] on div at bounding box center [959, 206] width 5 height 16
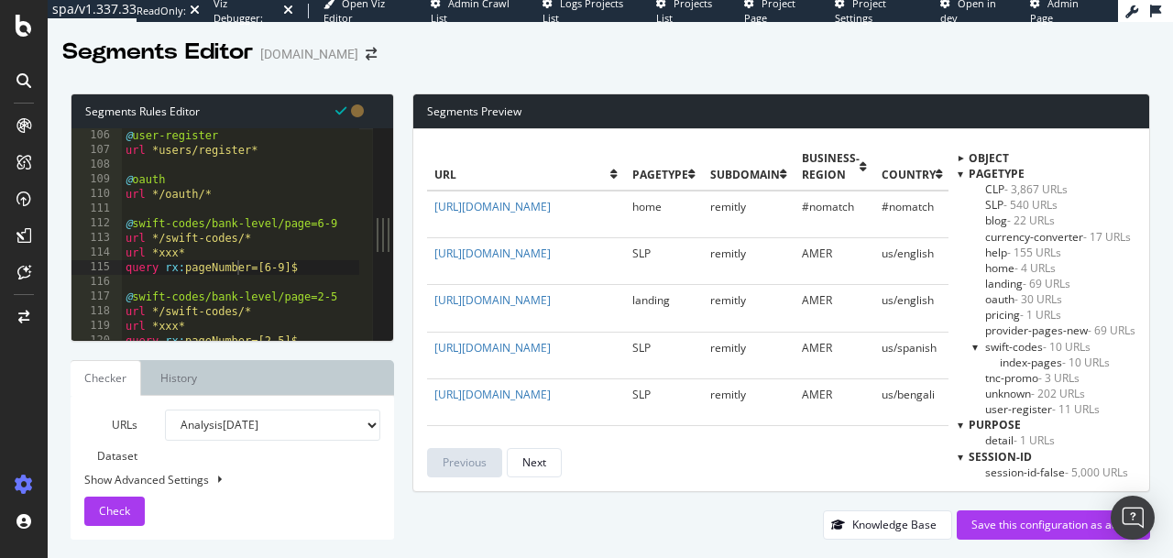
scroll to position [144, 0]
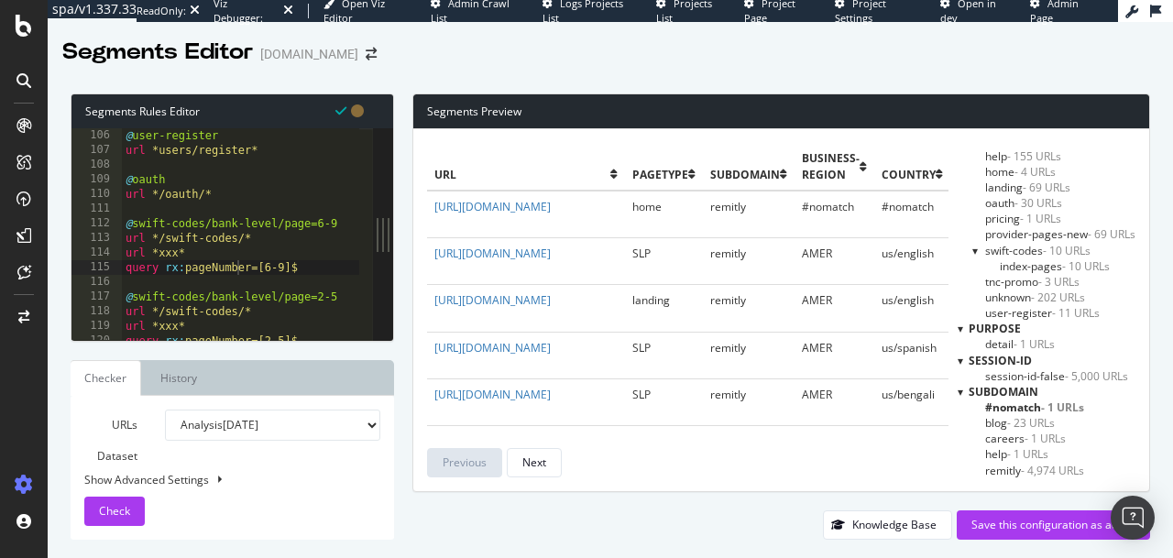
click at [972, 252] on div at bounding box center [975, 251] width 7 height 16
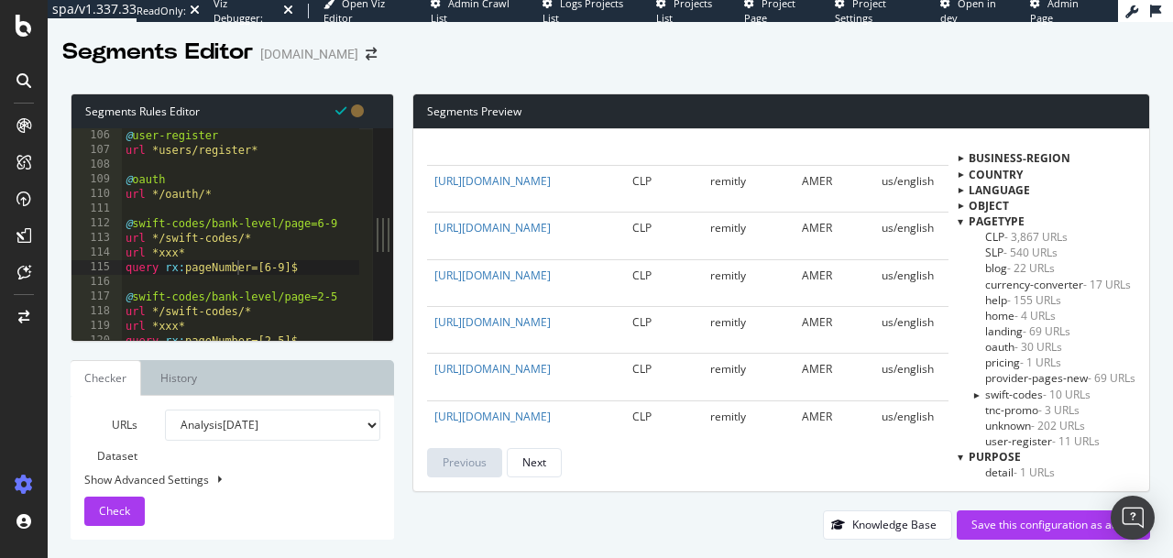
scroll to position [4565, 0]
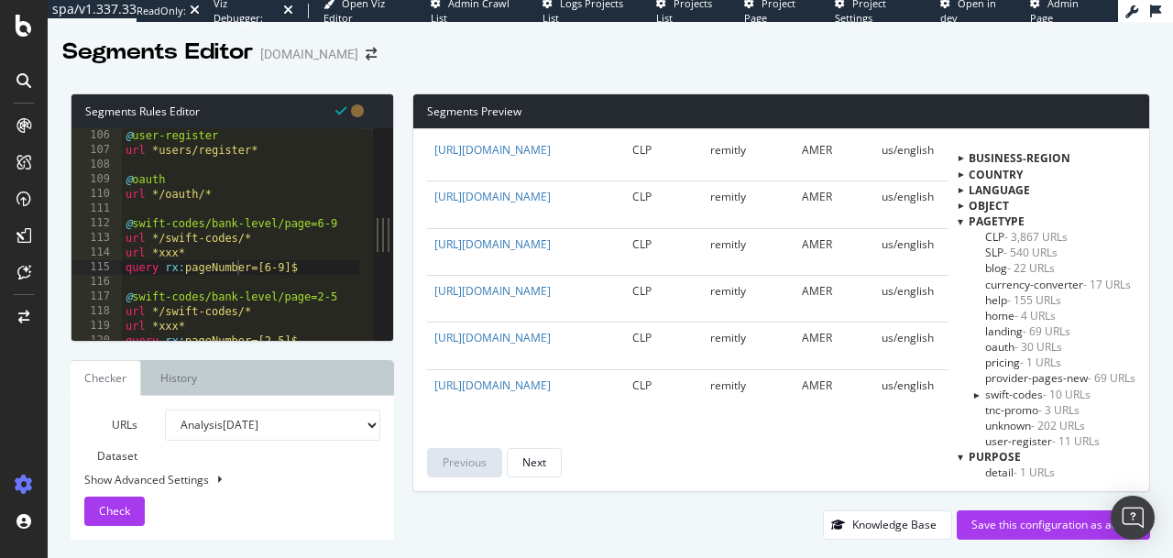
click at [128, 472] on div "Show Advanced Settings" at bounding box center [219, 480] width 296 height 16
select select "5000"
select select "100"
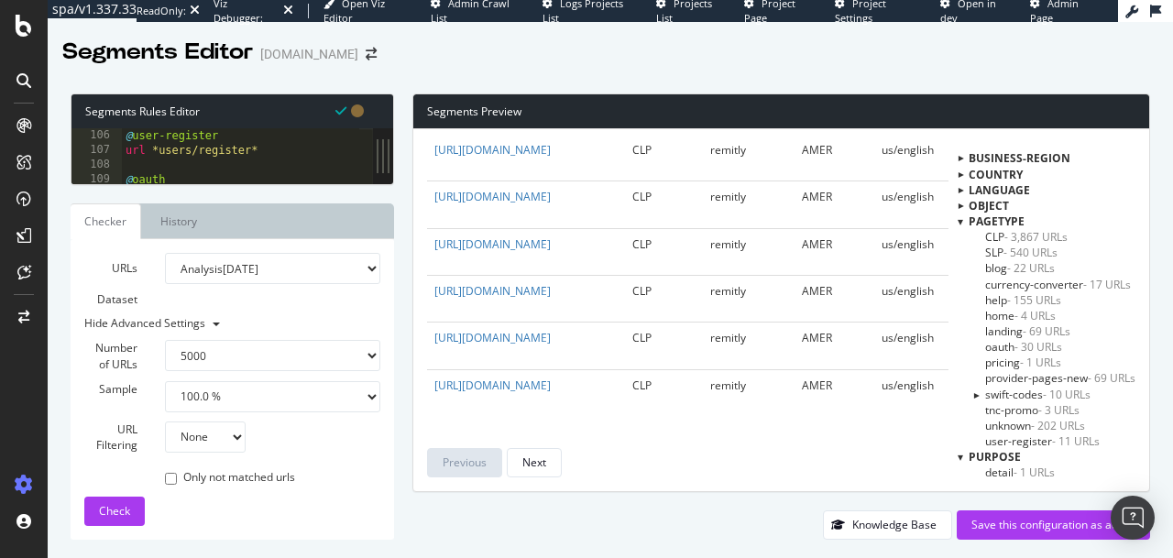
click at [187, 442] on select "None Equal to Not equal to Starts with Doesn't start with Ends with Doesn't end…" at bounding box center [205, 436] width 81 height 31
select select "contains"
click at [165, 421] on select "None Equal to Not equal to Starts with Doesn't start with Ends with Doesn't end…" at bounding box center [205, 436] width 81 height 31
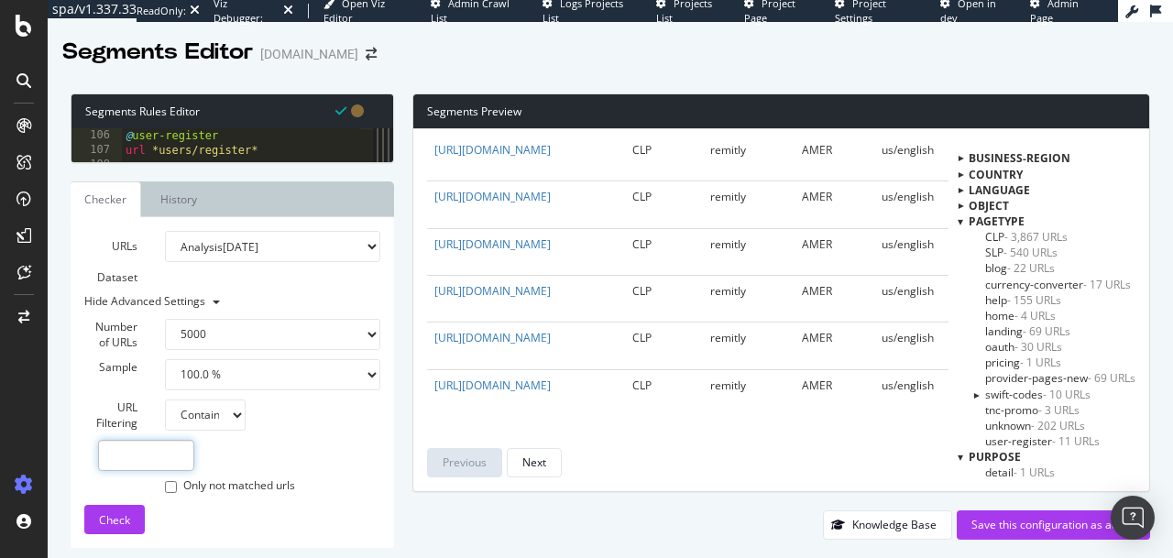
click at [170, 459] on input "text" at bounding box center [146, 455] width 96 height 31
type input "/iban/"
click at [116, 522] on span "Check" at bounding box center [114, 520] width 31 height 16
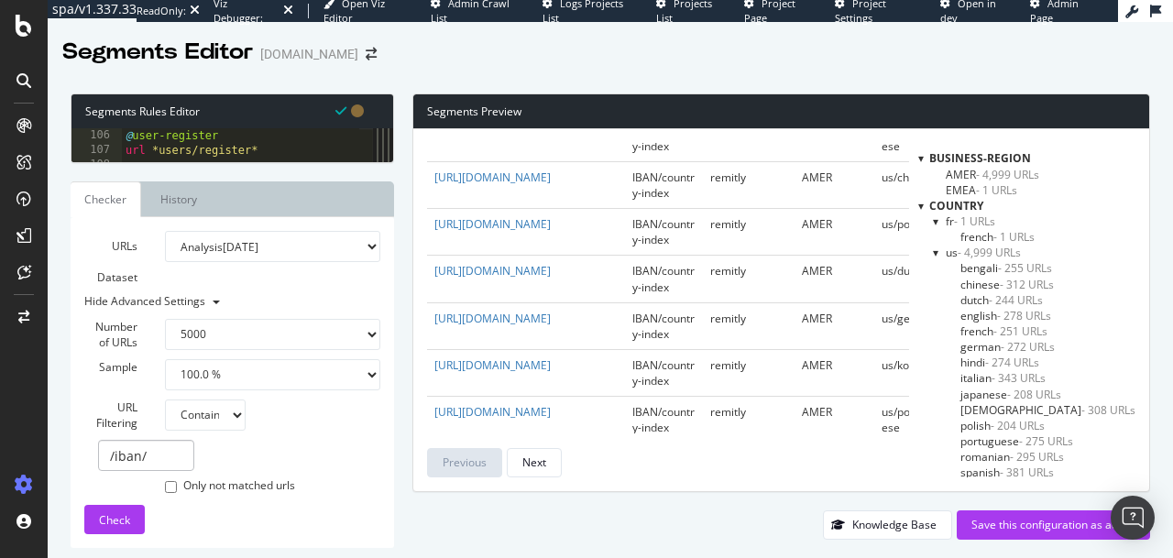
scroll to position [261, 0]
click at [923, 158] on div at bounding box center [920, 158] width 5 height 16
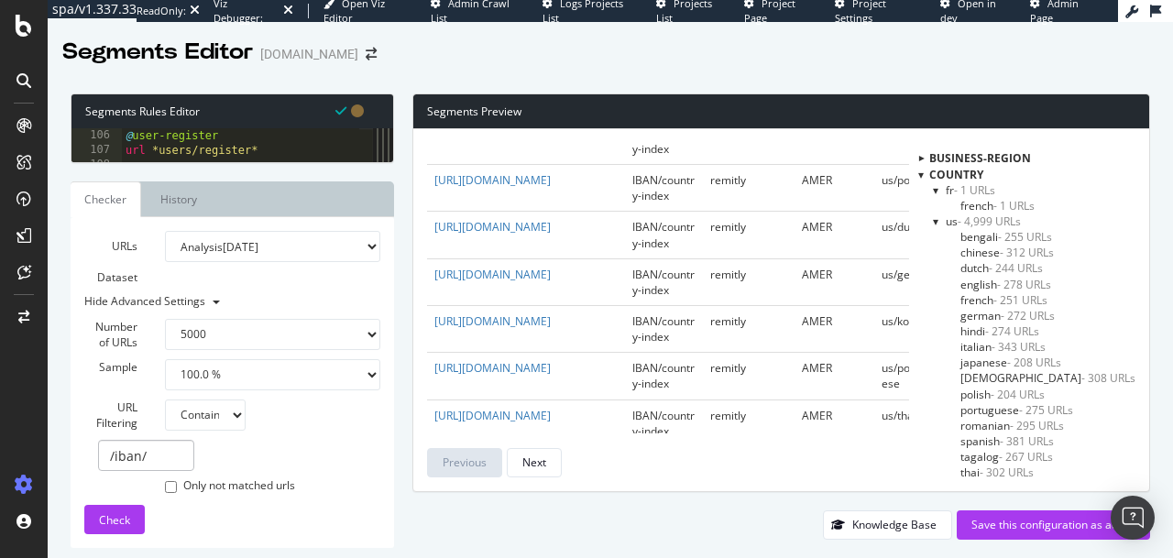
click at [923, 173] on div at bounding box center [920, 175] width 5 height 16
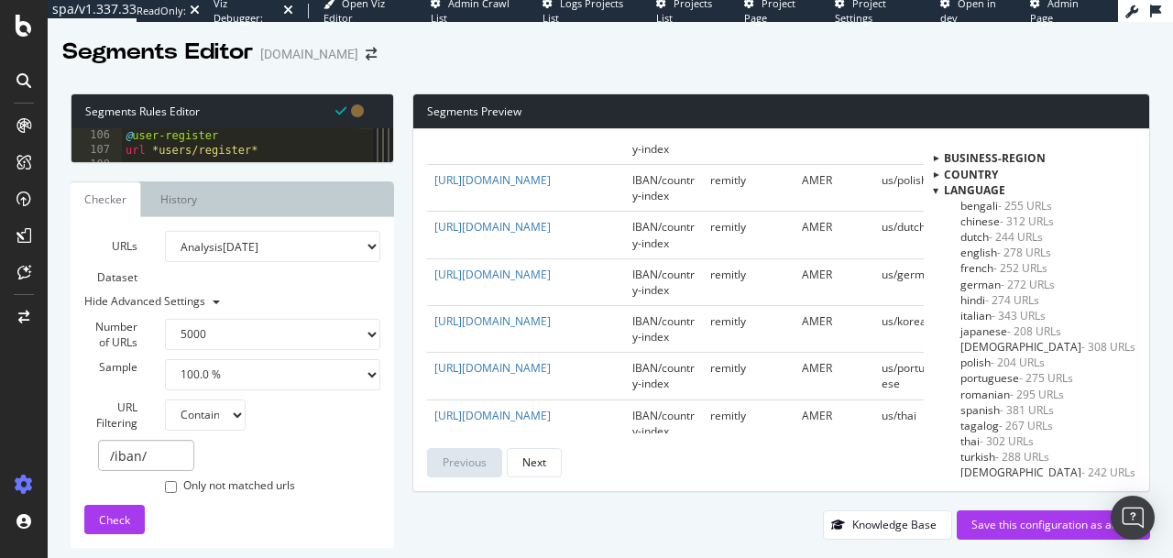
click at [938, 190] on div at bounding box center [935, 190] width 5 height 16
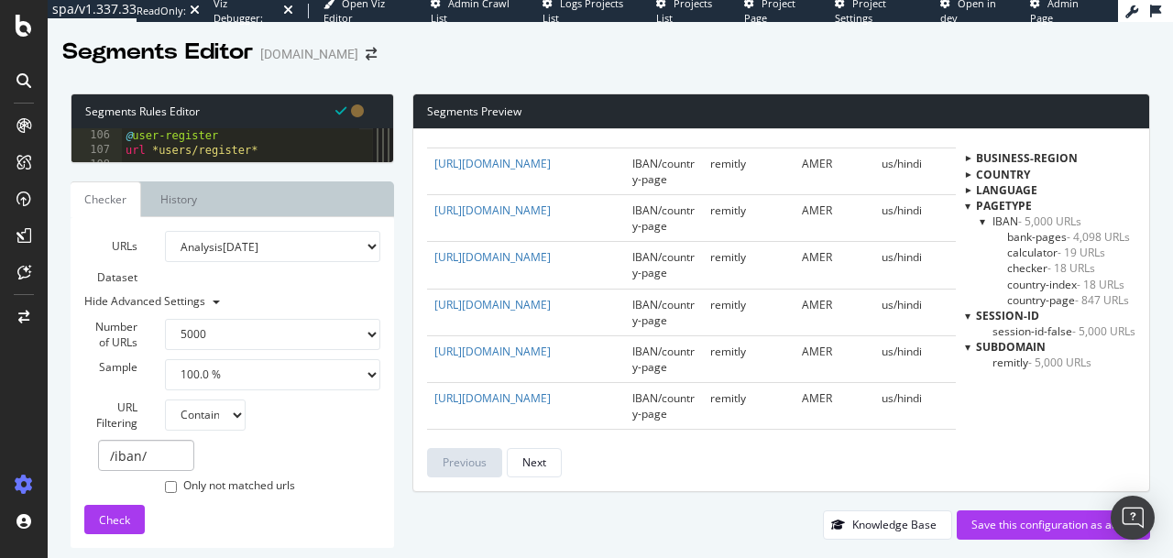
scroll to position [1335, 0]
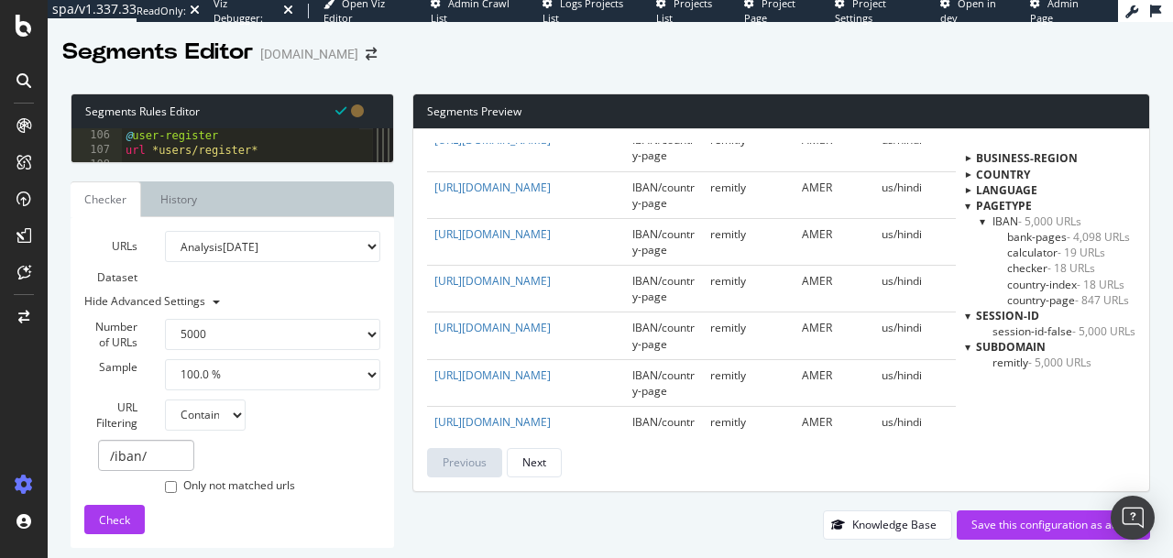
click at [965, 315] on div at bounding box center [967, 316] width 5 height 16
click at [970, 333] on div at bounding box center [972, 331] width 5 height 16
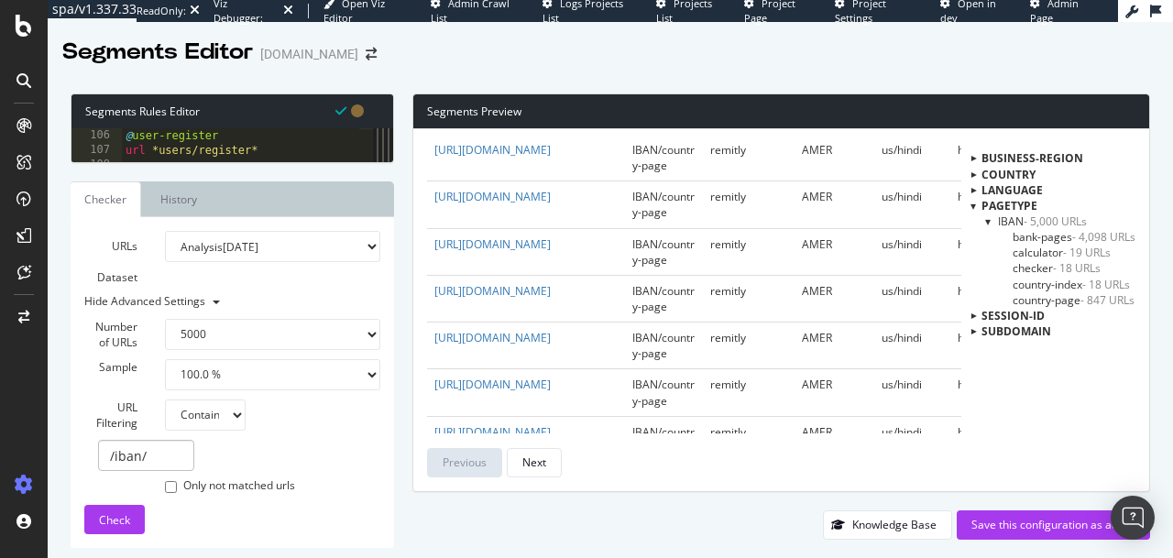
scroll to position [3451, 0]
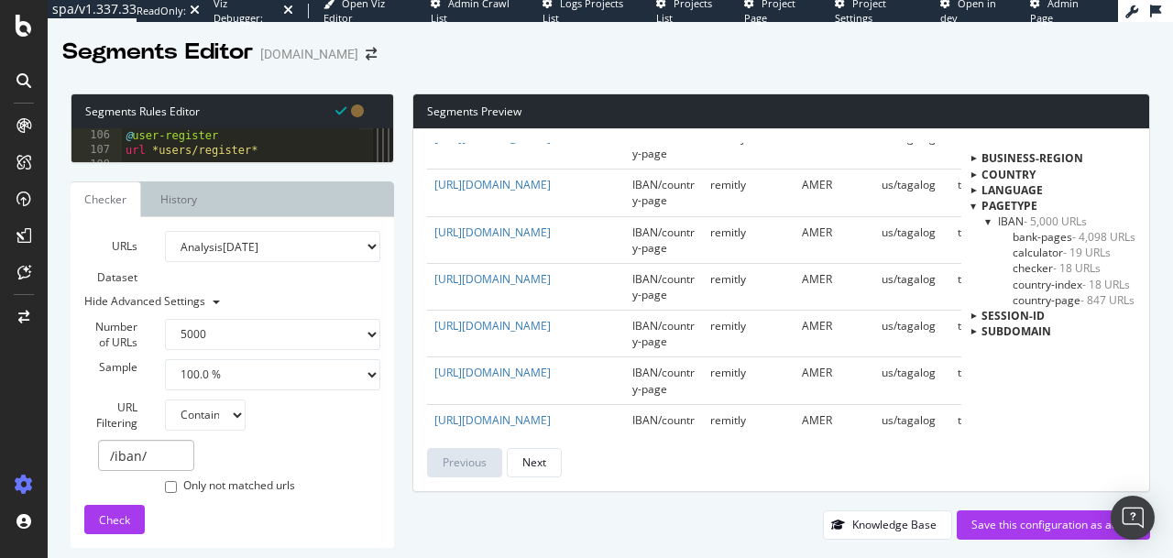
click at [1060, 235] on span "bank-pages - 4,098 URLs" at bounding box center [1073, 237] width 123 height 16
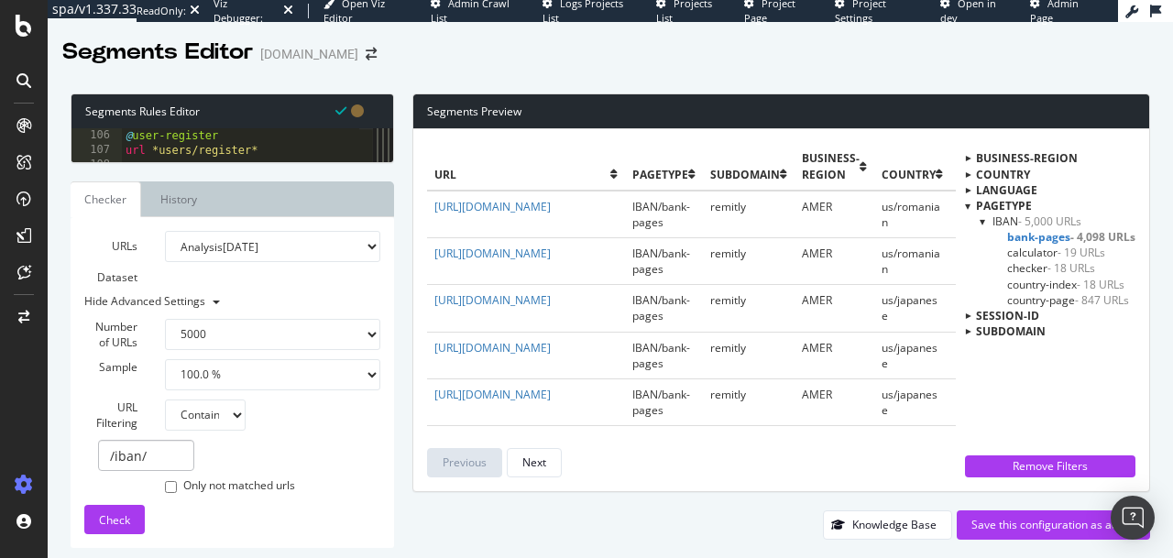
click at [654, 225] on span "IBAN/bank-pages" at bounding box center [661, 214] width 58 height 31
click at [653, 224] on span "IBAN/bank-pages" at bounding box center [661, 214] width 58 height 31
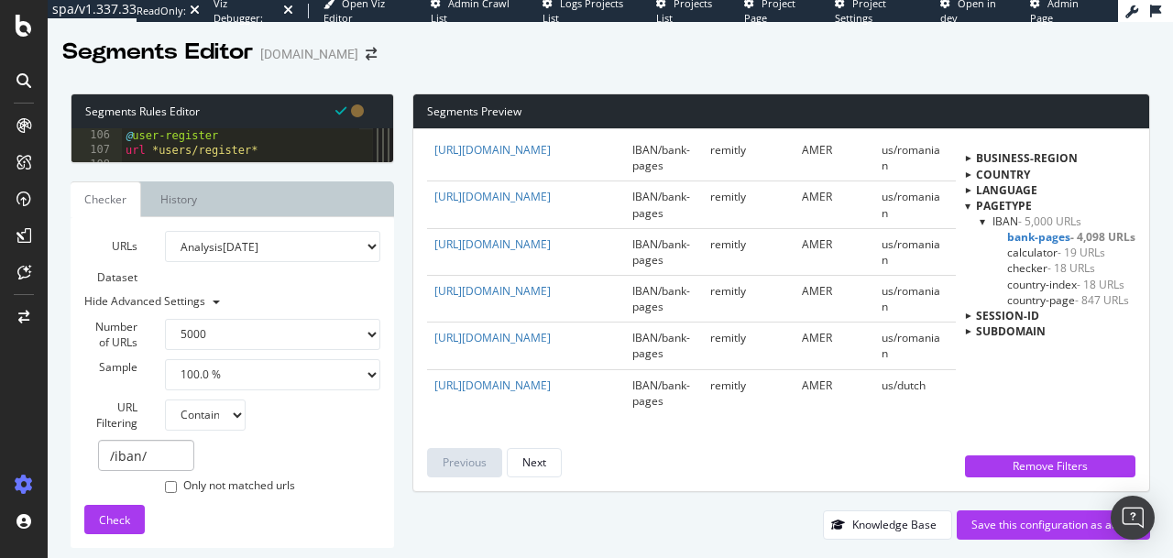
scroll to position [4785, 0]
click at [1042, 253] on span "calculator - 19 URLs" at bounding box center [1056, 253] width 98 height 16
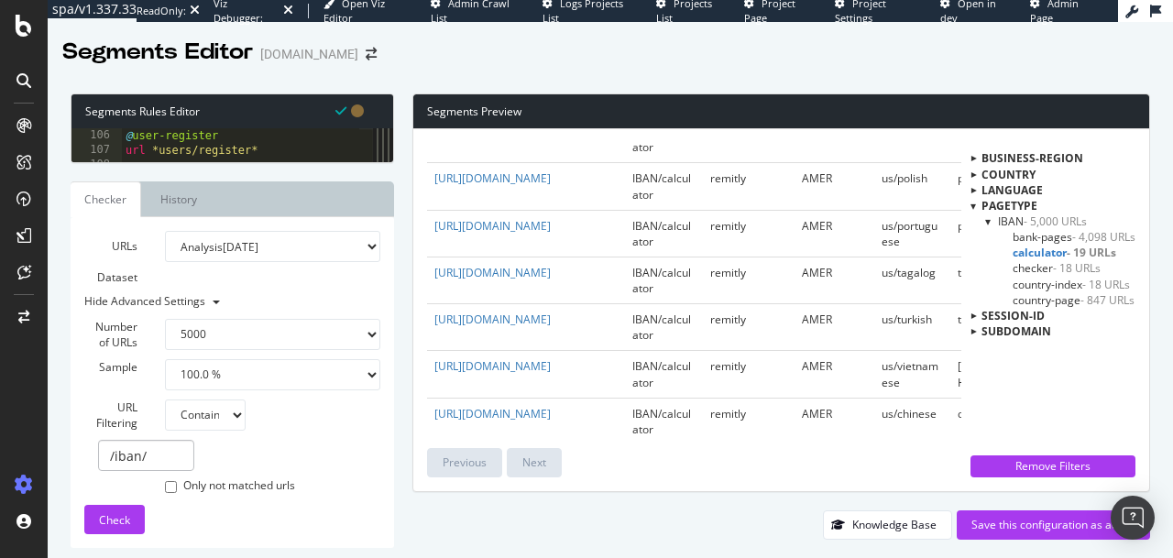
scroll to position [682, 0]
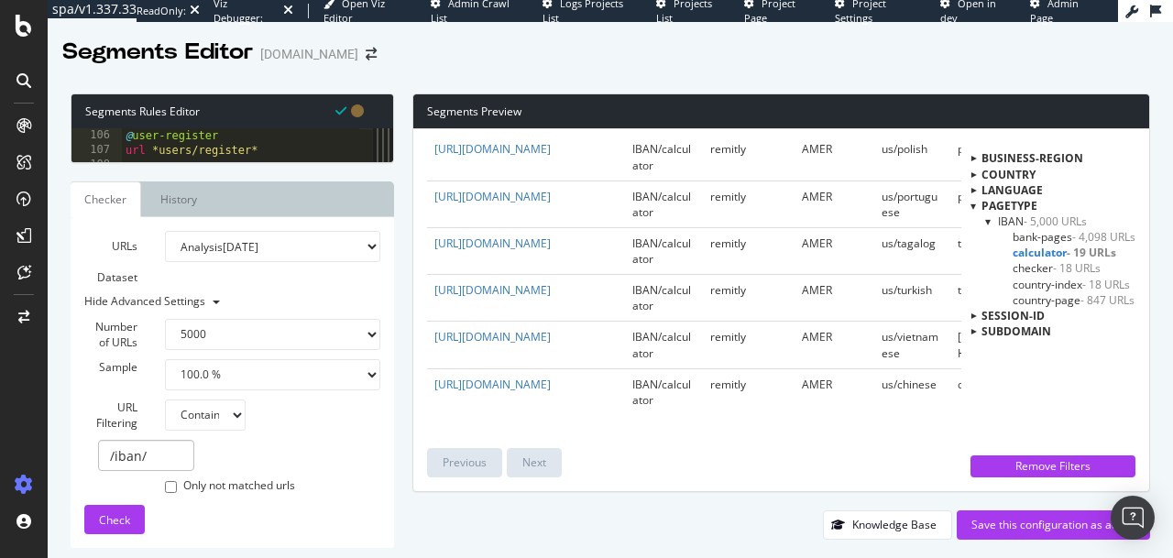
click at [705, 492] on div "Segments Preview url pagetype subdomain business-region country language sessio…" at bounding box center [772, 316] width 756 height 446
click at [1037, 467] on div "Remove Filters" at bounding box center [1052, 466] width 143 height 16
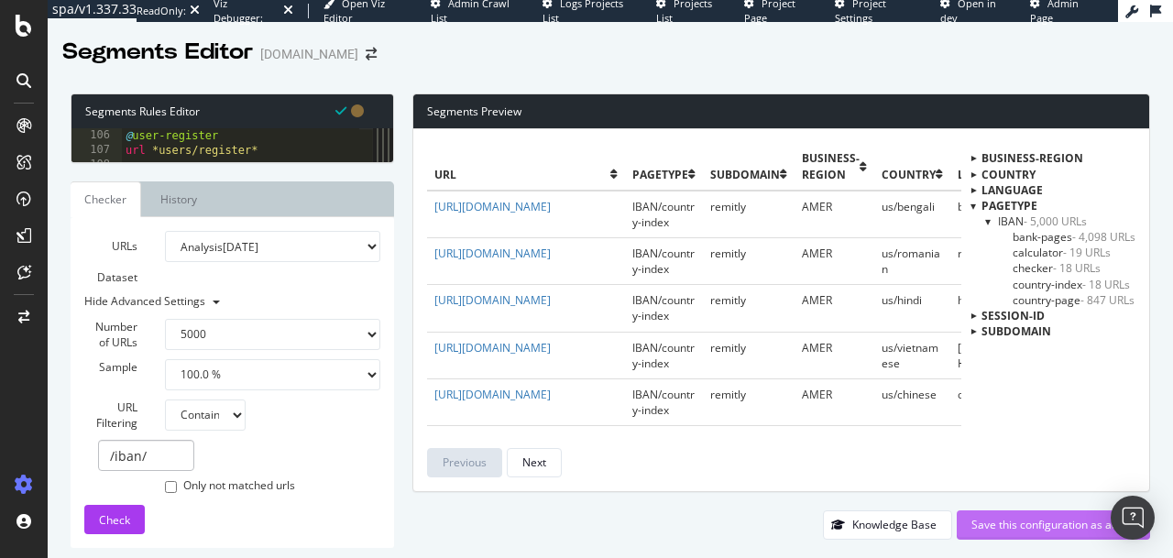
click at [1016, 530] on div "Save this configuration as active" at bounding box center [1053, 525] width 164 height 16
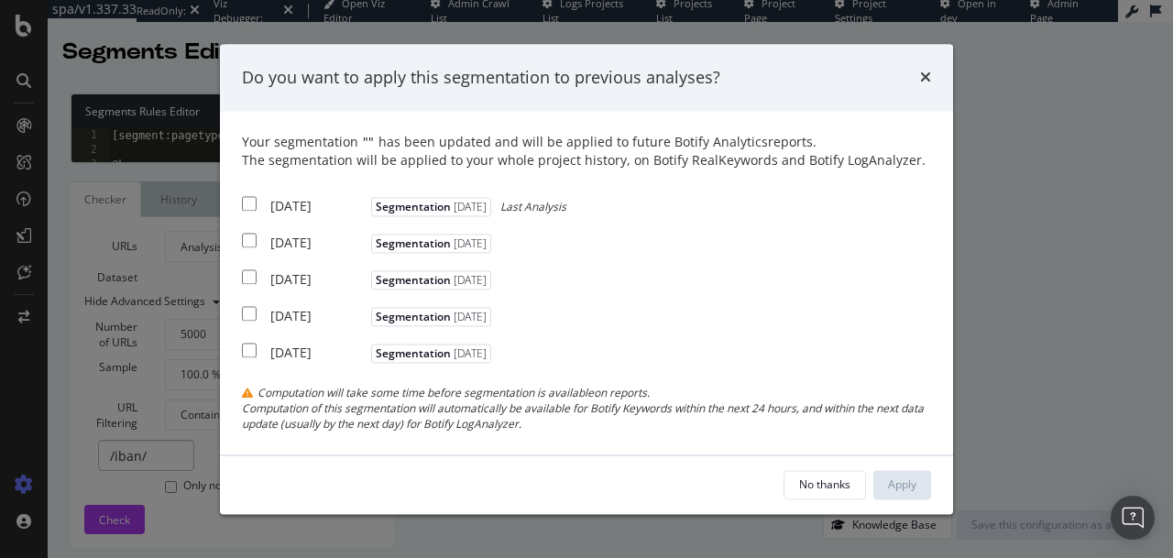
click at [246, 208] on input "modal" at bounding box center [249, 204] width 15 height 15
checkbox input "true"
click at [247, 244] on input "modal" at bounding box center [249, 241] width 15 height 15
checkbox input "true"
click at [246, 274] on input "modal" at bounding box center [249, 277] width 15 height 15
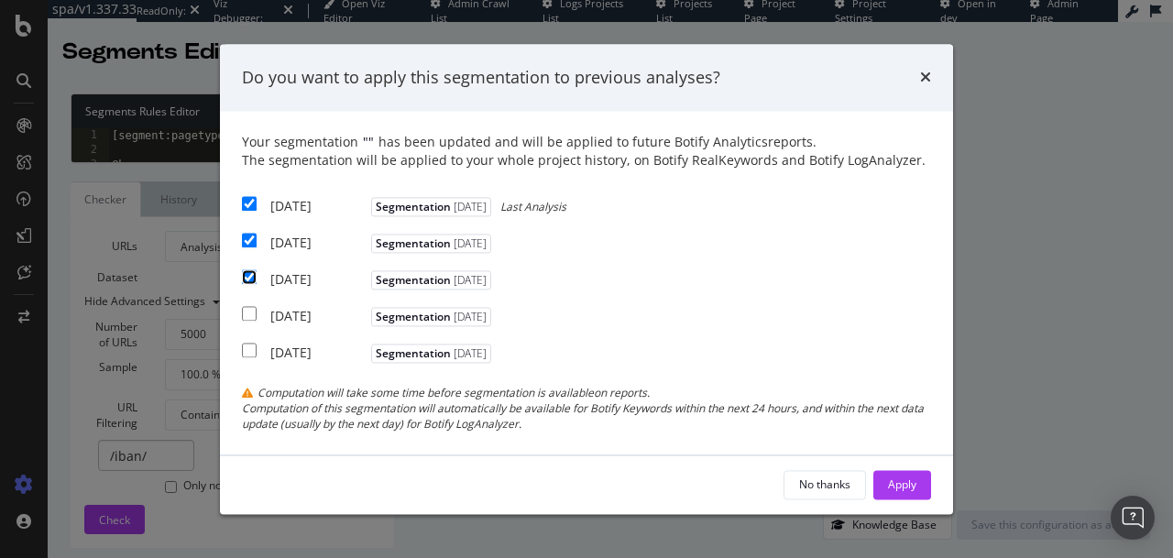
checkbox input "true"
click at [901, 483] on div "Apply" at bounding box center [902, 484] width 28 height 16
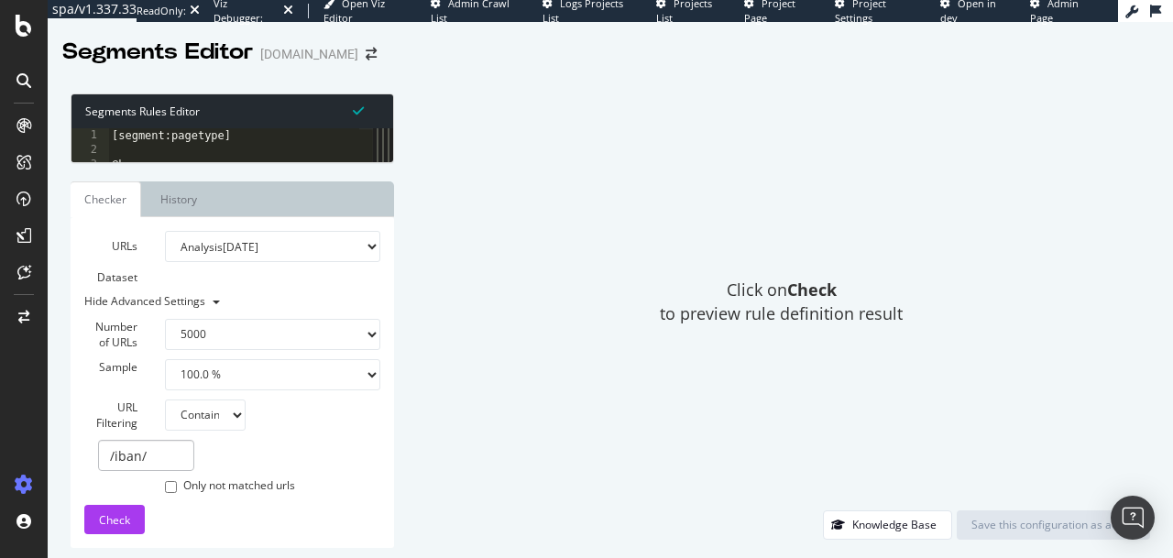
drag, startPoint x: 377, startPoint y: 155, endPoint x: 628, endPoint y: 161, distance: 252.0
click at [628, 161] on div "Segments Rules Editor 1 2 3 4 [segment:pagetype] @home XXXXXXXXXXXXXXXXXXXXXXXX…" at bounding box center [610, 316] width 1125 height 483
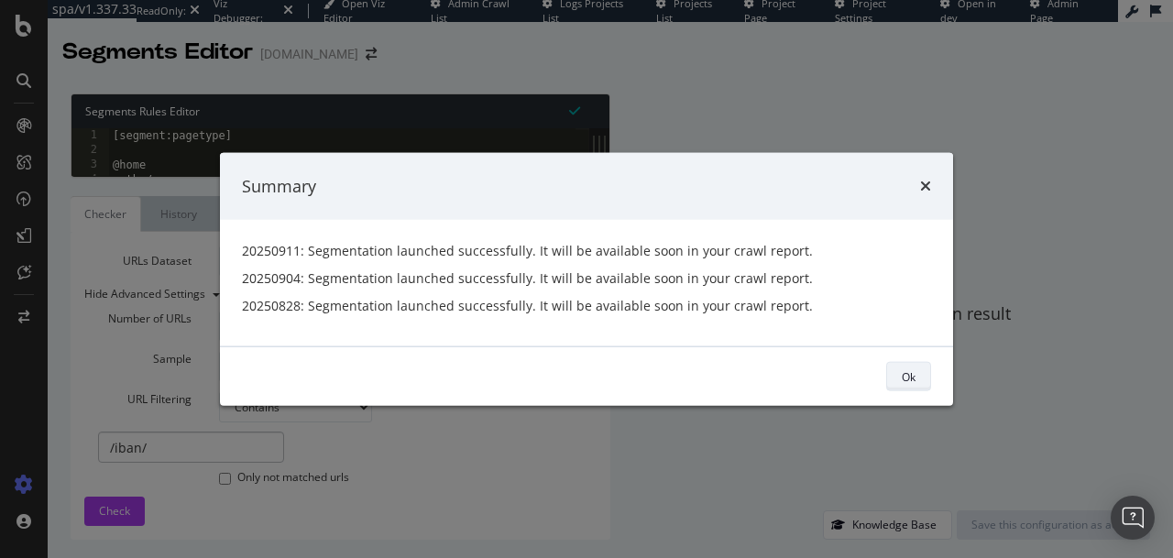
click at [905, 368] on div "Ok" at bounding box center [908, 376] width 14 height 16
